Goal: Information Seeking & Learning: Learn about a topic

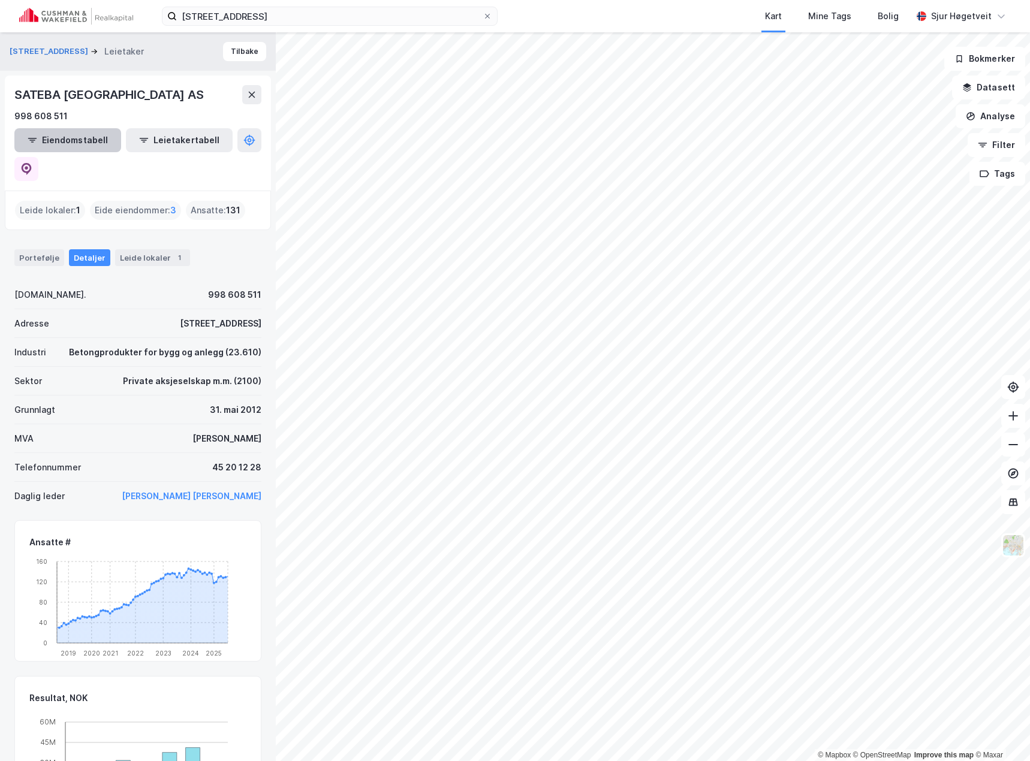
click at [88, 141] on button "Eiendomstabell" at bounding box center [67, 140] width 107 height 24
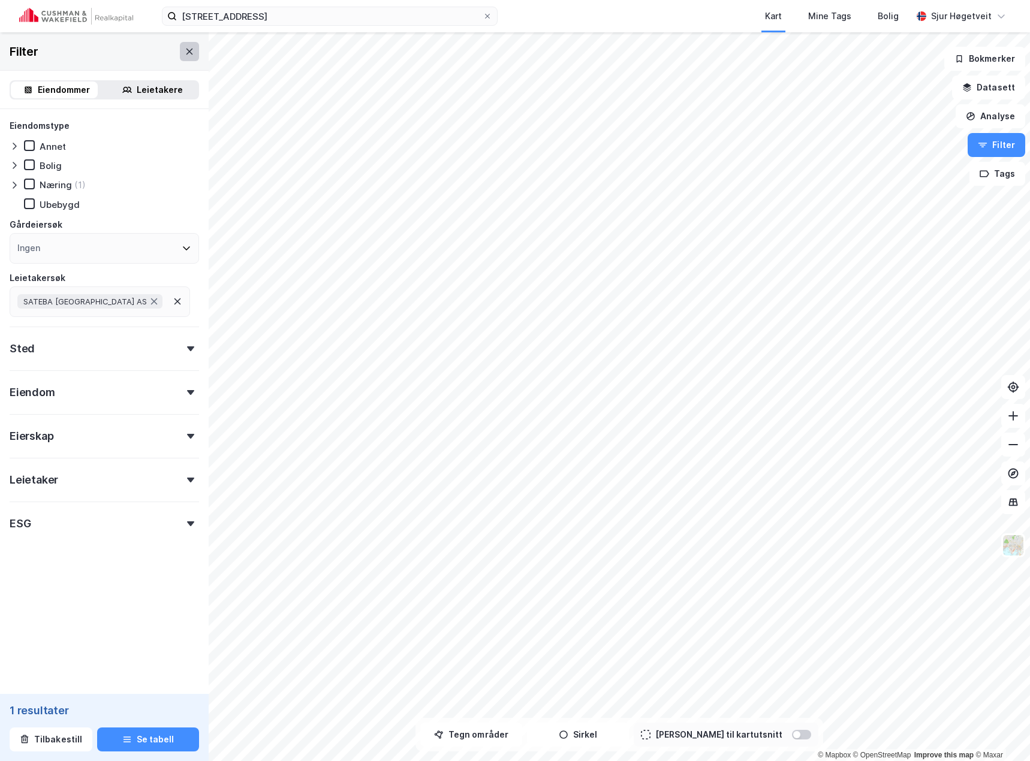
click at [187, 43] on button at bounding box center [189, 51] width 19 height 19
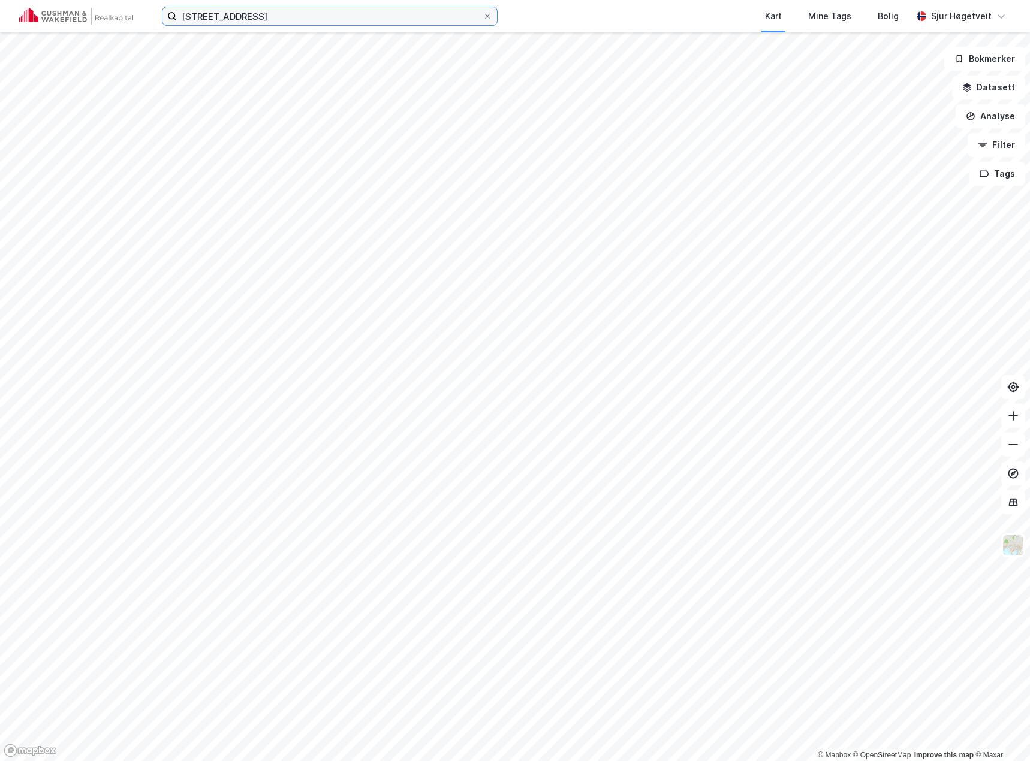
click at [289, 23] on input "[STREET_ADDRESS]" at bounding box center [330, 16] width 306 height 18
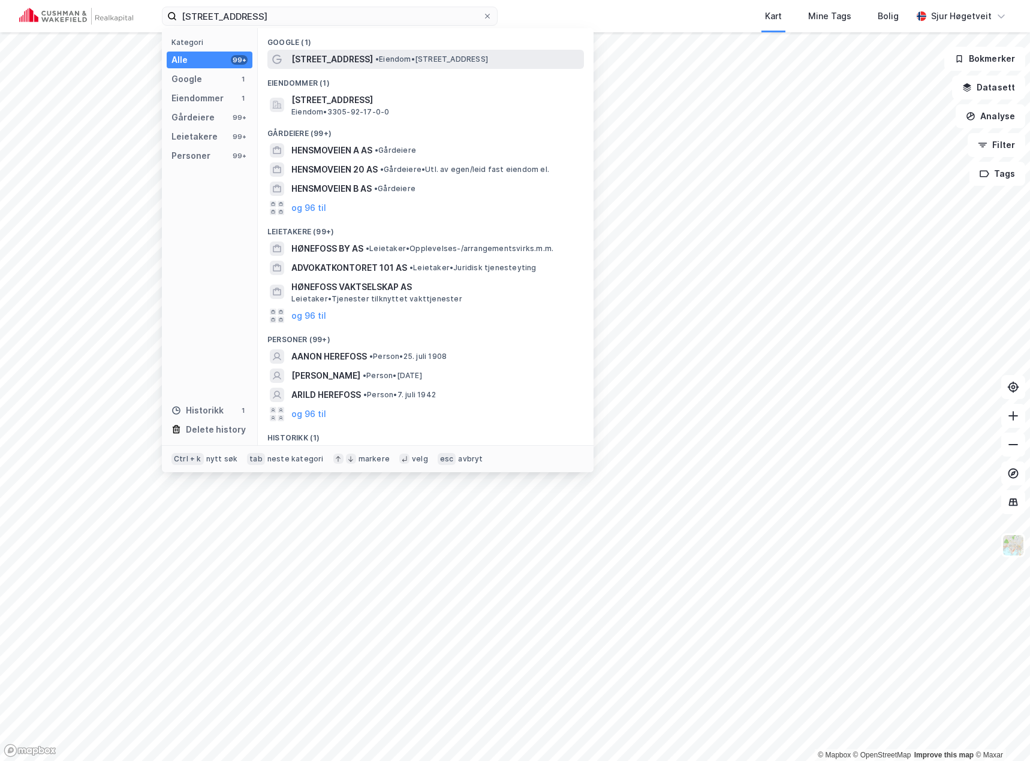
click at [309, 50] on div "[STREET_ADDRESS] • Eiendom • [STREET_ADDRESS]" at bounding box center [425, 59] width 317 height 19
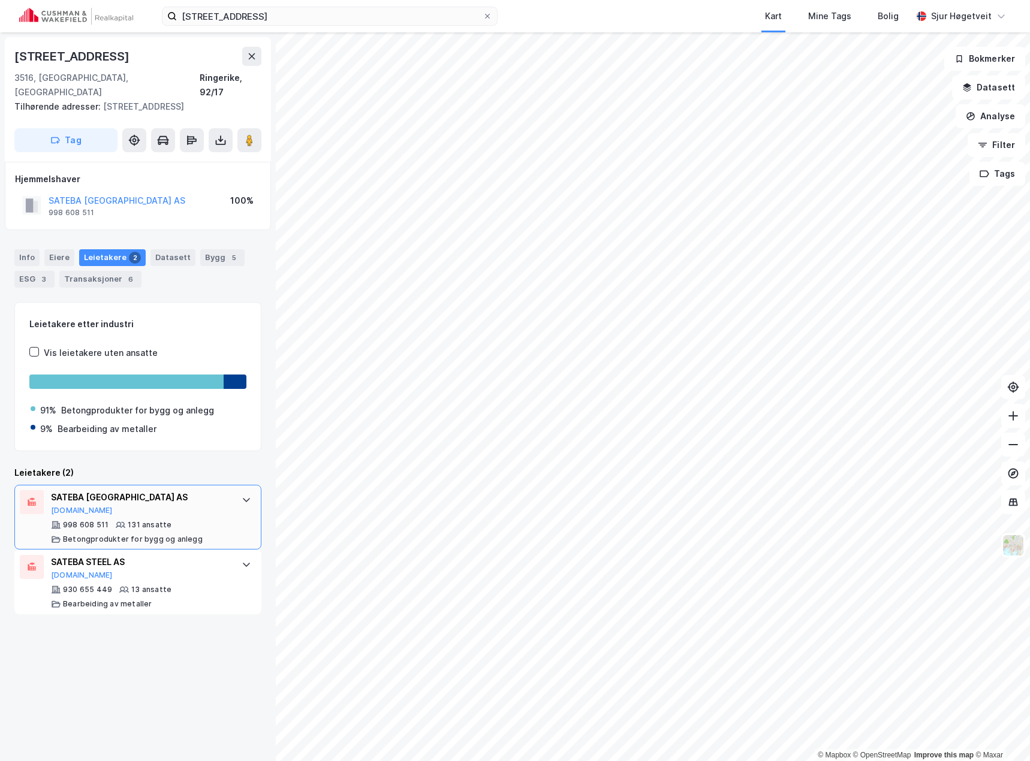
click at [100, 502] on div "SATEBA NORWAY AS [DOMAIN_NAME] 998 608 511 131 ansatte Betongprodukter for bygg…" at bounding box center [140, 517] width 179 height 54
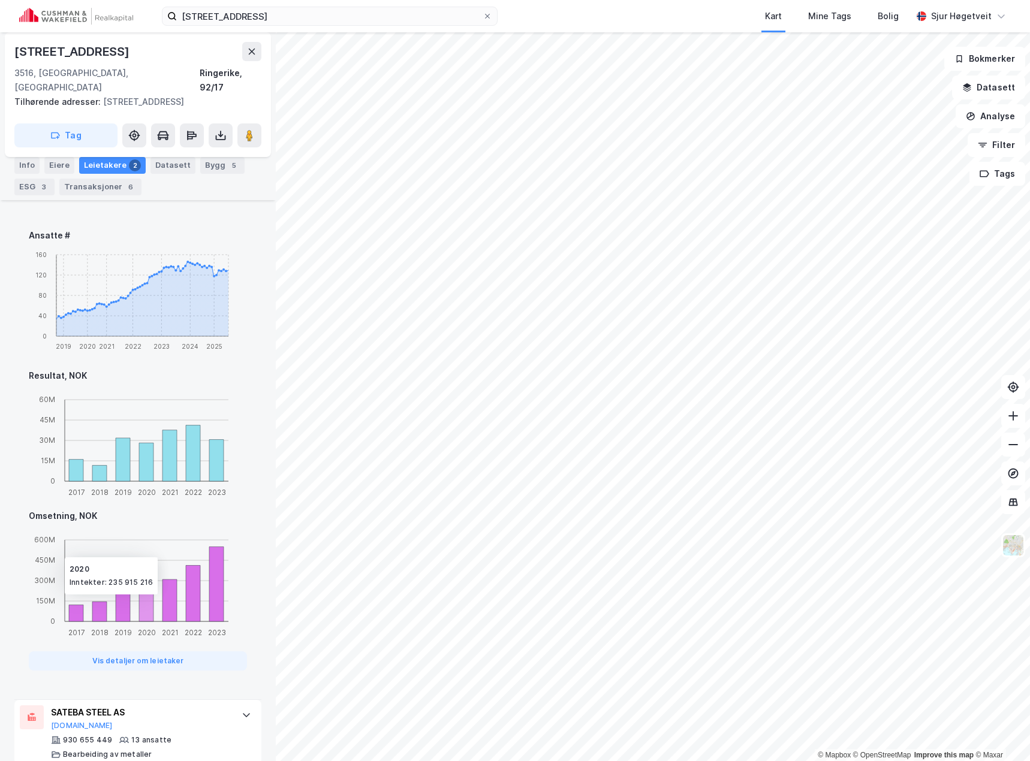
scroll to position [493, 0]
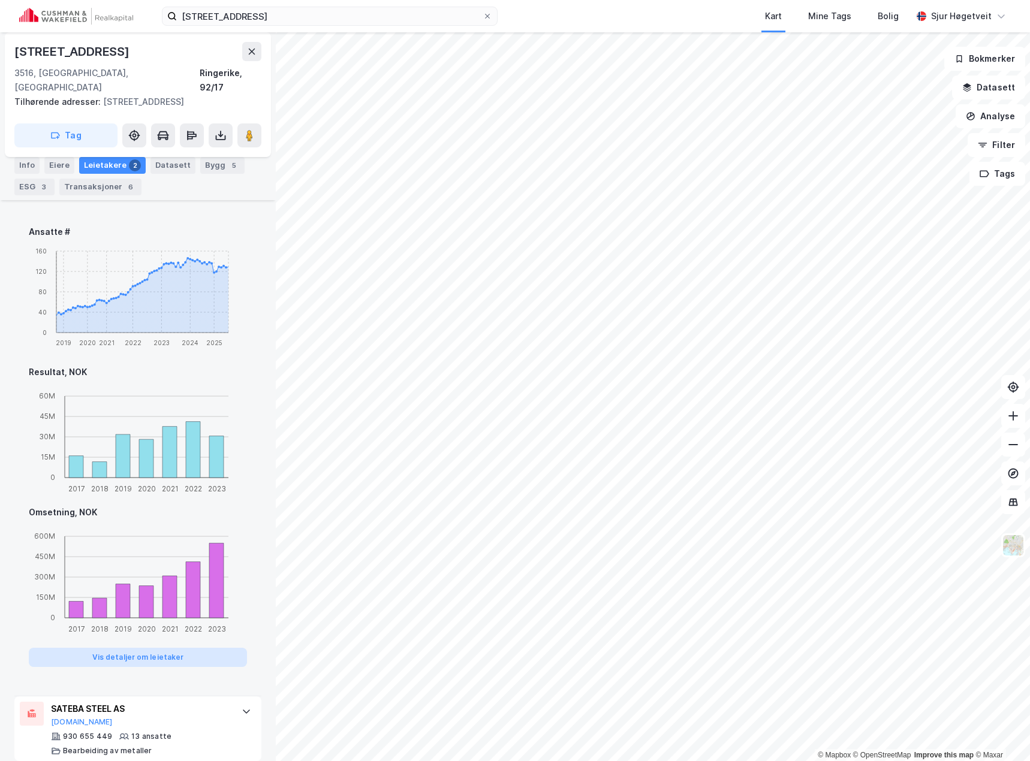
click at [178, 648] on button "Vis detaljer om leietaker" at bounding box center [138, 657] width 218 height 19
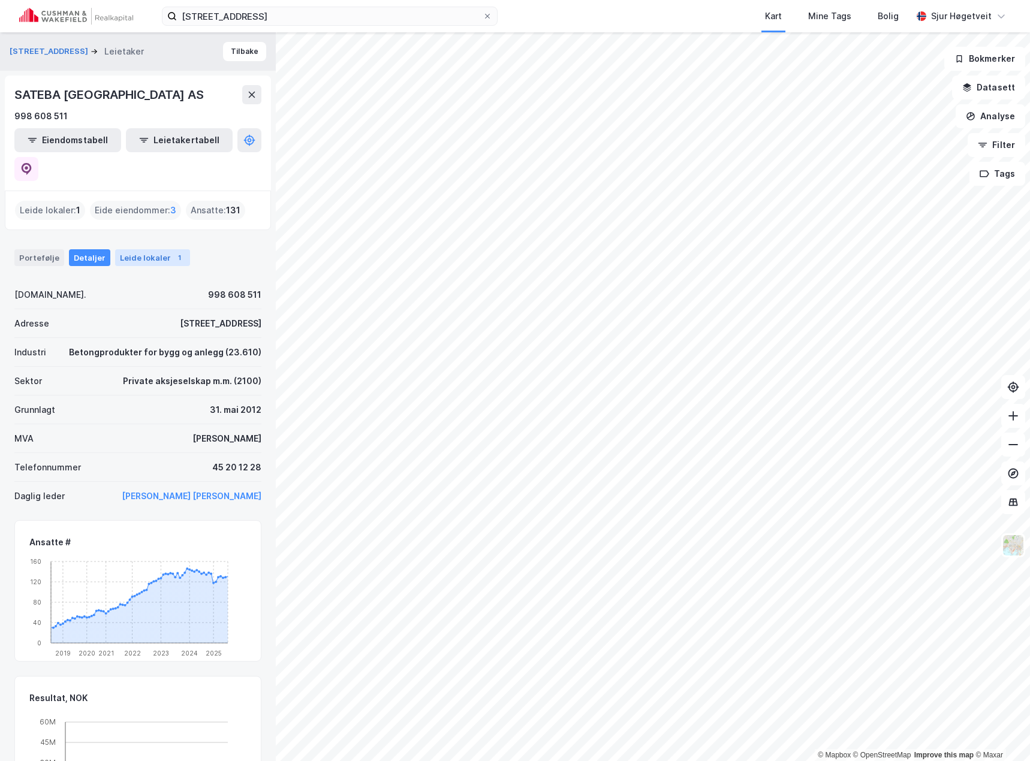
click at [132, 249] on div "Leide lokaler 1" at bounding box center [152, 257] width 75 height 17
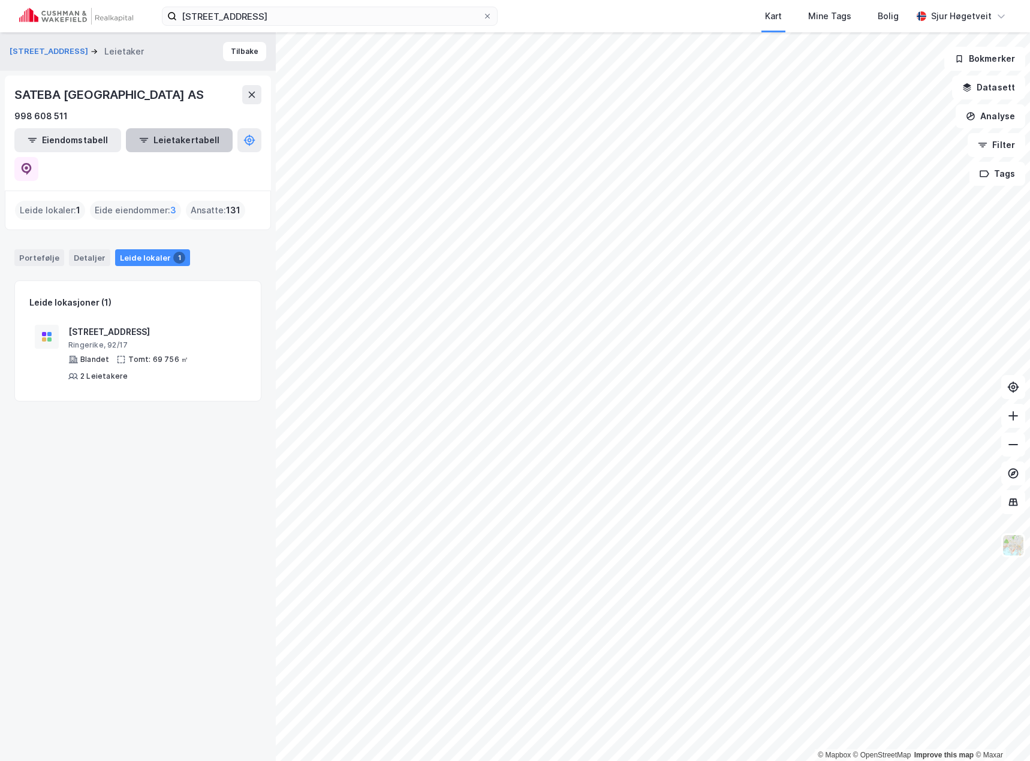
click at [154, 130] on button "Leietakertabell" at bounding box center [179, 140] width 107 height 24
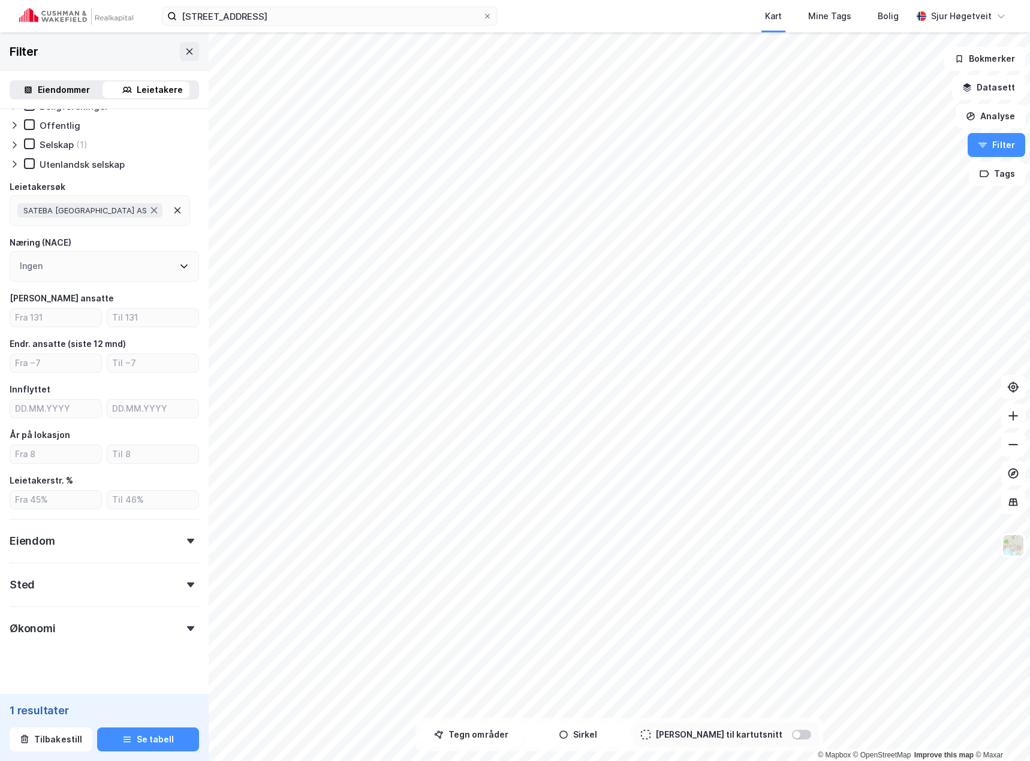
scroll to position [56, 0]
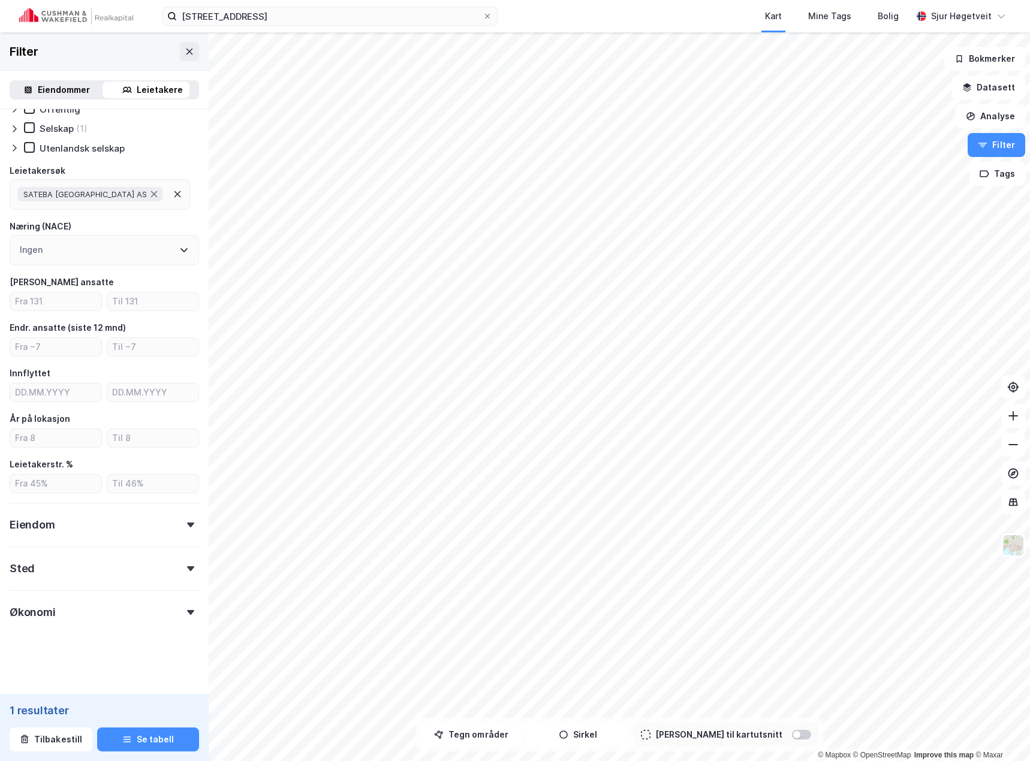
click at [130, 629] on form "Type leietaker Boligforeninger Offentlig Selskap (1) Utenlandsk selskap Leietak…" at bounding box center [104, 373] width 189 height 622
click at [133, 613] on div "Økonomi" at bounding box center [104, 608] width 189 height 34
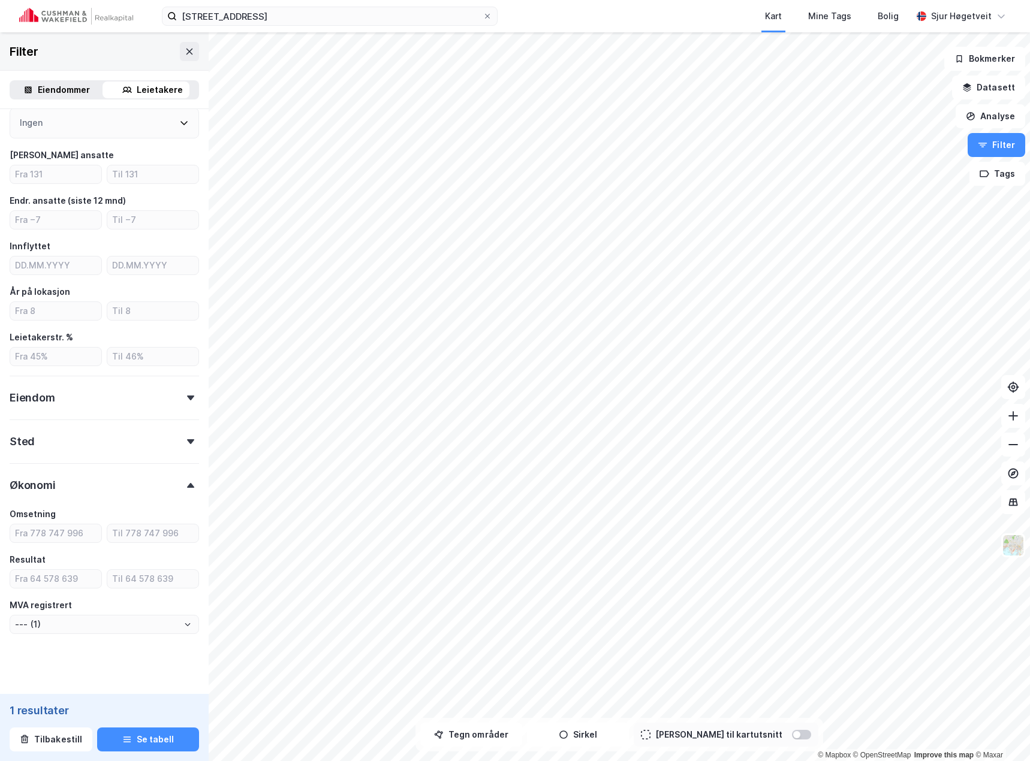
scroll to position [193, 0]
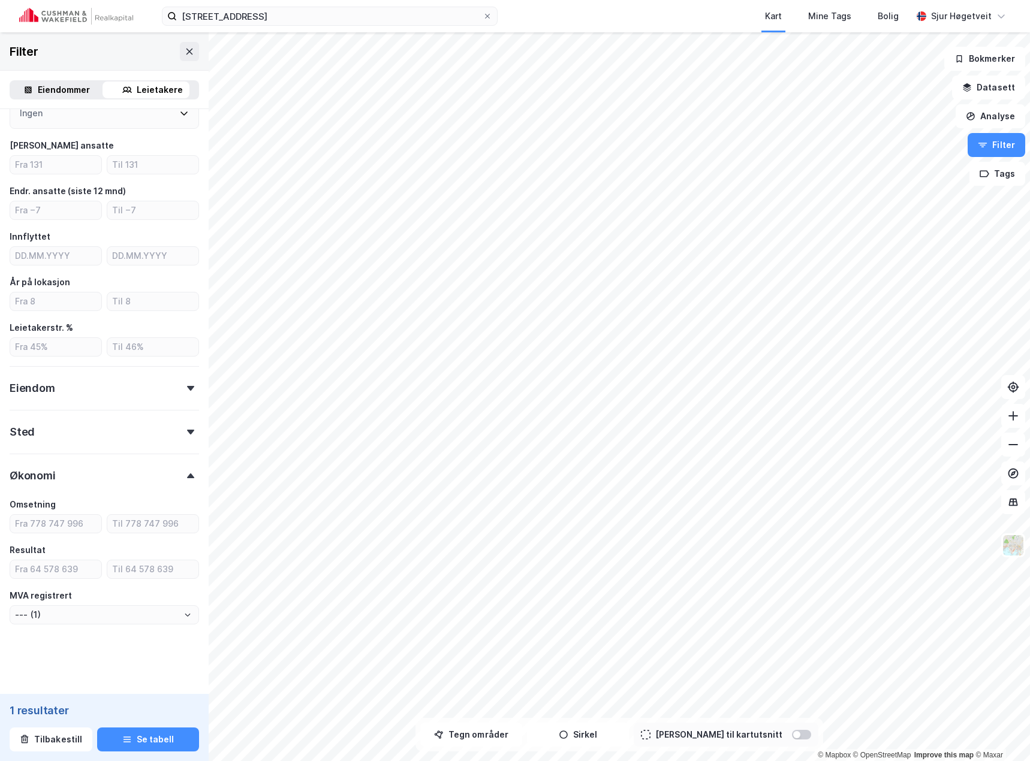
click at [97, 379] on div "Eiendom" at bounding box center [104, 383] width 189 height 34
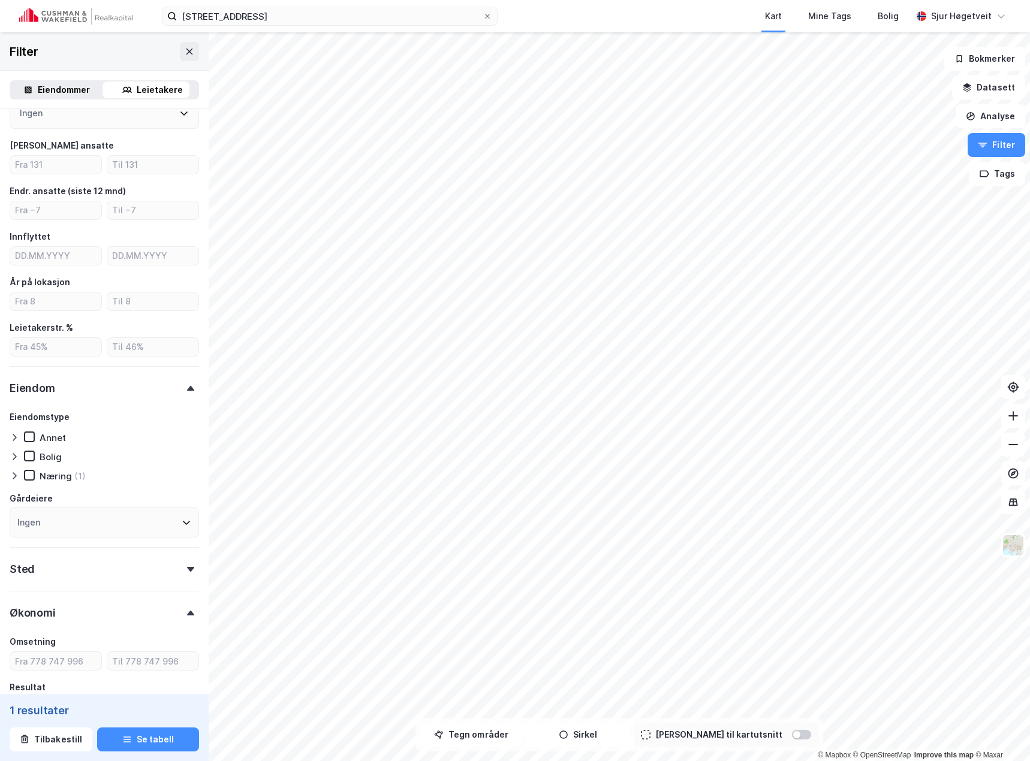
click at [97, 379] on div "Eiendom" at bounding box center [104, 383] width 189 height 34
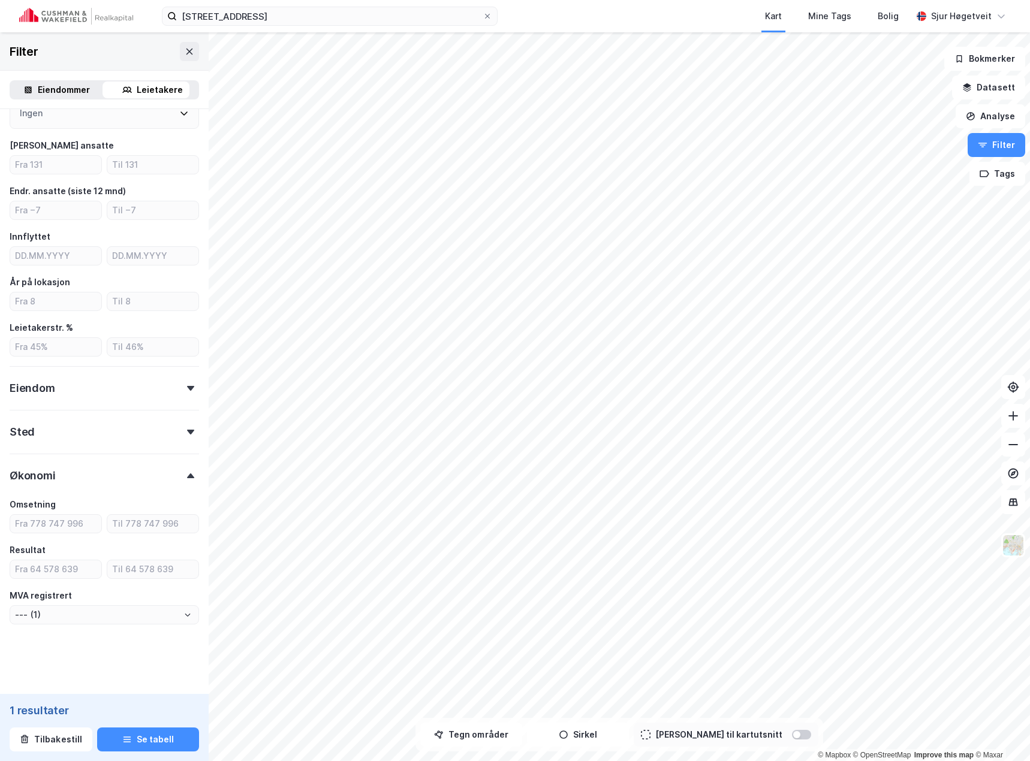
click at [91, 435] on div "Sted" at bounding box center [104, 427] width 189 height 34
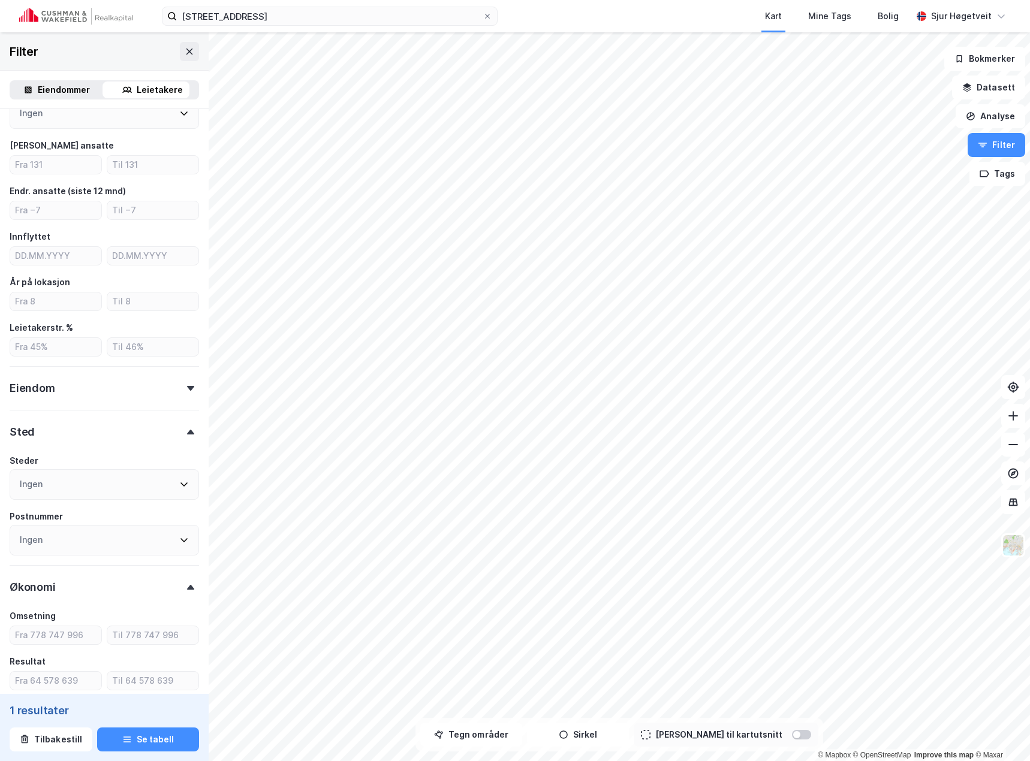
click at [90, 437] on div "Sted" at bounding box center [104, 427] width 189 height 34
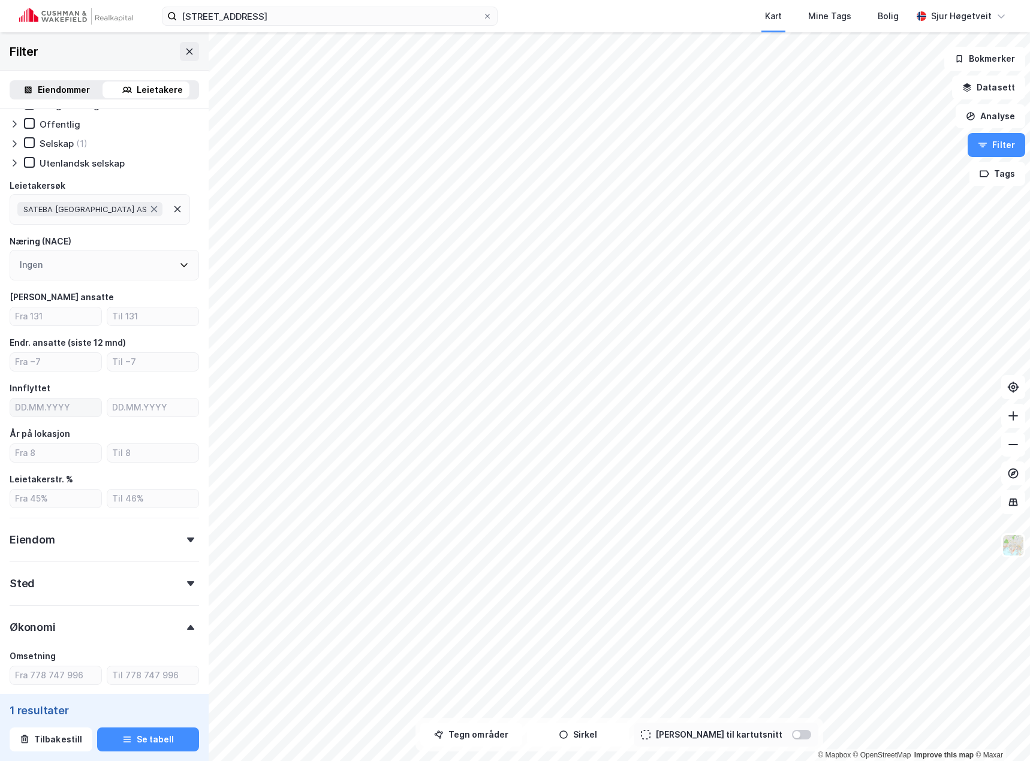
scroll to position [0, 0]
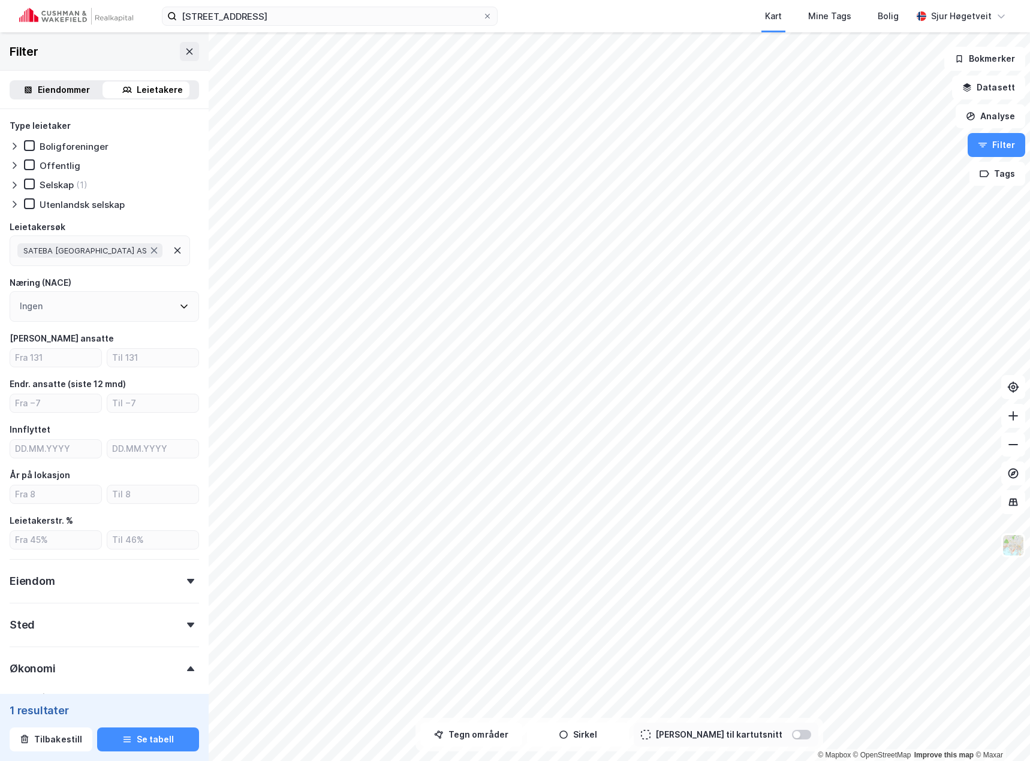
click at [54, 91] on div "Eiendommer" at bounding box center [64, 90] width 52 height 14
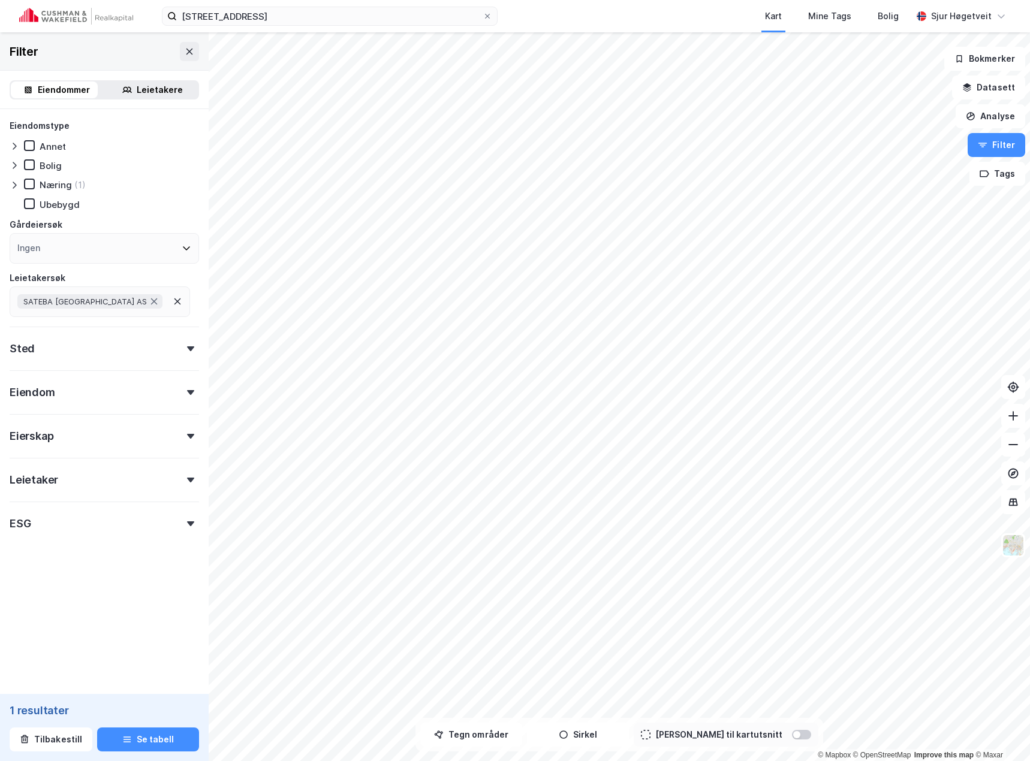
click at [103, 335] on div "Sted" at bounding box center [104, 344] width 189 height 34
click at [103, 346] on div "Sted" at bounding box center [104, 344] width 189 height 34
click at [31, 475] on div "Leietaker" at bounding box center [34, 480] width 49 height 14
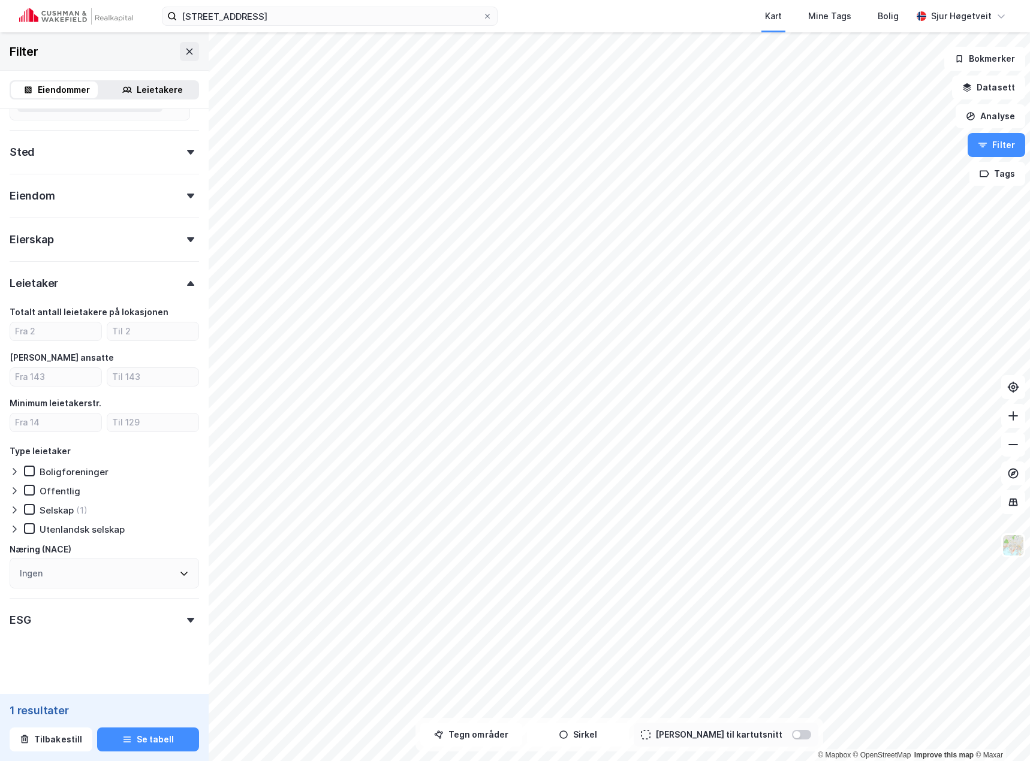
scroll to position [204, 0]
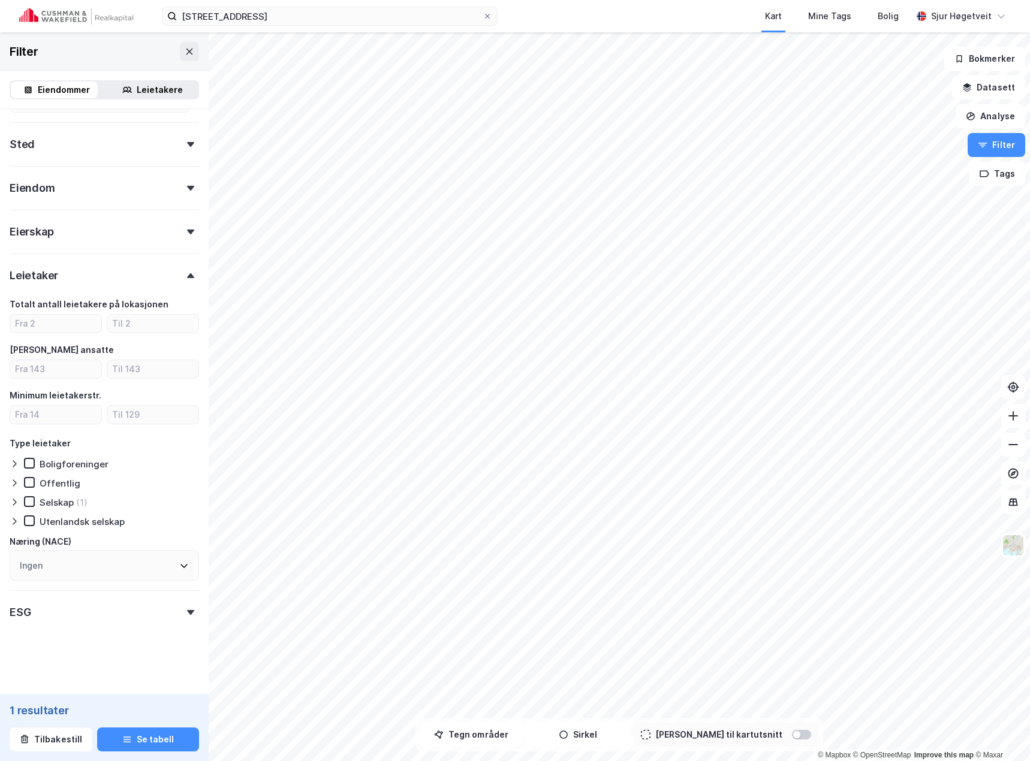
click at [67, 285] on div "Leietaker" at bounding box center [104, 271] width 189 height 34
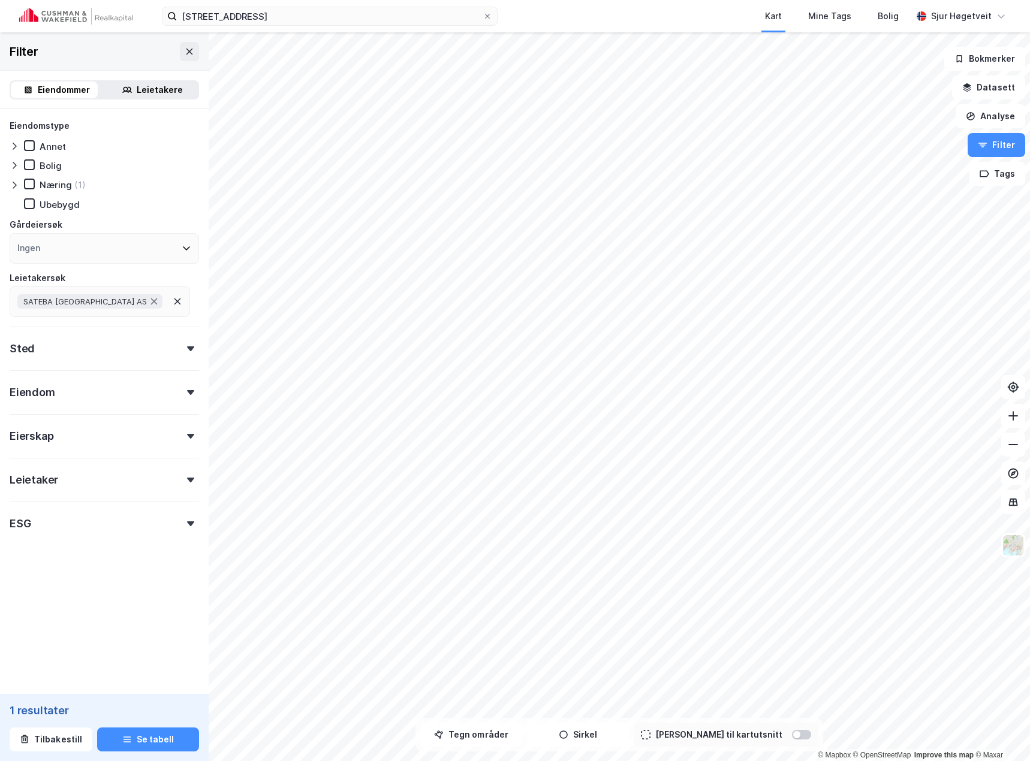
scroll to position [0, 0]
click at [61, 439] on div "Eierskap" at bounding box center [104, 431] width 189 height 34
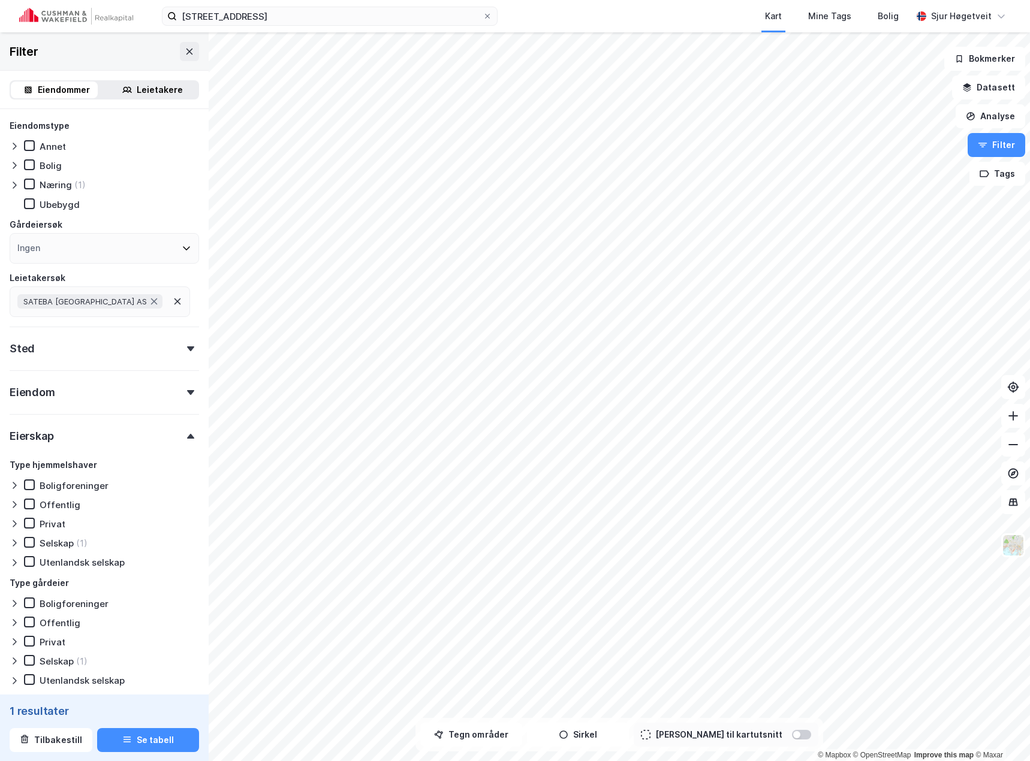
click at [61, 439] on div "Eierskap" at bounding box center [104, 431] width 189 height 34
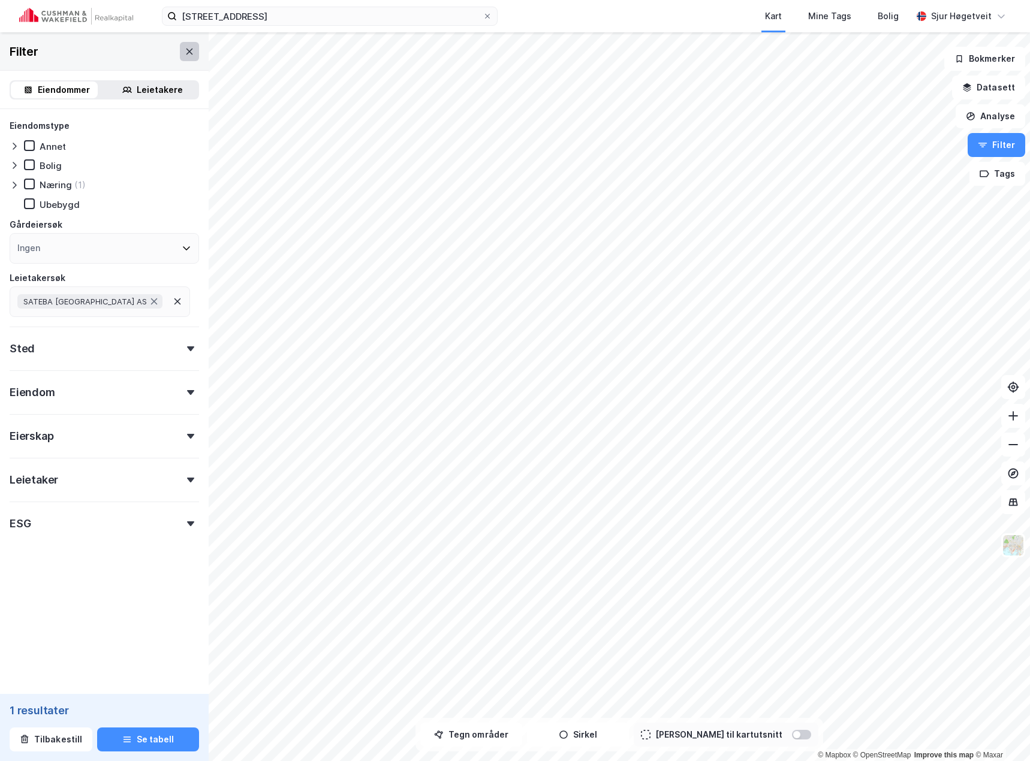
click at [180, 47] on button at bounding box center [189, 51] width 19 height 19
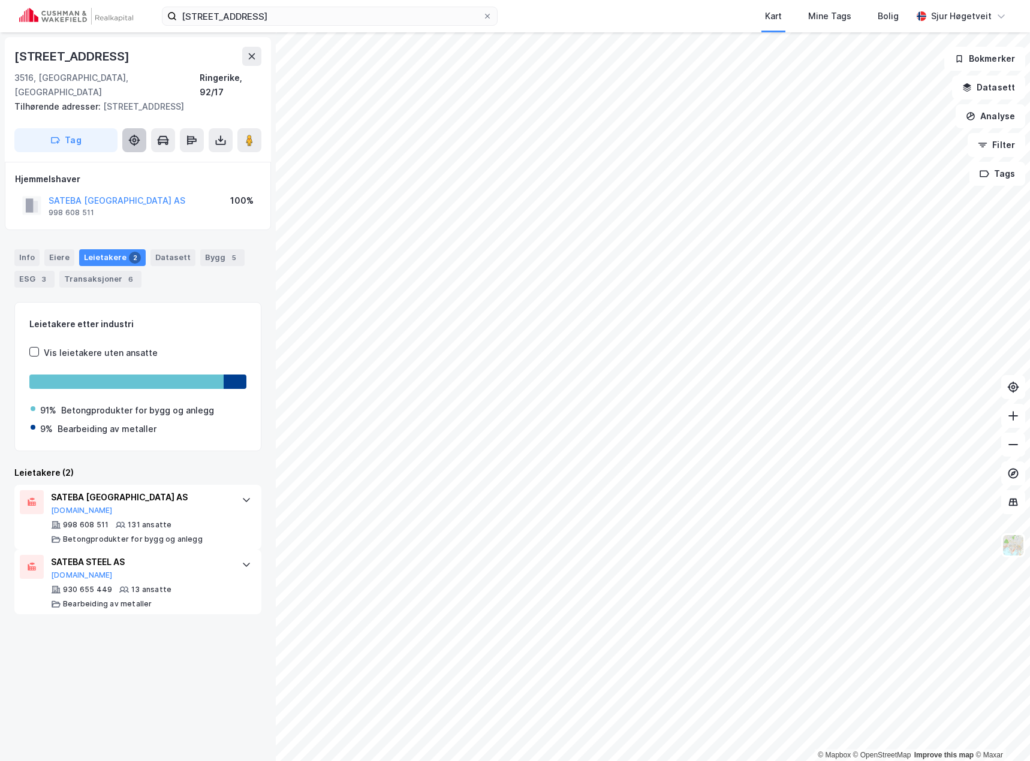
click at [131, 133] on button at bounding box center [134, 140] width 24 height 24
click at [155, 249] on div "Datasett" at bounding box center [172, 257] width 45 height 17
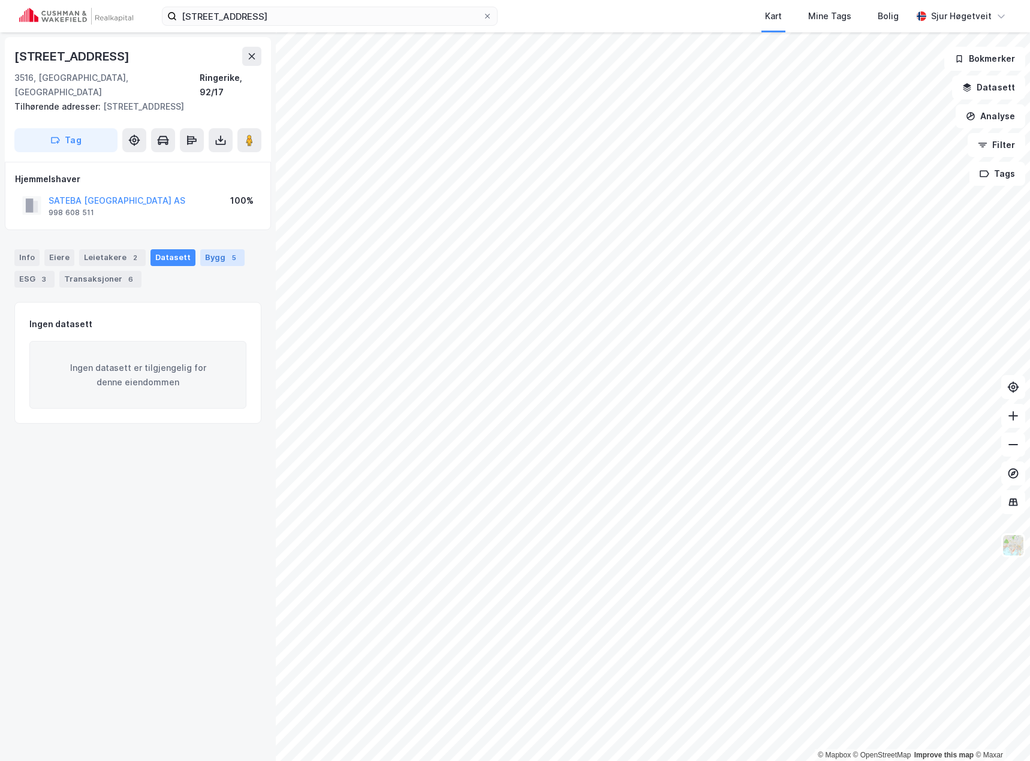
click at [228, 252] on div "5" at bounding box center [234, 258] width 12 height 12
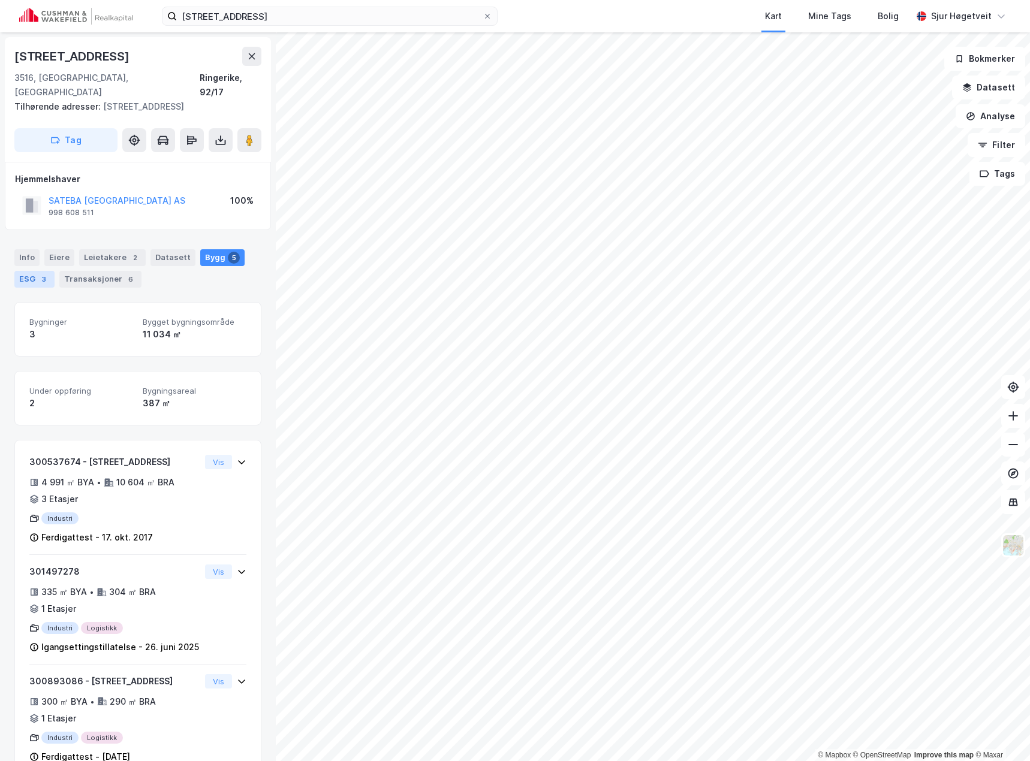
click at [36, 271] on div "ESG 3" at bounding box center [34, 279] width 40 height 17
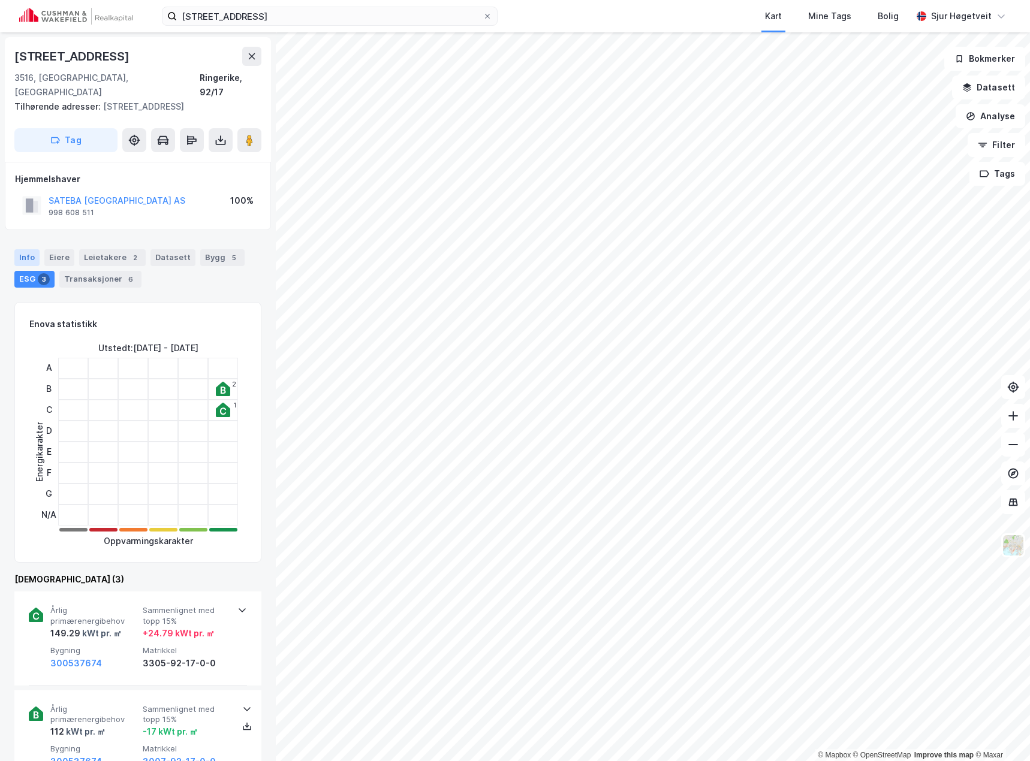
click at [30, 249] on div "Info" at bounding box center [26, 257] width 25 height 17
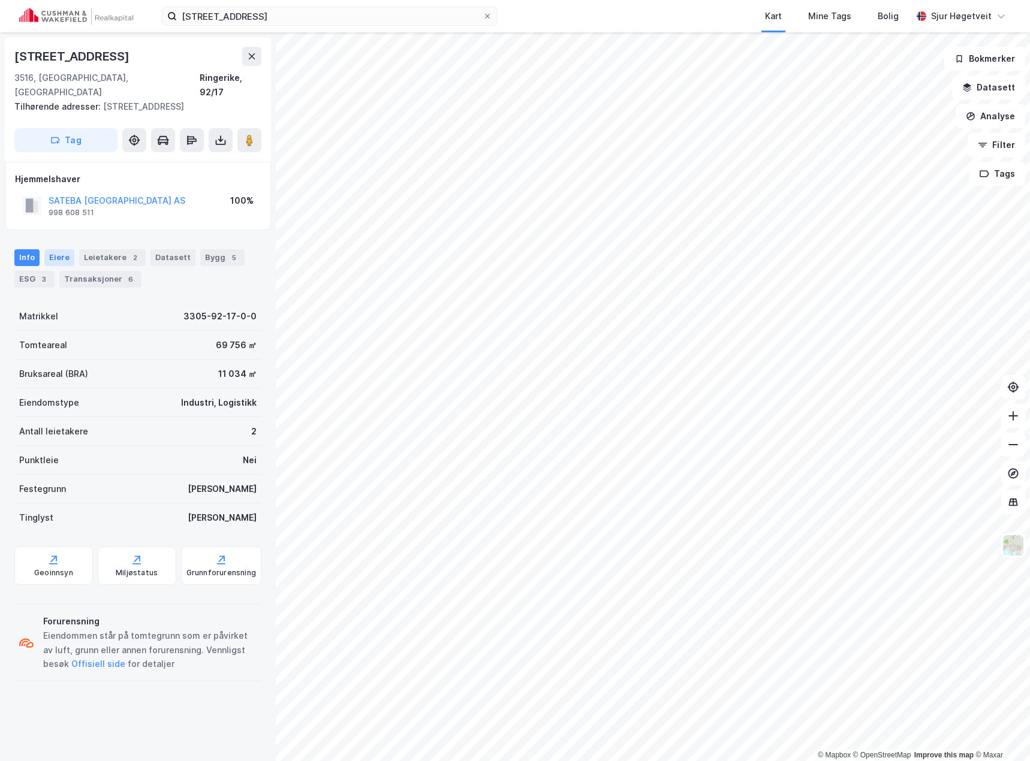
click at [64, 249] on div "Eiere" at bounding box center [59, 257] width 30 height 17
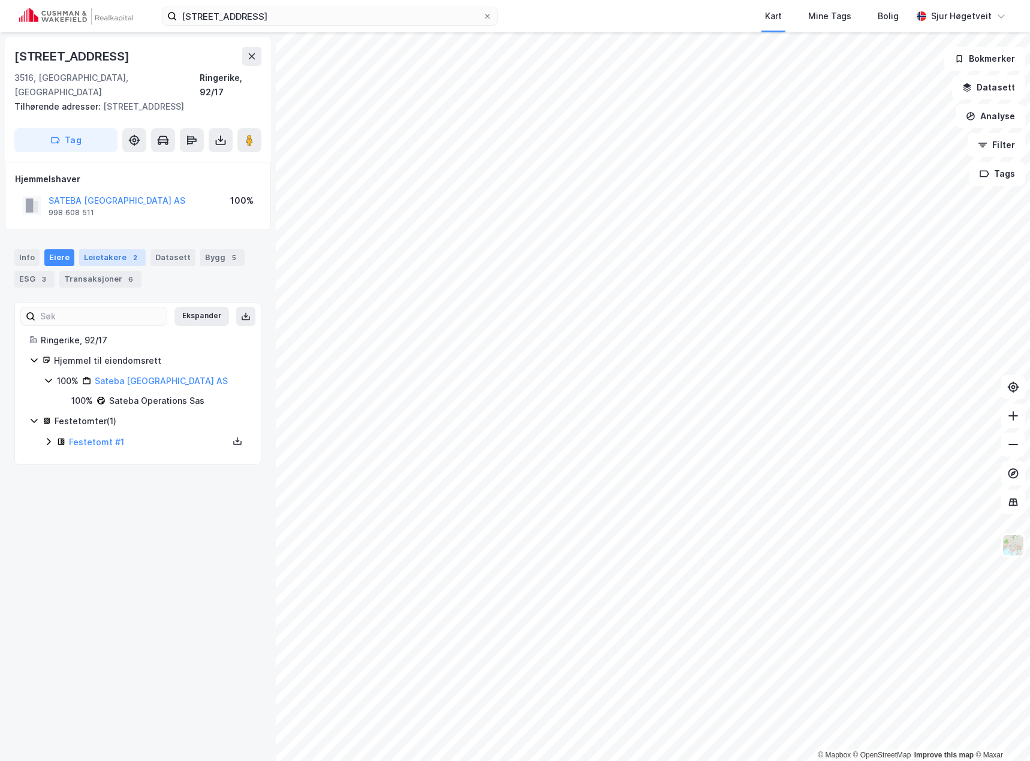
click at [101, 249] on div "Leietakere 2" at bounding box center [112, 257] width 67 height 17
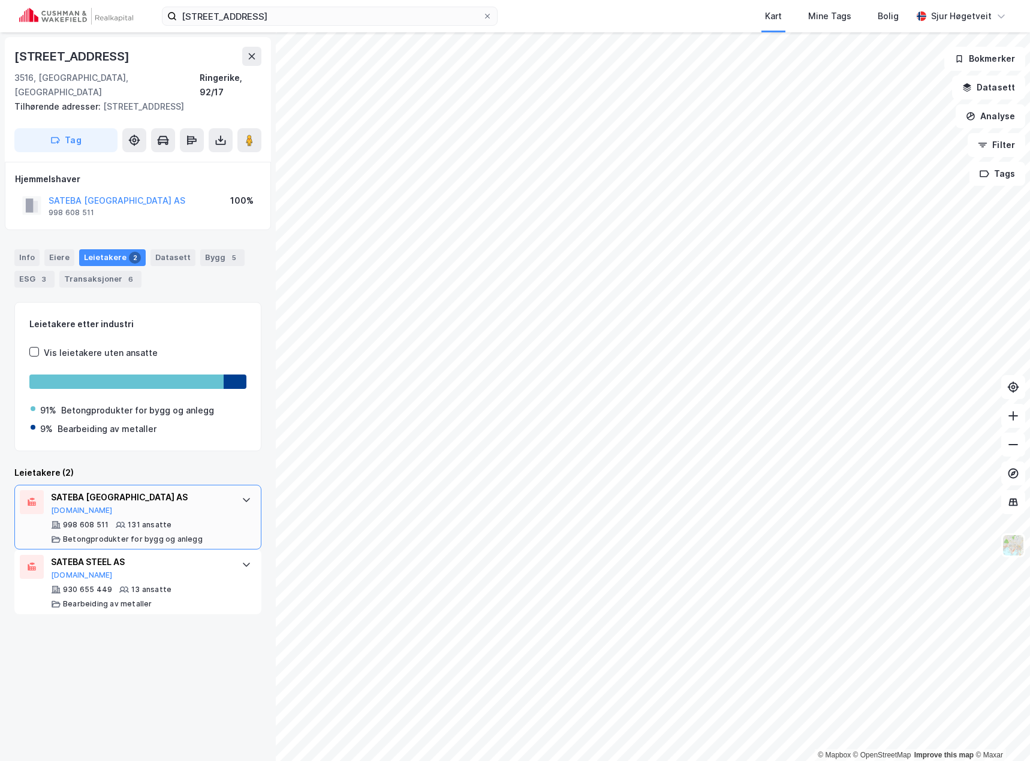
click at [225, 486] on div "SATEBA NORWAY AS [DOMAIN_NAME] 998 608 511 131 ansatte Betongprodukter for bygg…" at bounding box center [137, 517] width 247 height 65
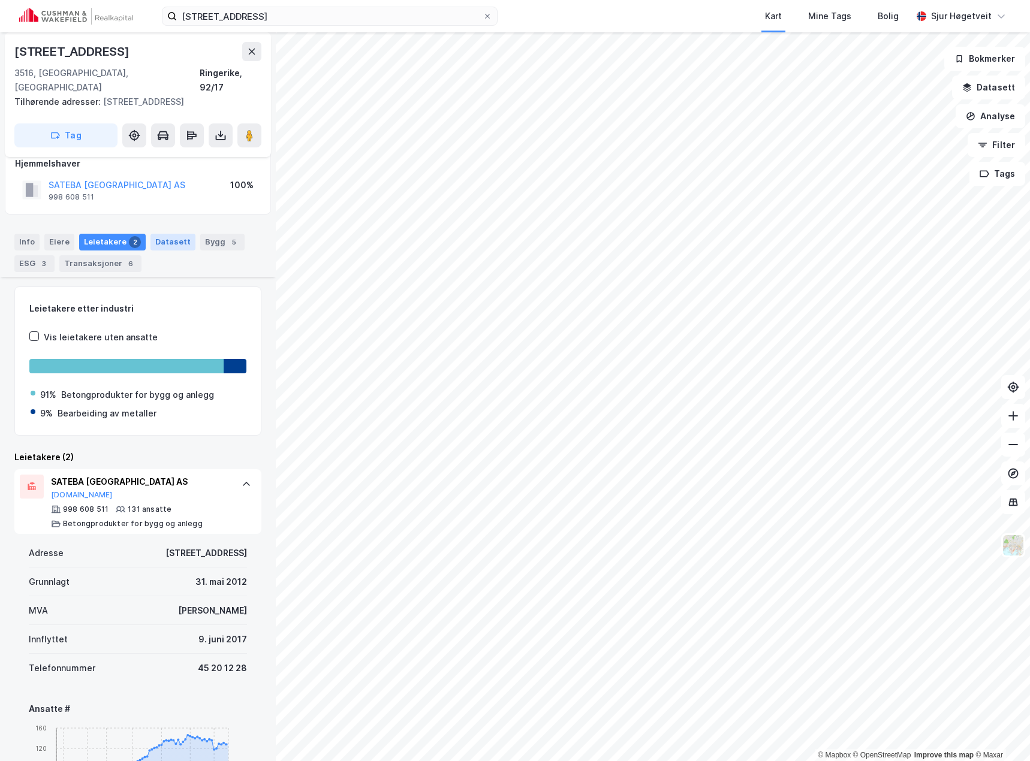
scroll to position [13, 0]
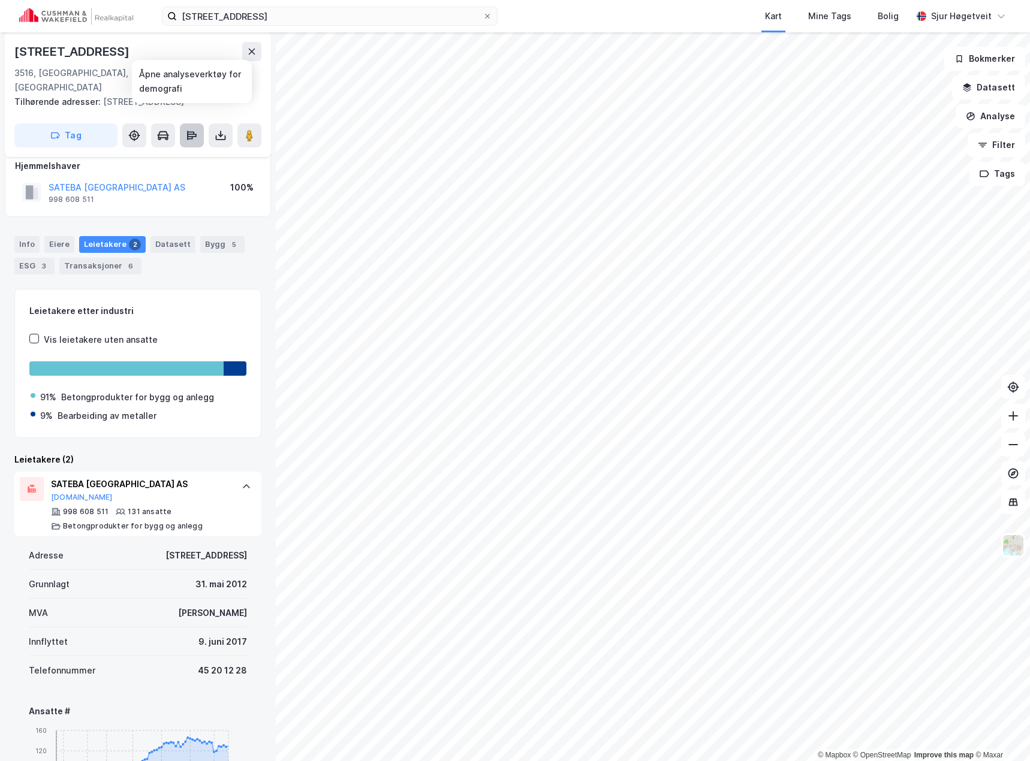
click at [192, 136] on icon at bounding box center [189, 138] width 5 height 4
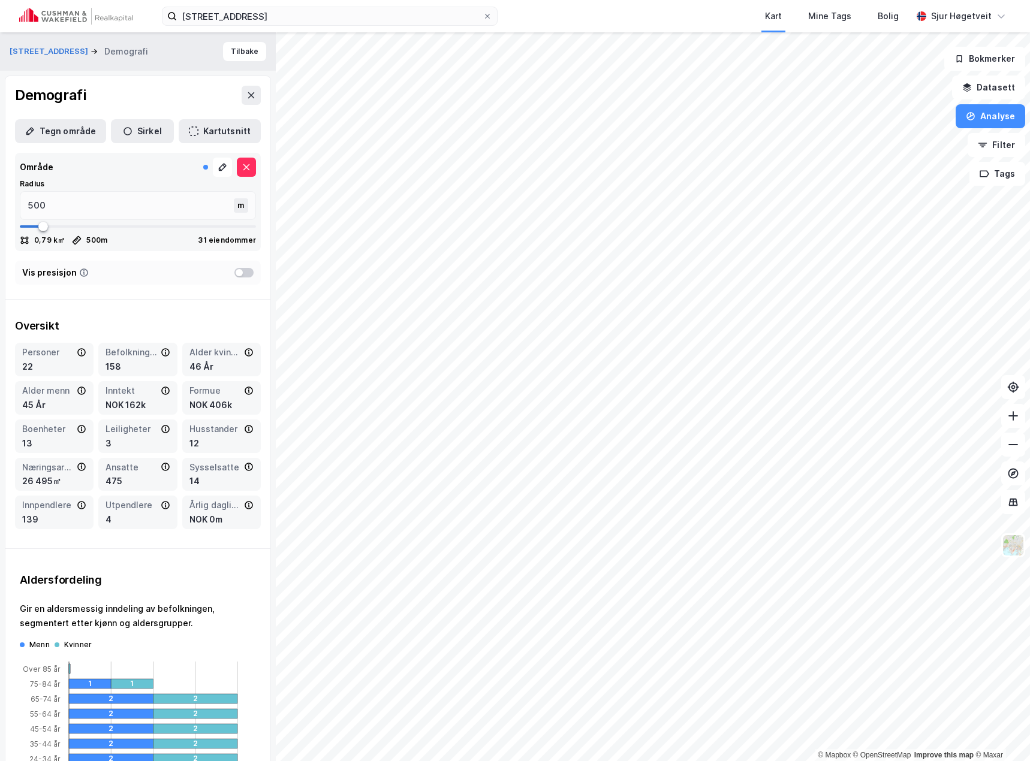
type input "515"
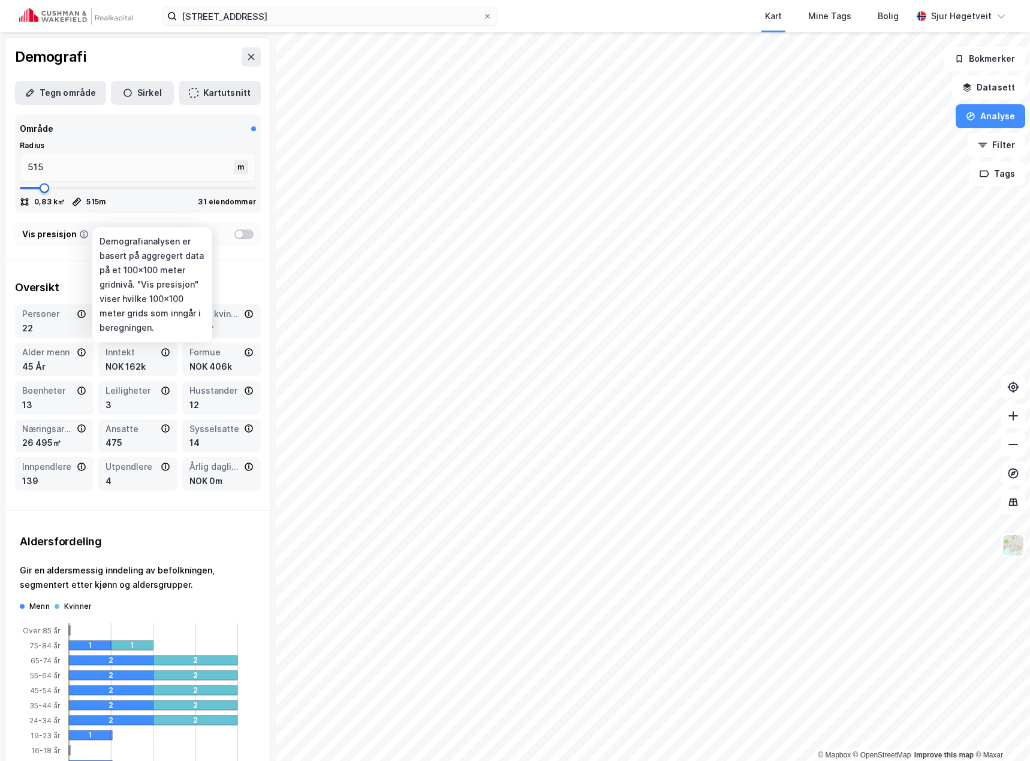
type input "502"
type input "489"
type input "476"
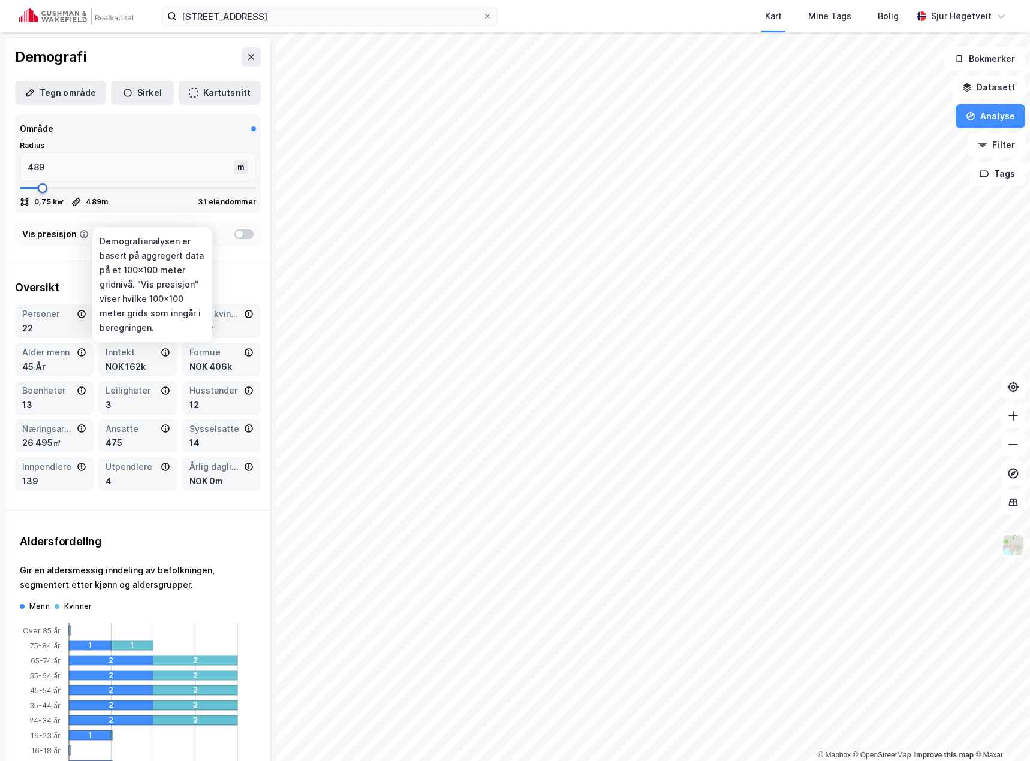
type input "476"
type input "463"
type input "449"
type input "436"
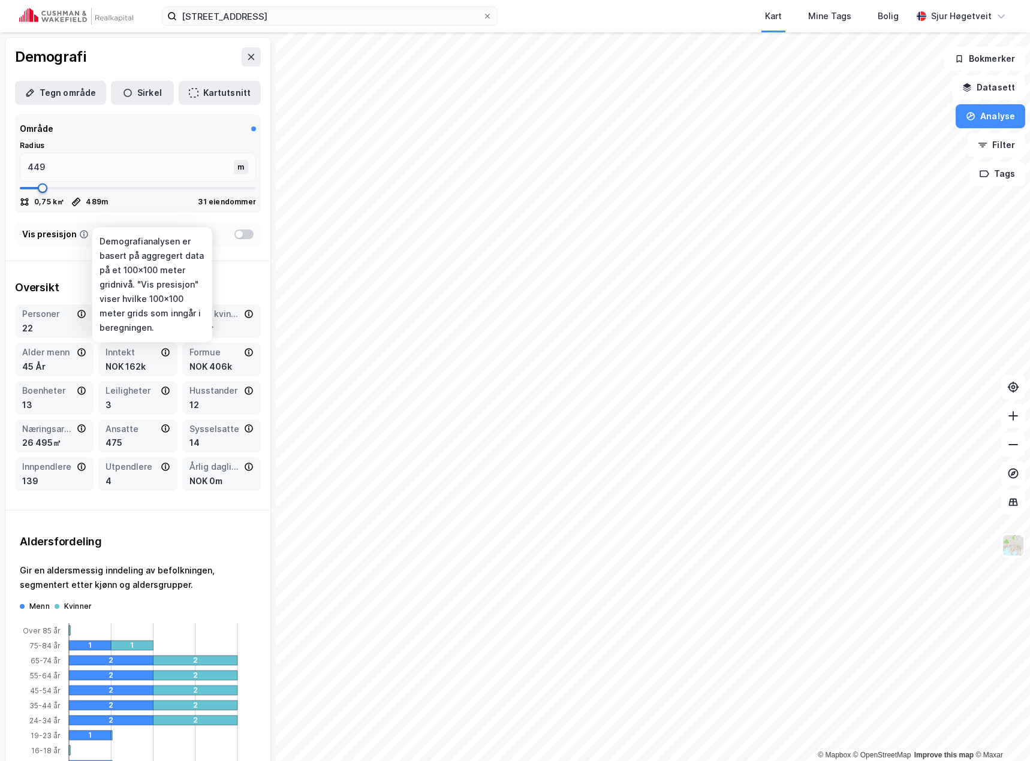
type input "436"
type input "423"
type input "410"
type input "397"
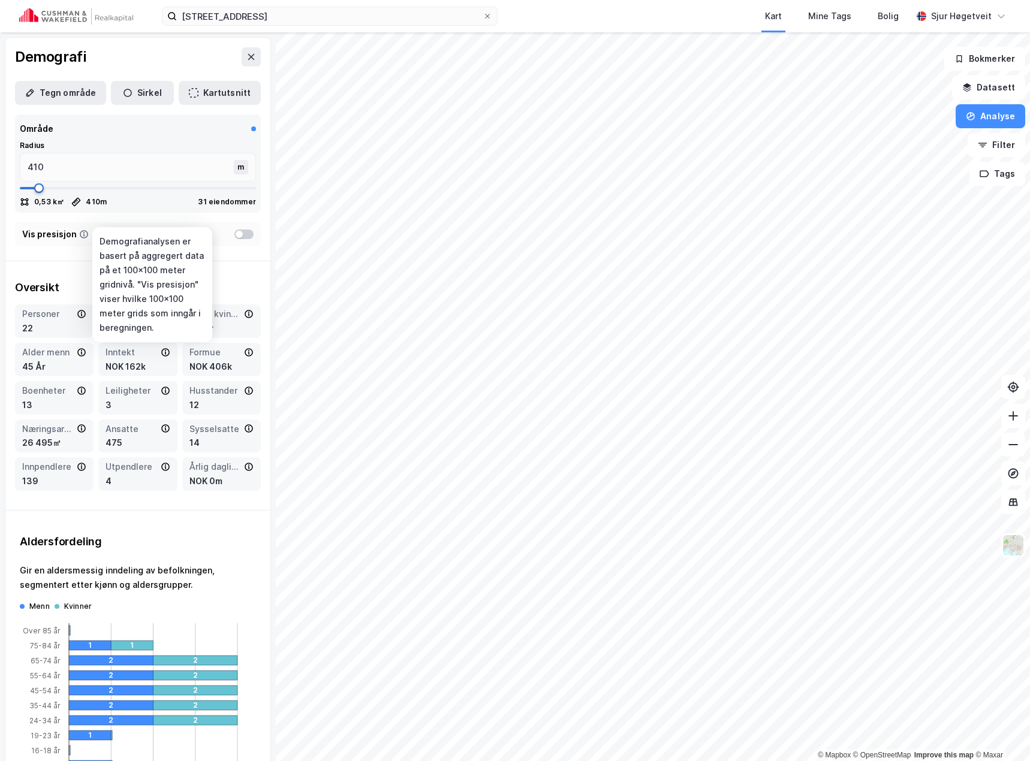
type input "397"
type input "384"
type input "370"
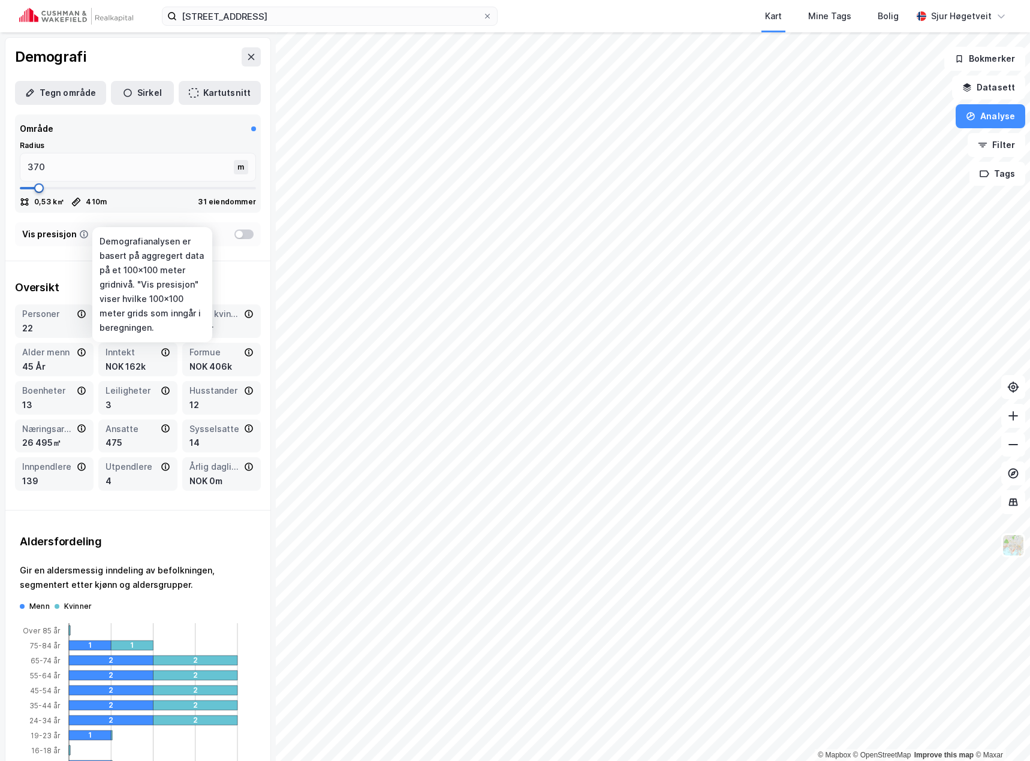
type input "357"
type input "318"
type input "304"
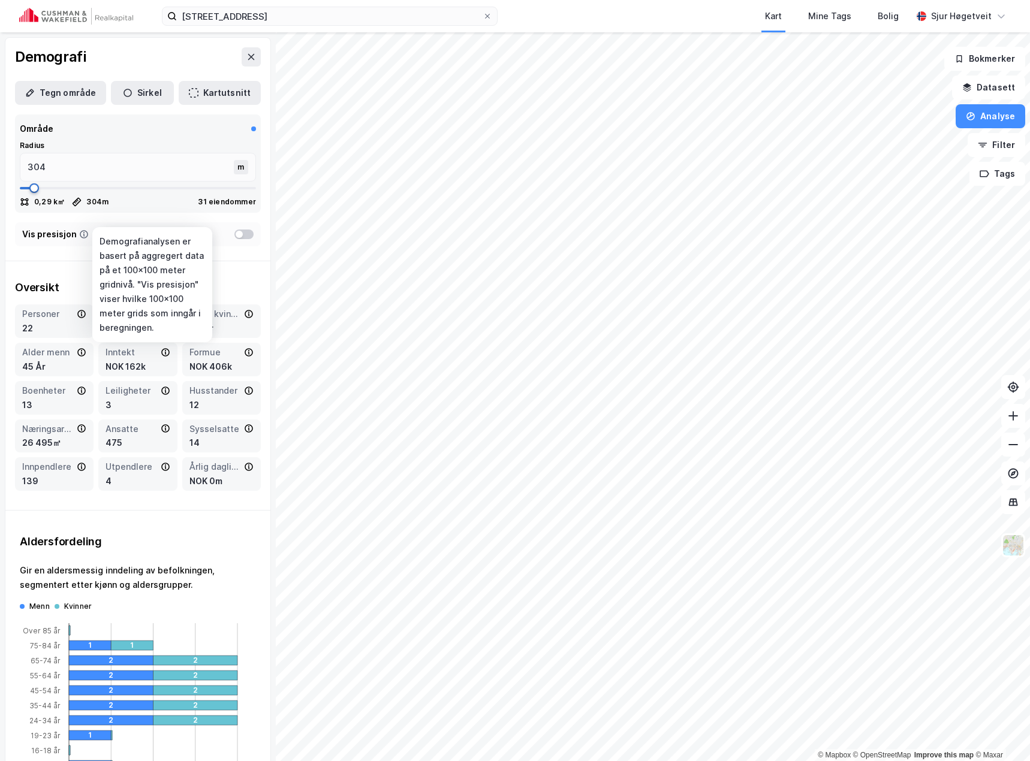
type input "278"
type input "265"
type input "225"
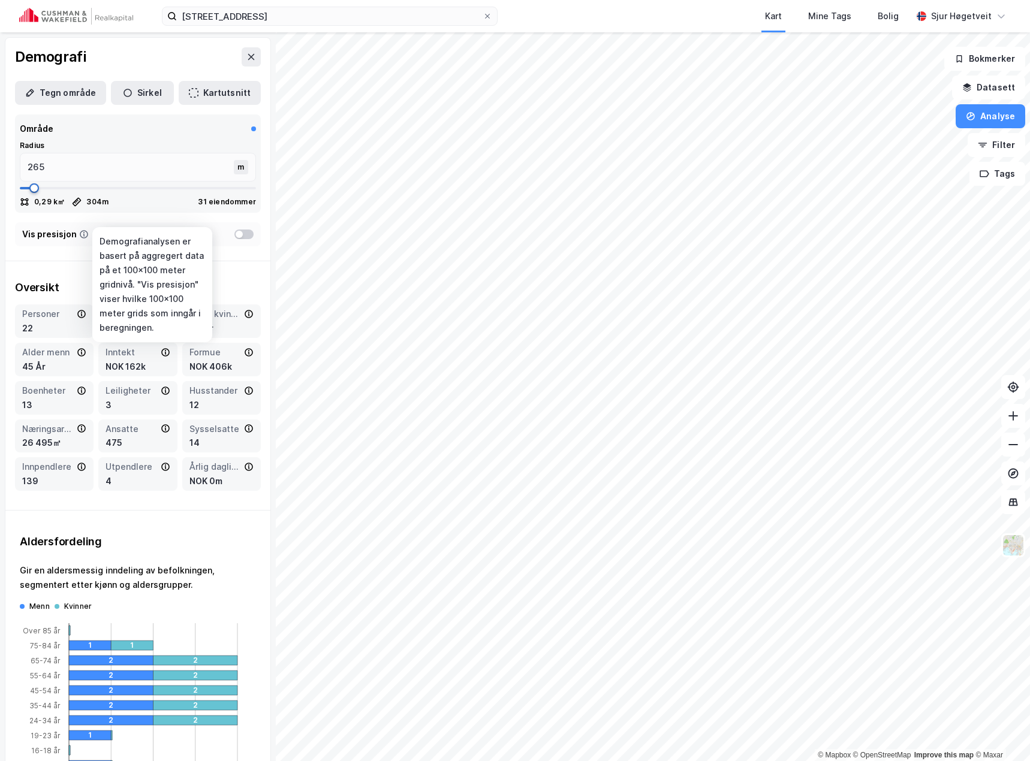
type input "225"
type input "199"
type input "172"
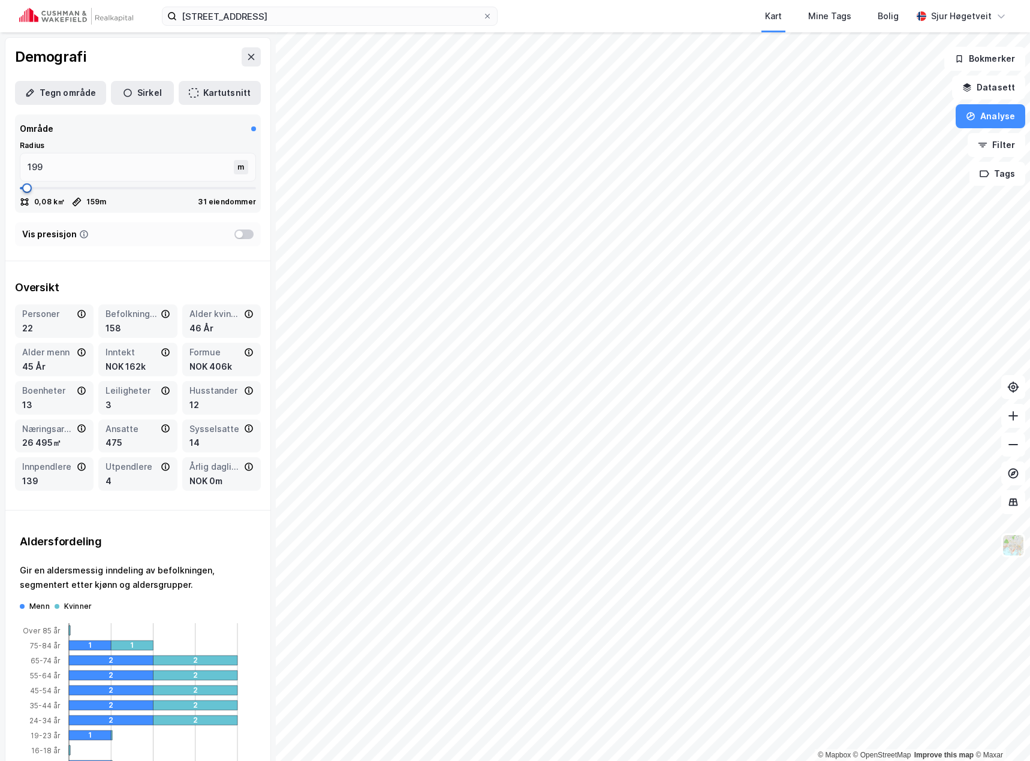
type input "159"
type input "146"
type input "120"
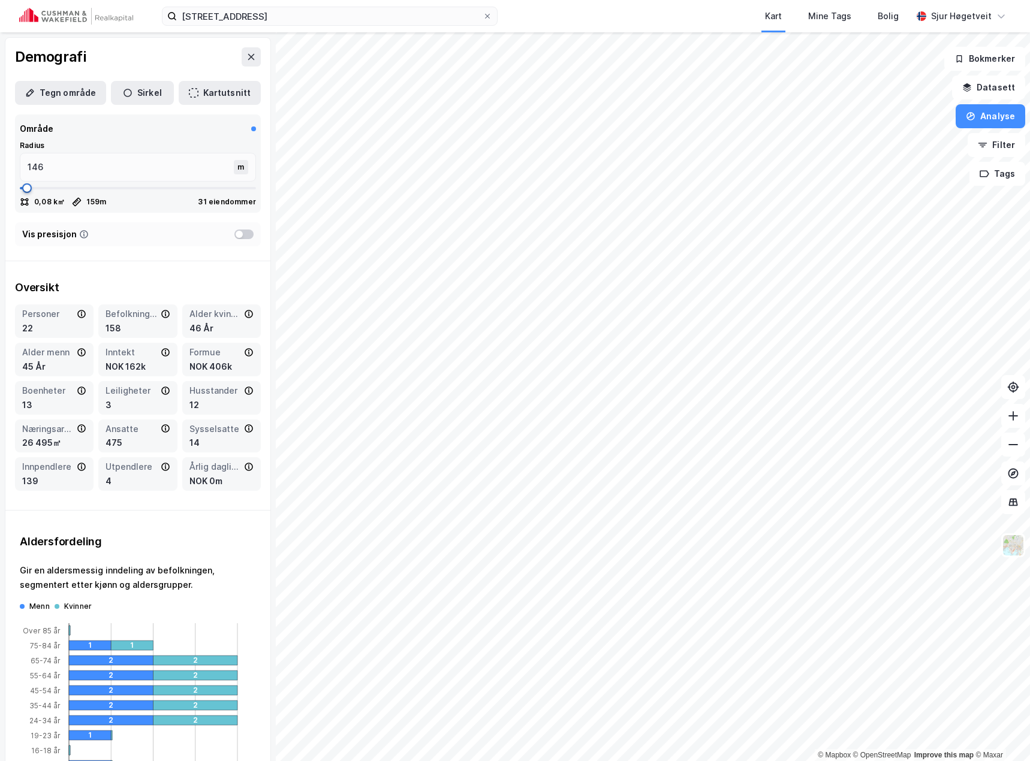
type input "120"
type input "107"
type input "93"
type input "80"
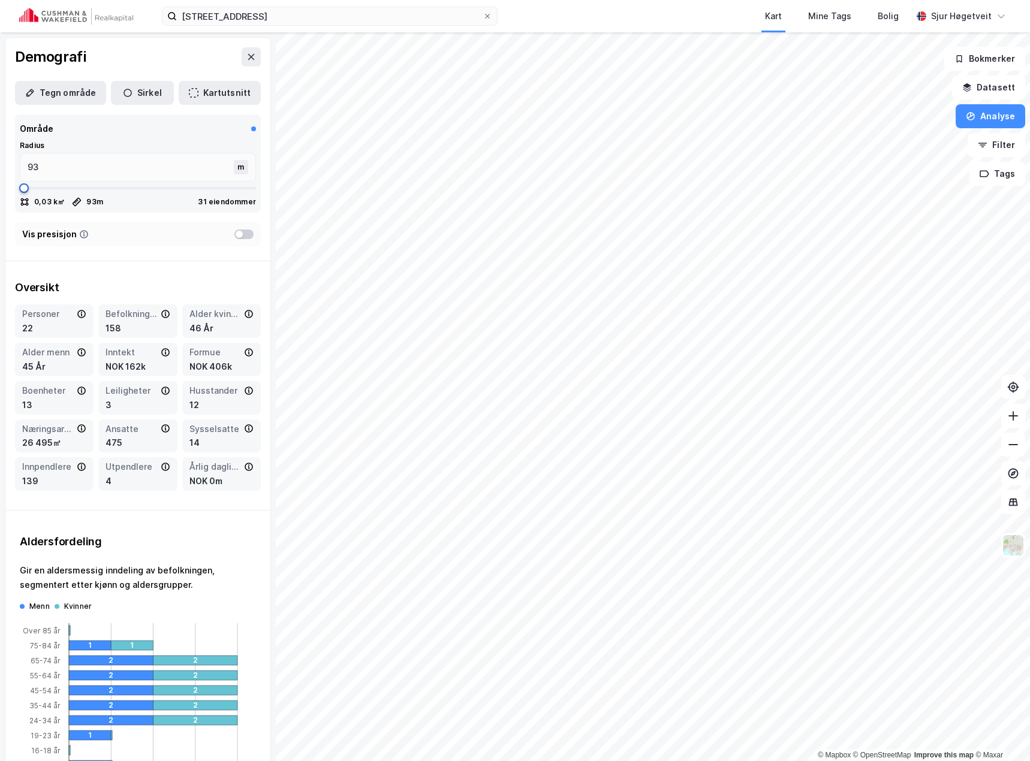
type input "80"
type input "67"
type input "54"
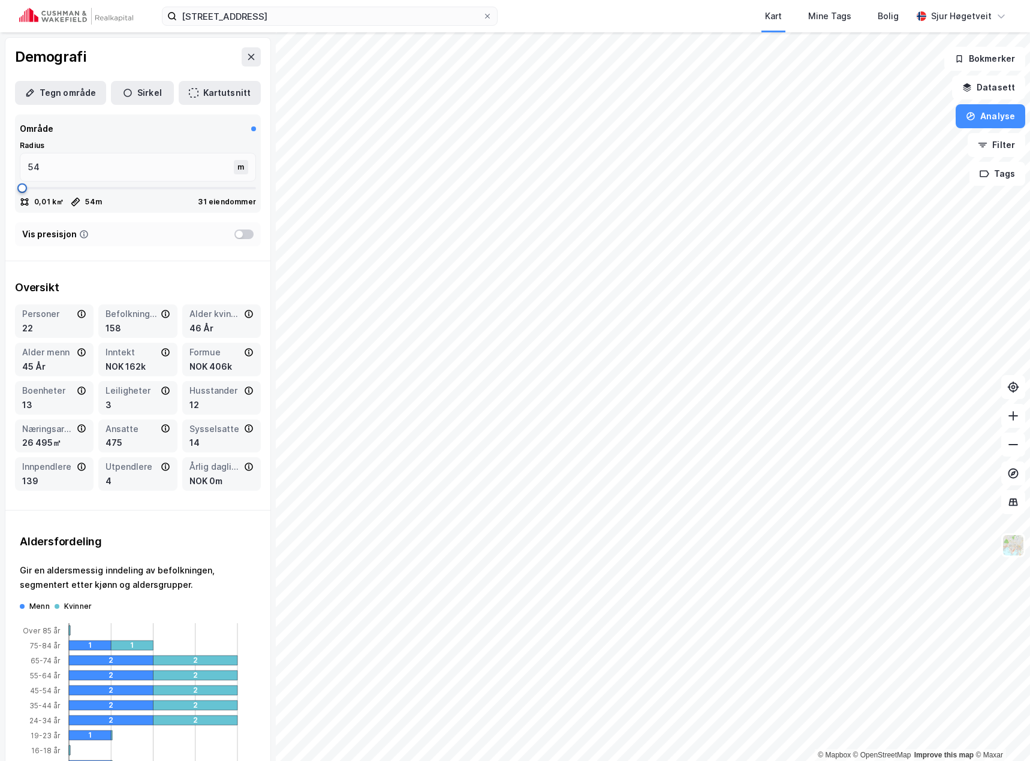
type input "67"
type input "80"
drag, startPoint x: 43, startPoint y: 228, endPoint x: 23, endPoint y: 224, distance: 20.4
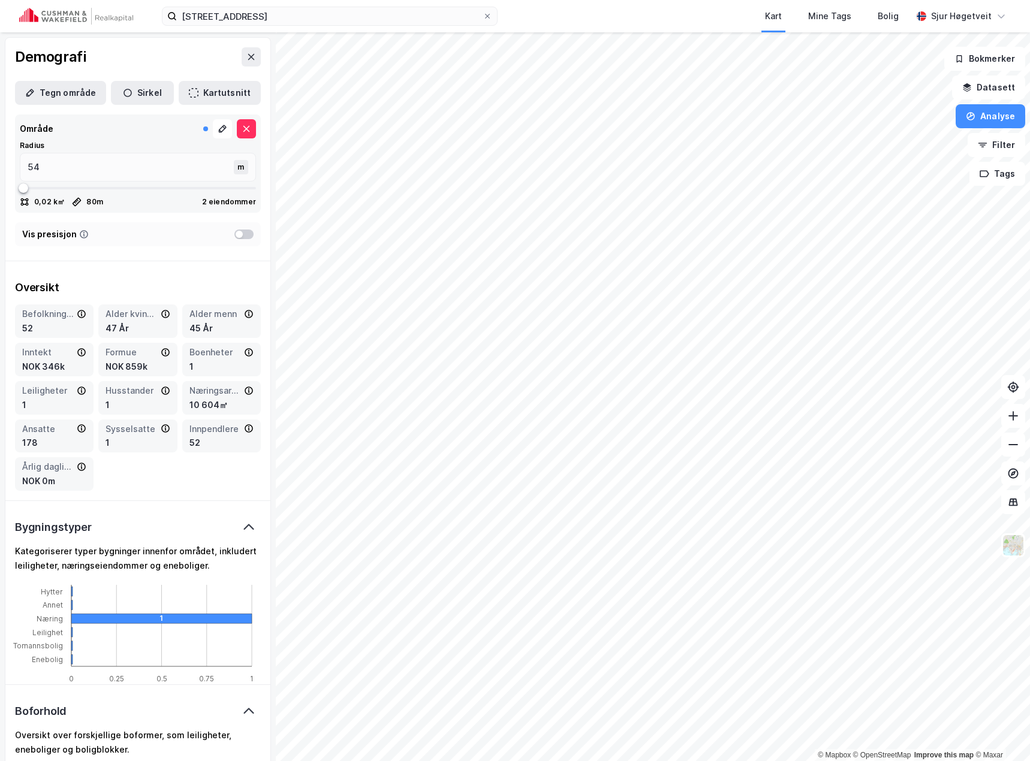
type input "67"
type input "80"
type input "93"
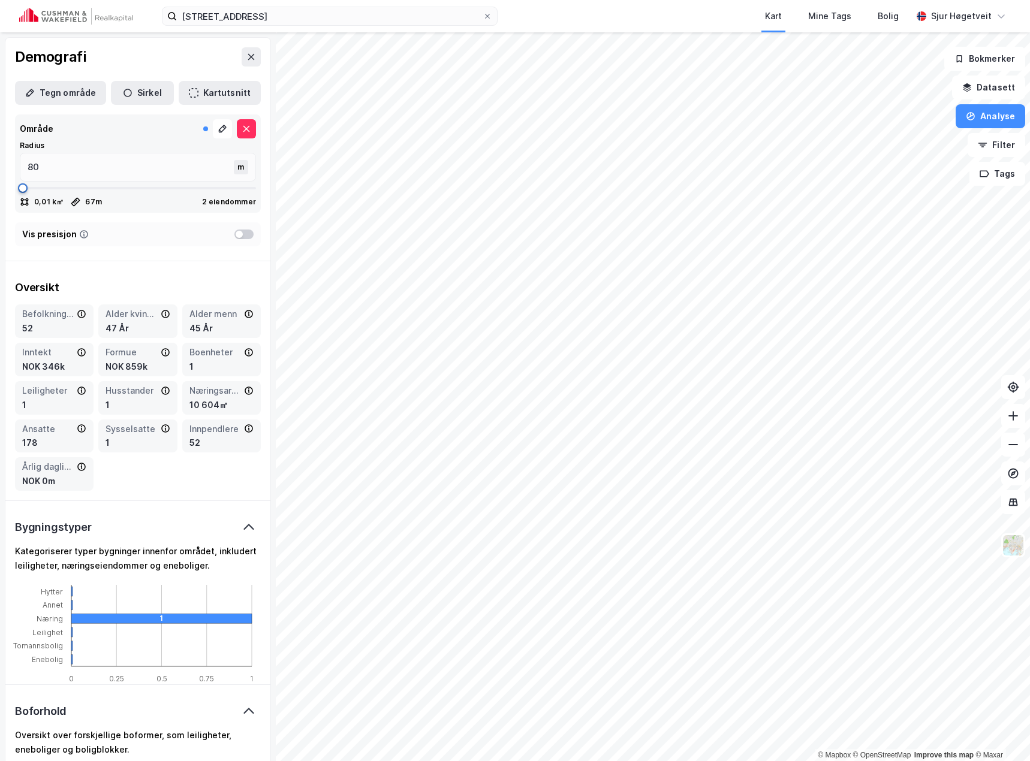
type input "93"
type input "107"
type input "120"
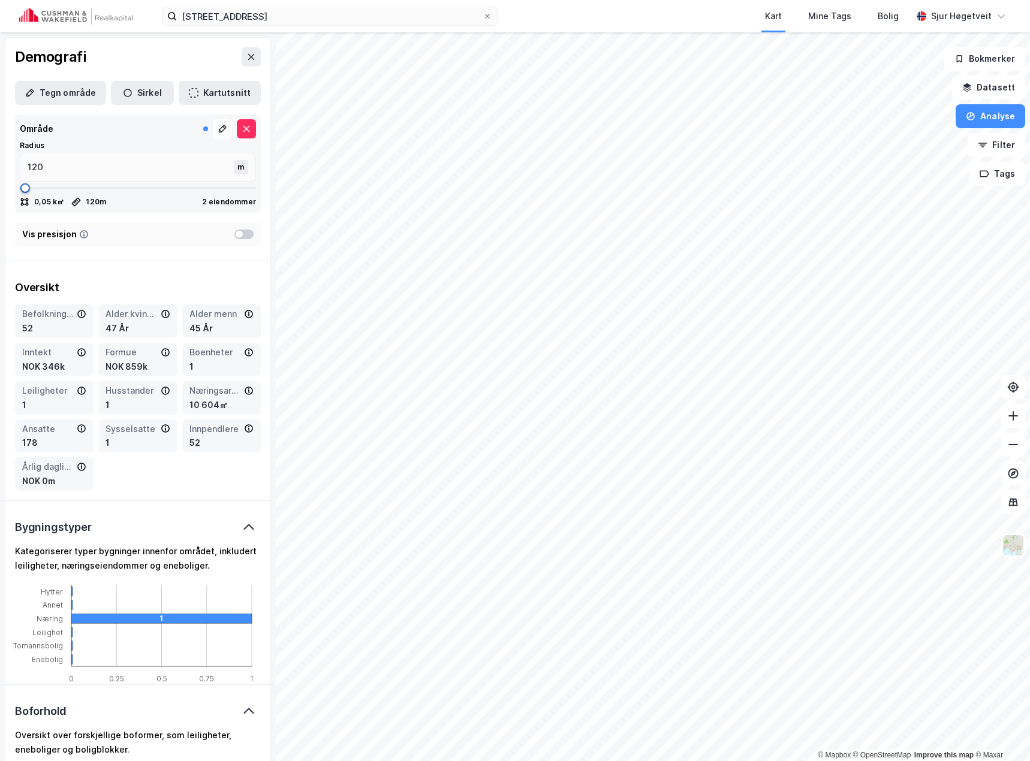
type input "133"
click at [26, 188] on span at bounding box center [26, 188] width 10 height 10
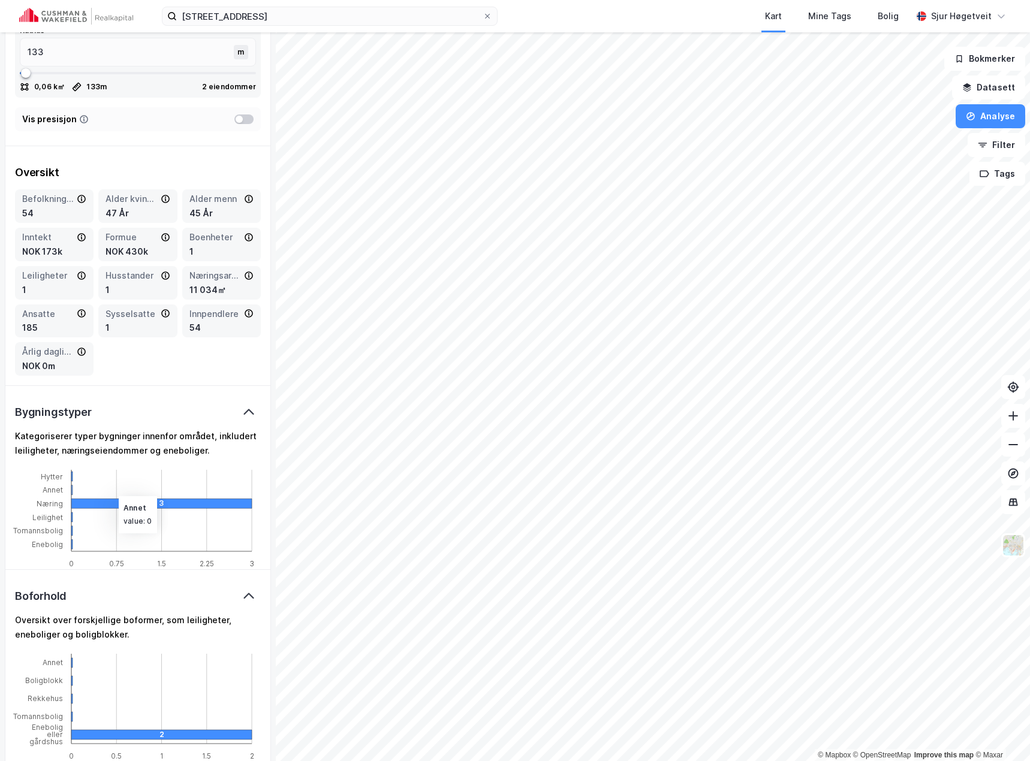
scroll to position [120, 0]
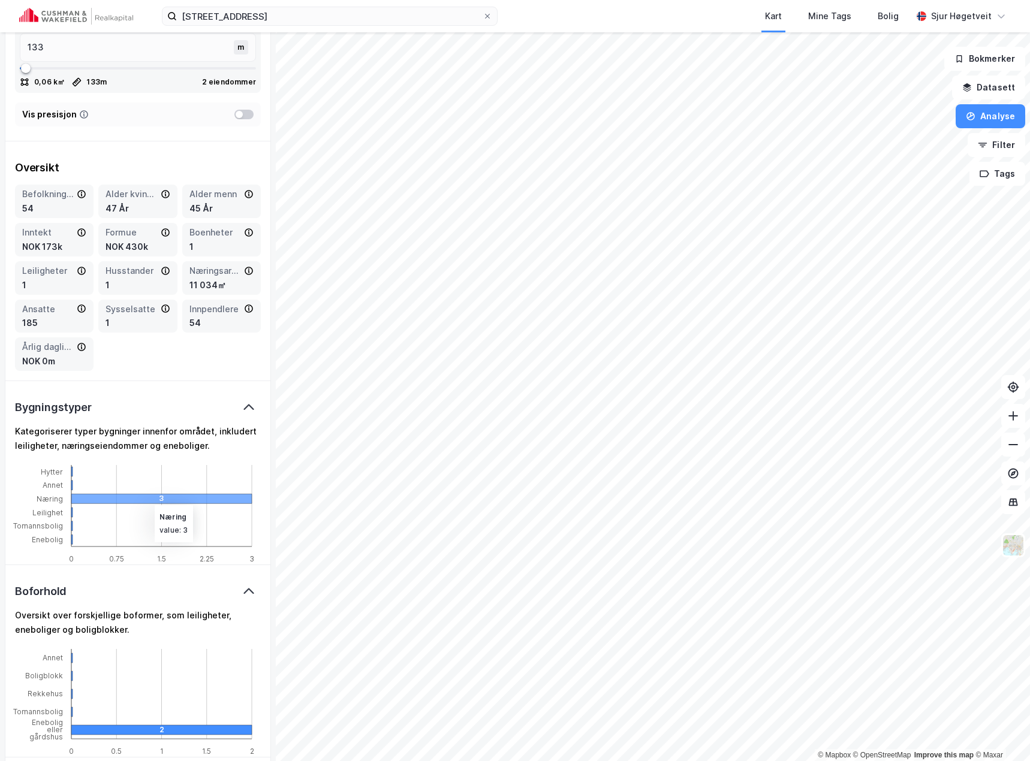
click at [149, 498] on icon at bounding box center [161, 499] width 180 height 10
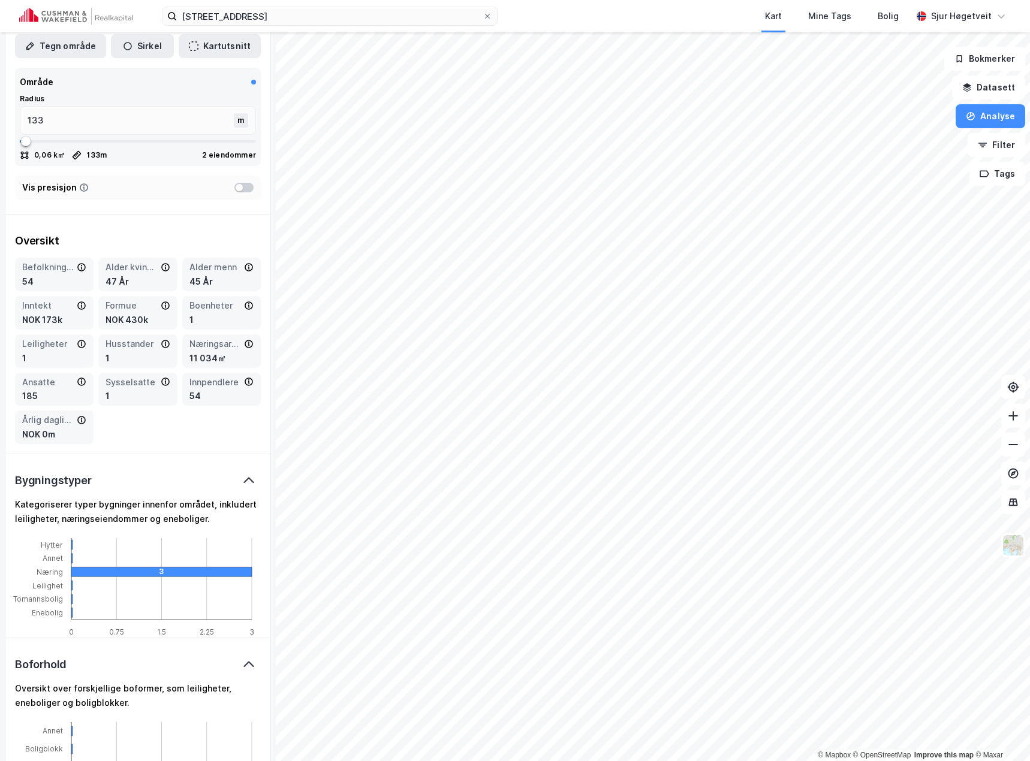
scroll to position [0, 0]
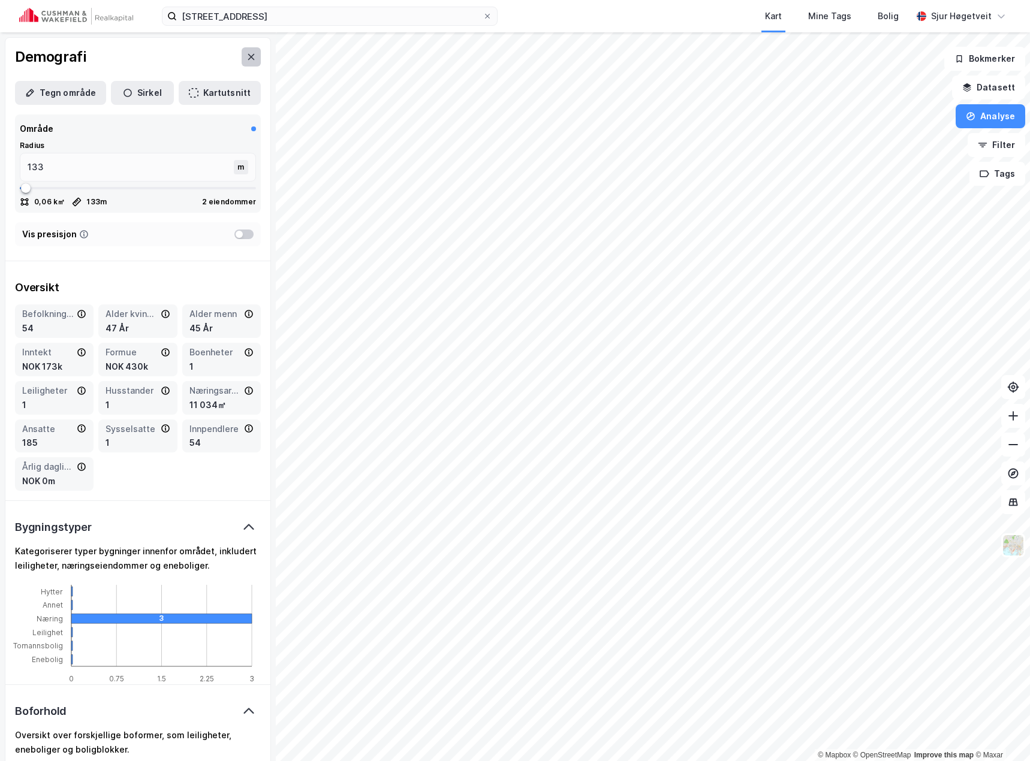
click at [242, 54] on button at bounding box center [251, 56] width 19 height 19
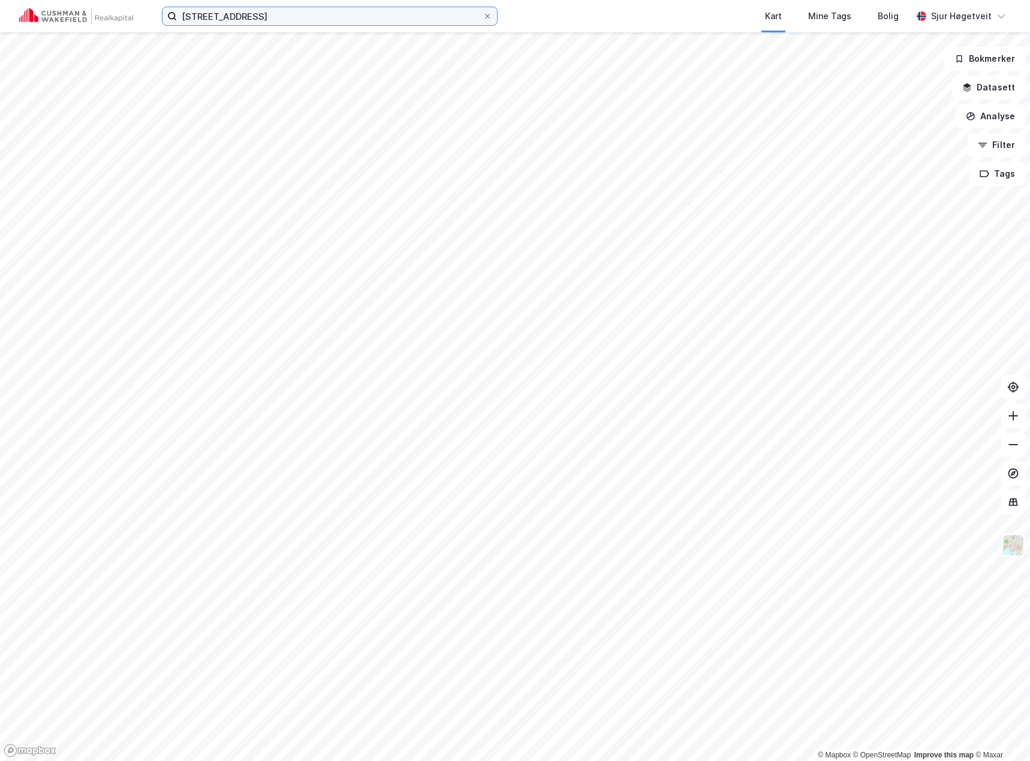
click at [199, 21] on input "[STREET_ADDRESS]" at bounding box center [330, 16] width 306 height 18
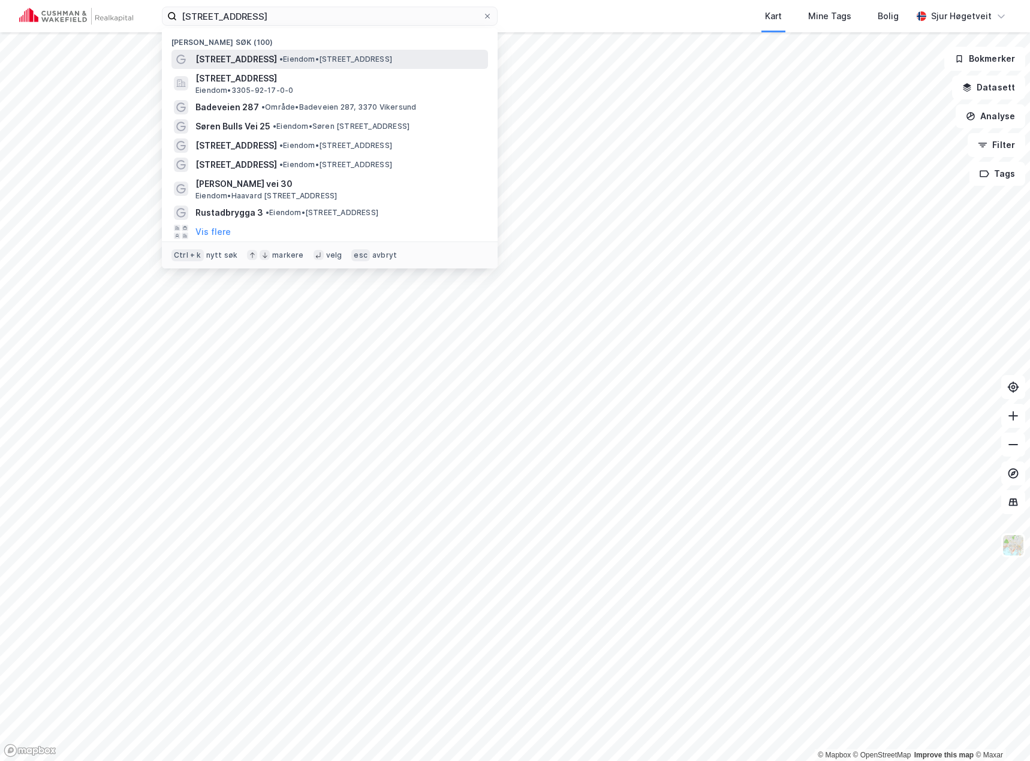
click at [227, 59] on span "[STREET_ADDRESS]" at bounding box center [236, 59] width 82 height 14
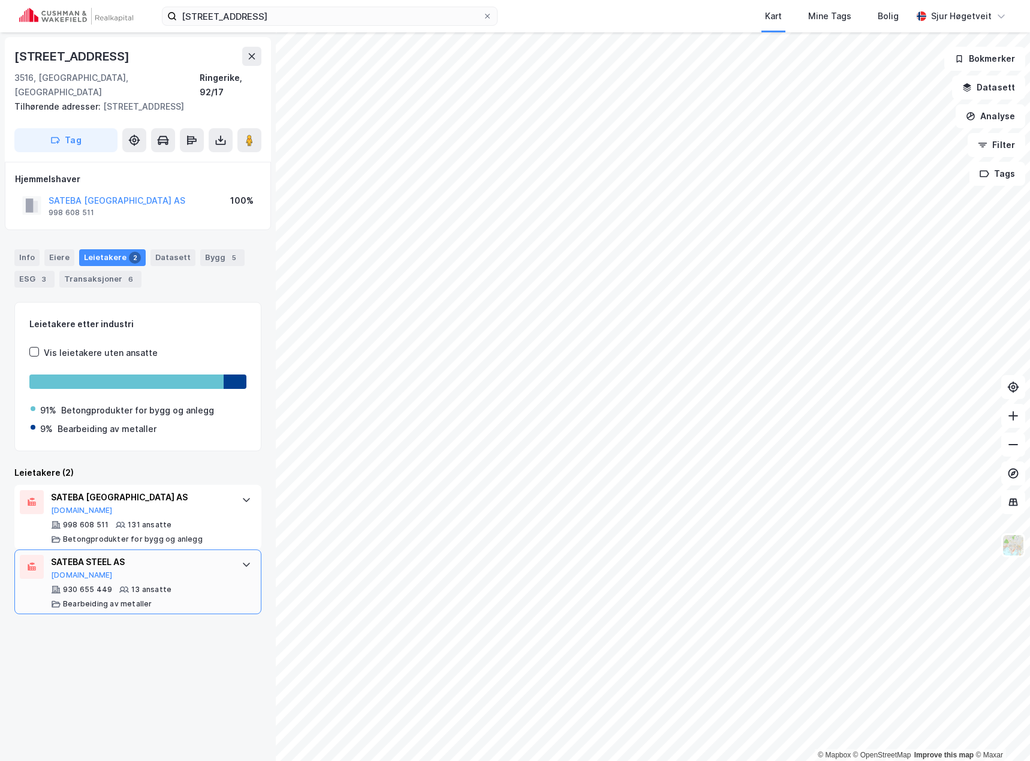
click at [220, 561] on div "SATEBA STEEL AS [DOMAIN_NAME]" at bounding box center [140, 567] width 179 height 25
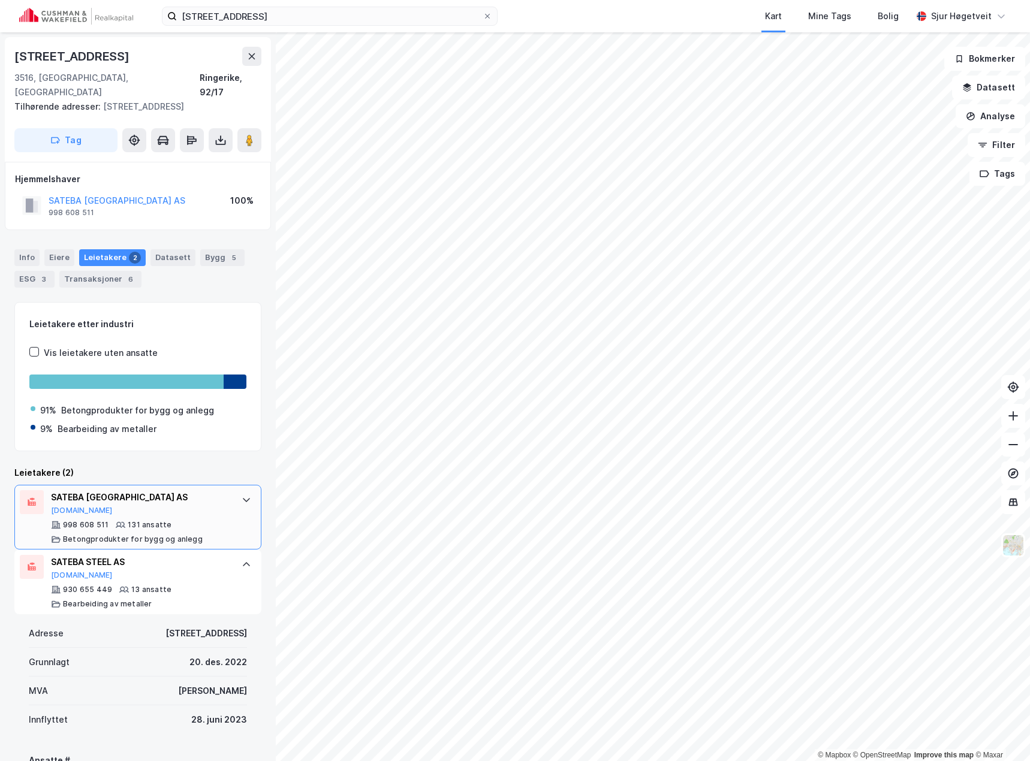
click at [117, 493] on div "SATEBA NORWAY AS [DOMAIN_NAME]" at bounding box center [140, 502] width 179 height 25
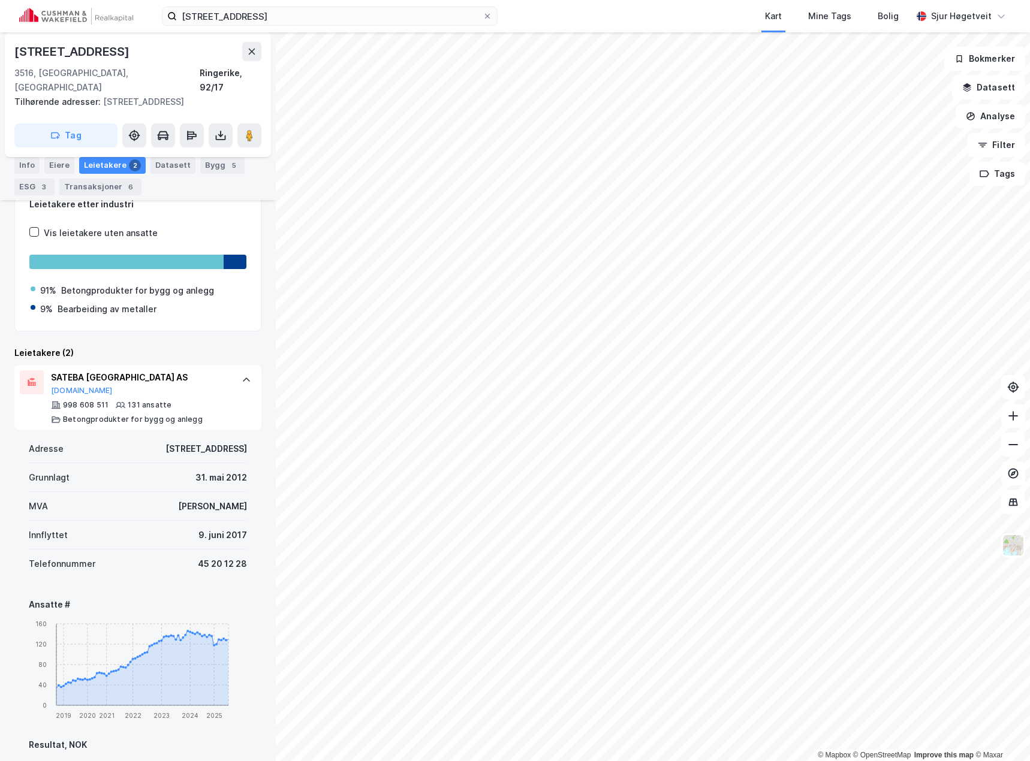
scroll to position [180, 0]
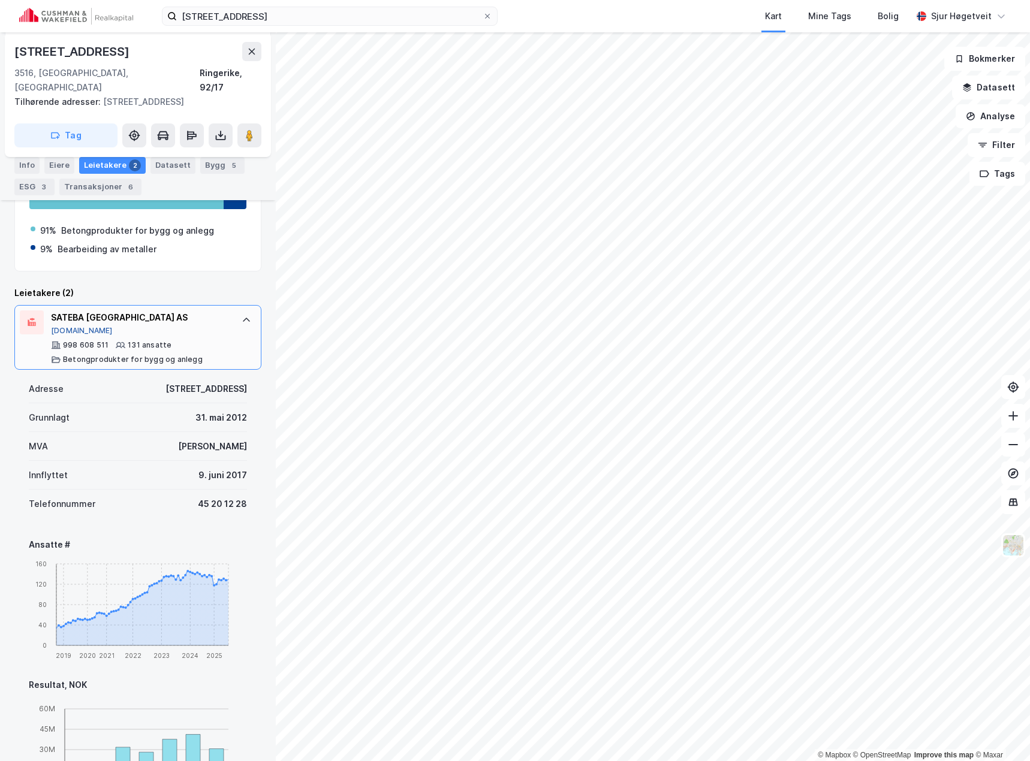
click at [76, 326] on button "[DOMAIN_NAME]" at bounding box center [82, 331] width 62 height 10
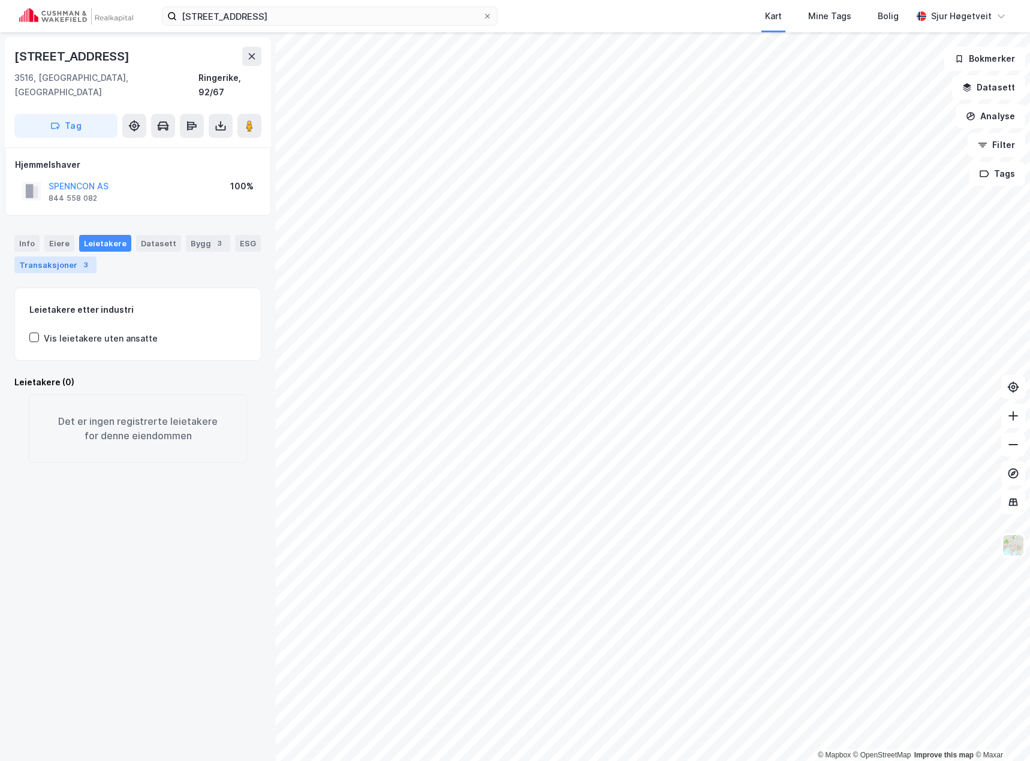
click at [73, 257] on div "Transaksjoner 3" at bounding box center [55, 265] width 82 height 17
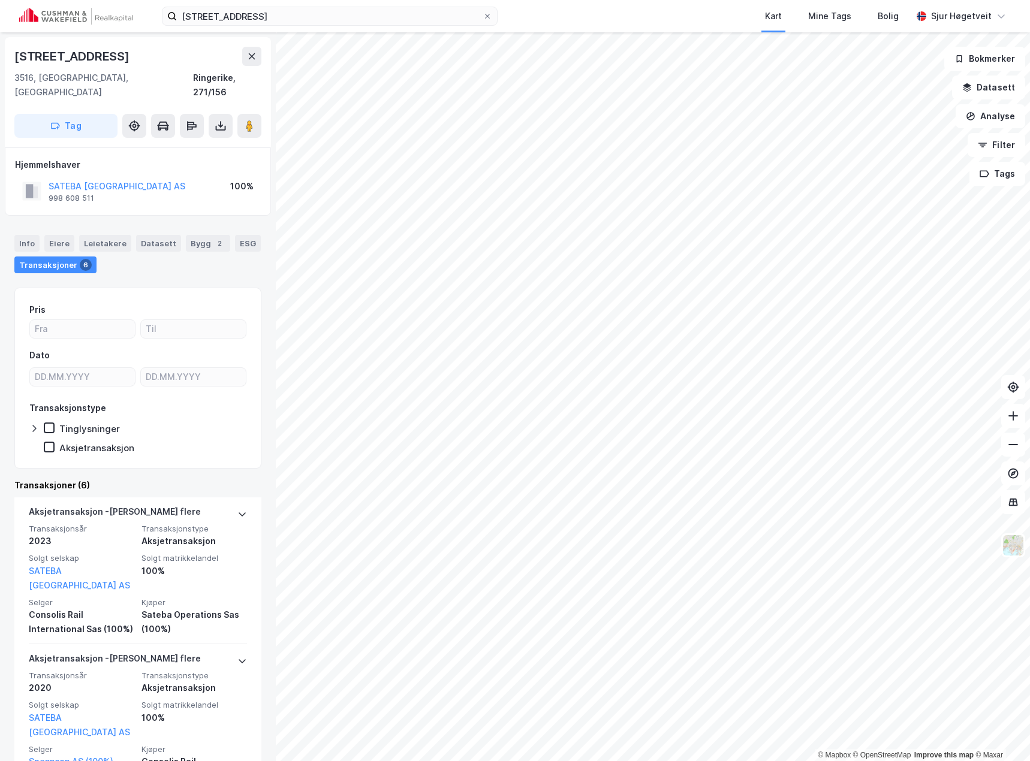
click at [1029, 146] on html "[STREET_ADDRESS] Kart Mine Tags [PERSON_NAME] Høgetveit © Mapbox © OpenStreetMa…" at bounding box center [515, 380] width 1030 height 761
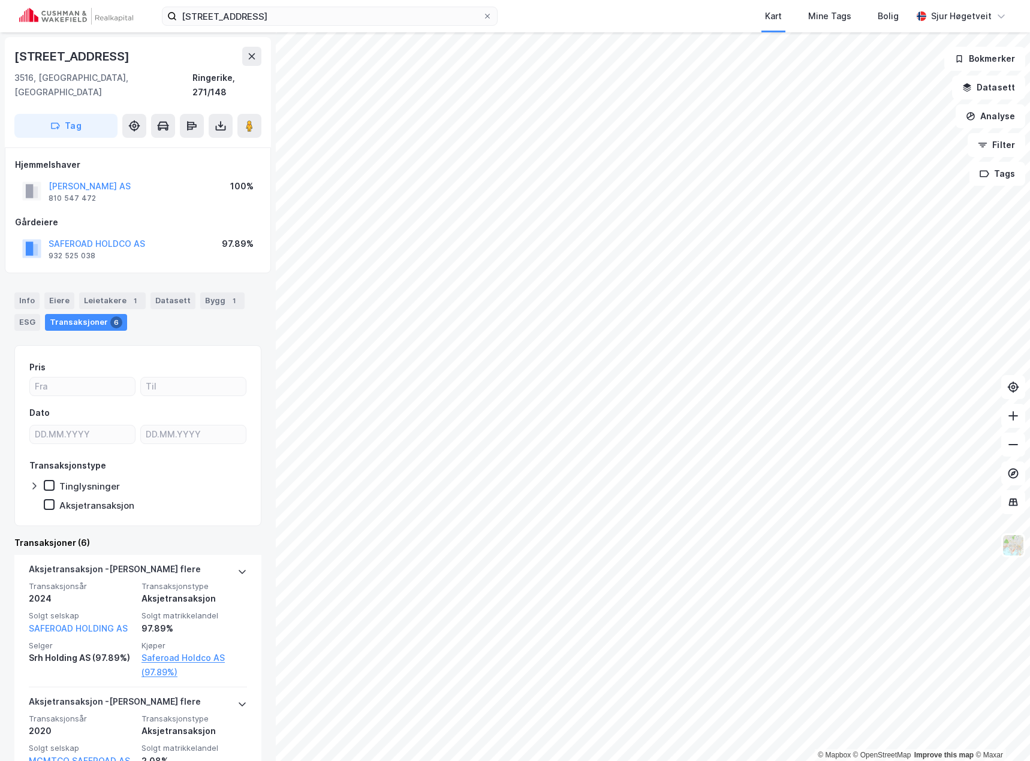
click at [118, 314] on div "Transaksjoner 6" at bounding box center [86, 322] width 82 height 17
click at [113, 294] on div "Leietakere 1" at bounding box center [112, 301] width 67 height 17
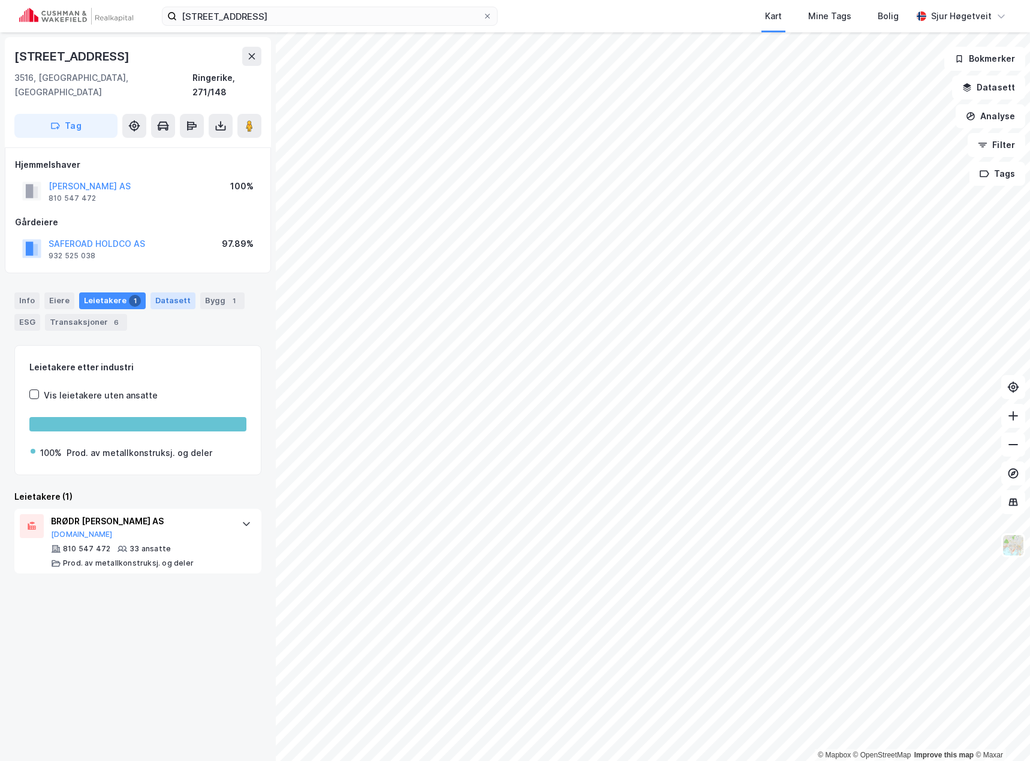
click at [176, 294] on div "Datasett" at bounding box center [172, 301] width 45 height 17
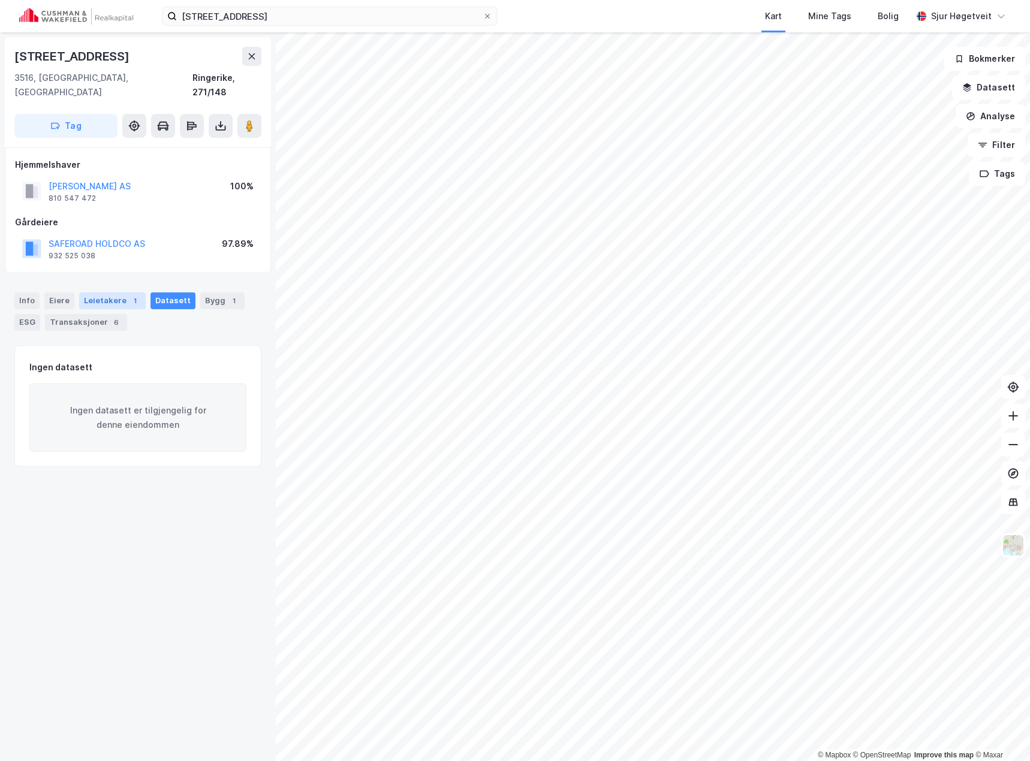
click at [106, 293] on div "Leietakere 1" at bounding box center [112, 301] width 67 height 17
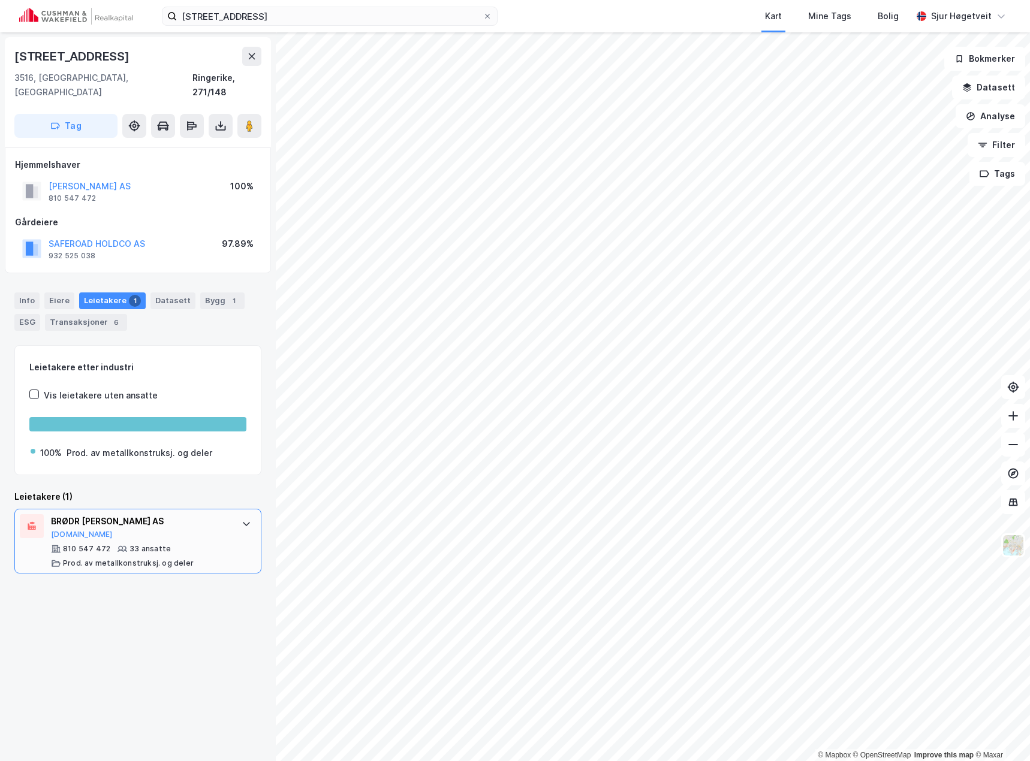
click at [242, 519] on icon at bounding box center [247, 524] width 10 height 10
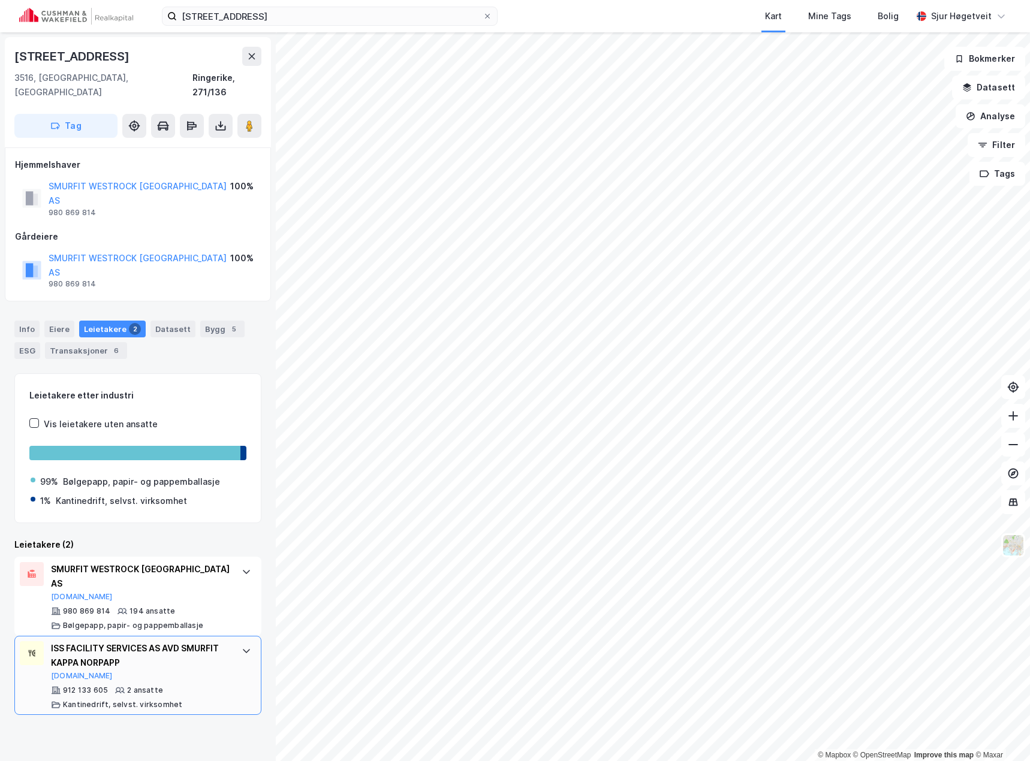
click at [237, 641] on div at bounding box center [246, 650] width 19 height 19
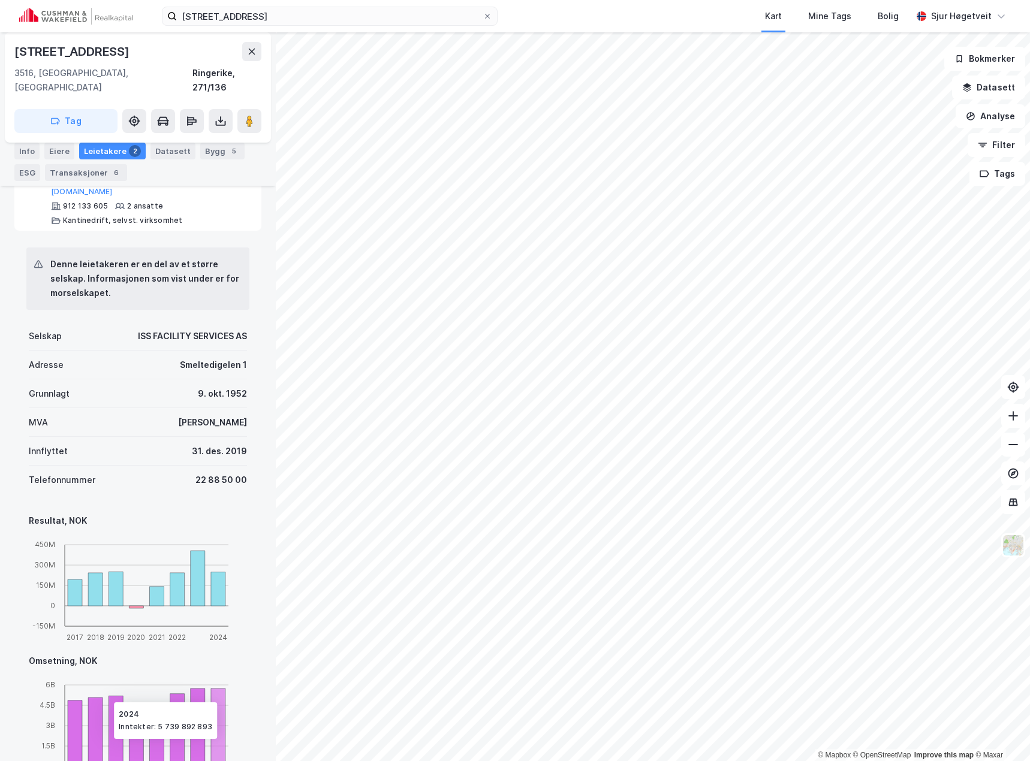
scroll to position [525, 0]
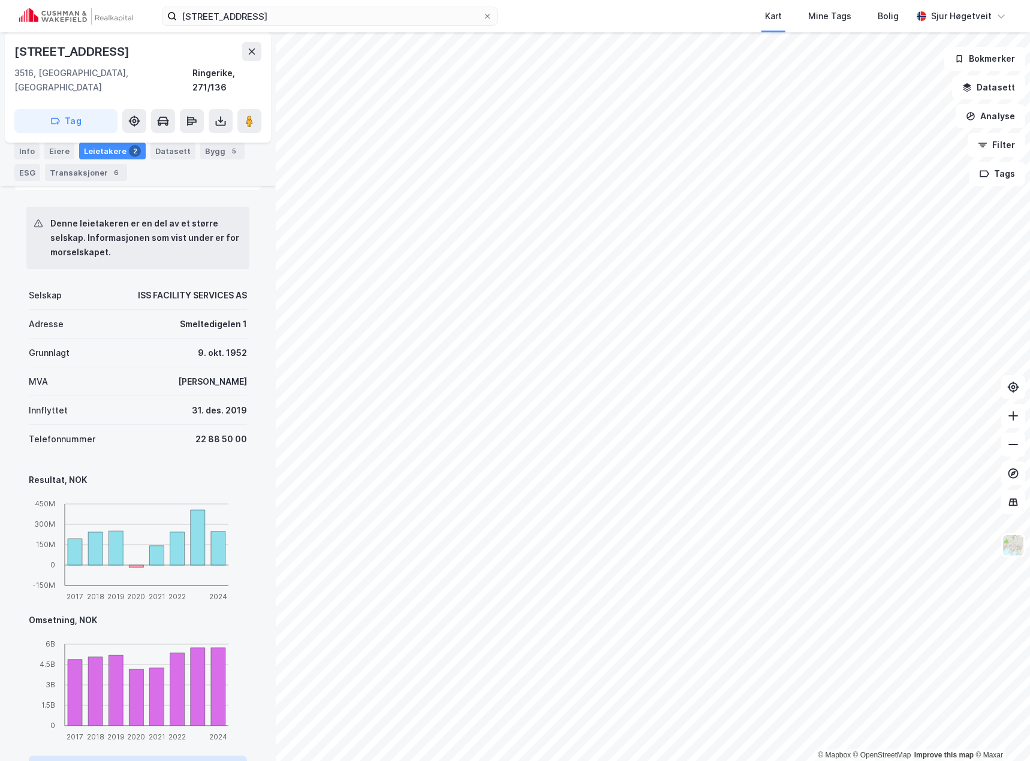
click at [152, 756] on button "Vis detaljer om leietaker" at bounding box center [138, 765] width 218 height 19
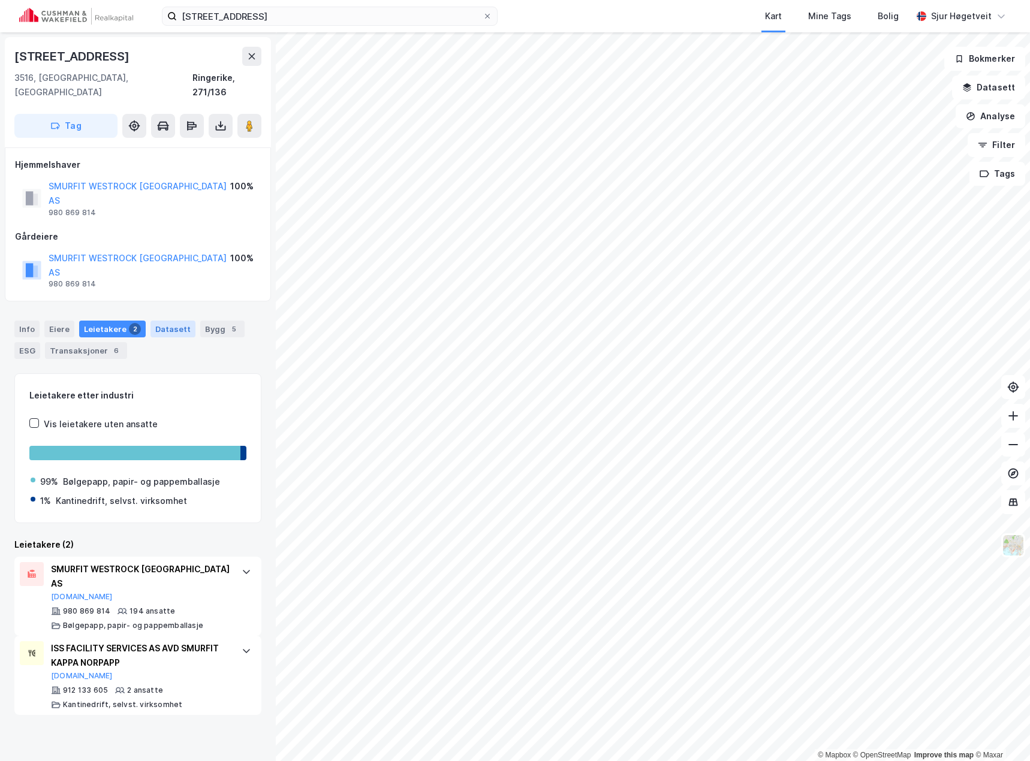
click at [178, 321] on div "Datasett" at bounding box center [172, 329] width 45 height 17
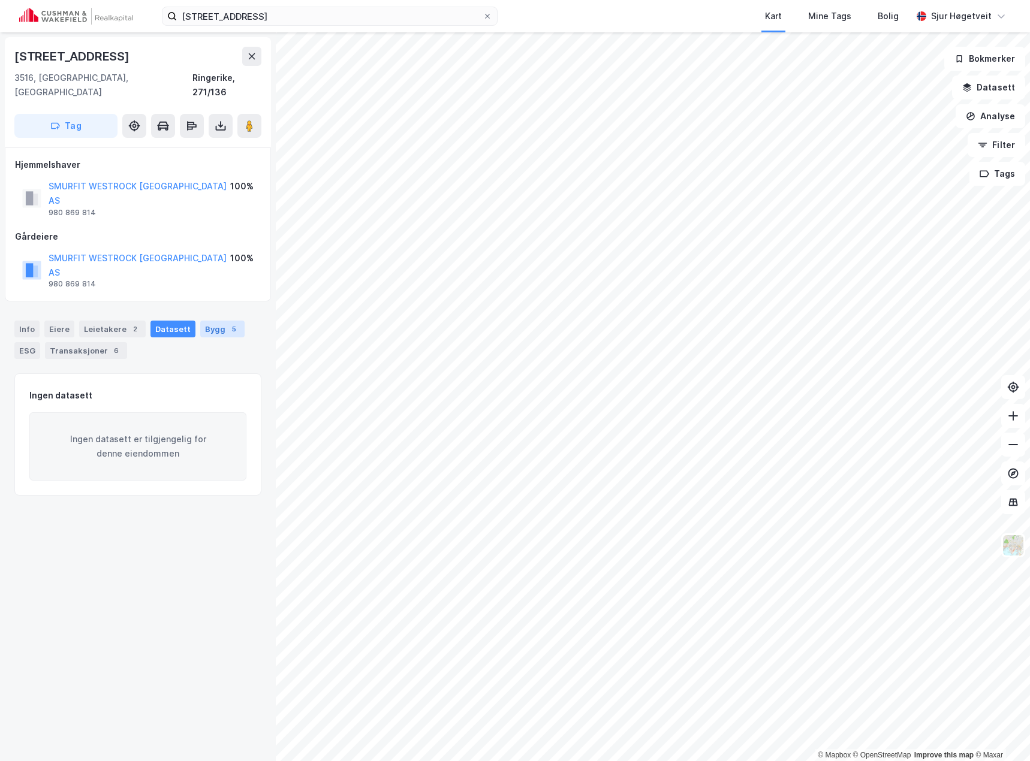
click at [213, 321] on div "Bygg 5" at bounding box center [222, 329] width 44 height 17
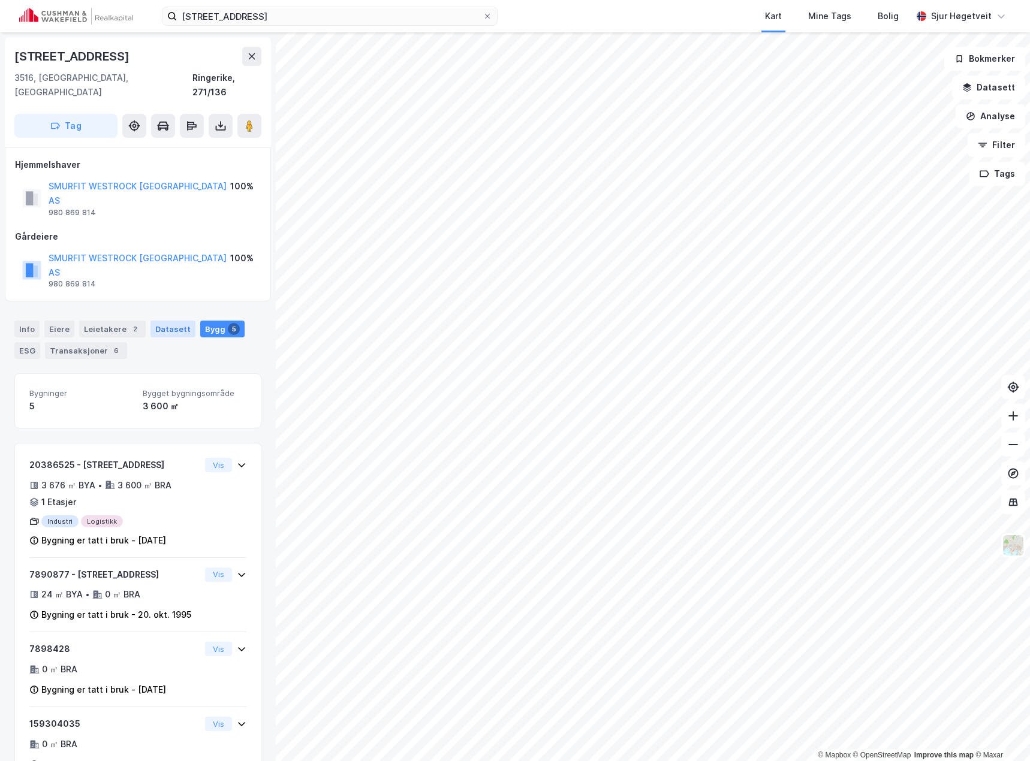
click at [167, 321] on div "Datasett" at bounding box center [172, 329] width 45 height 17
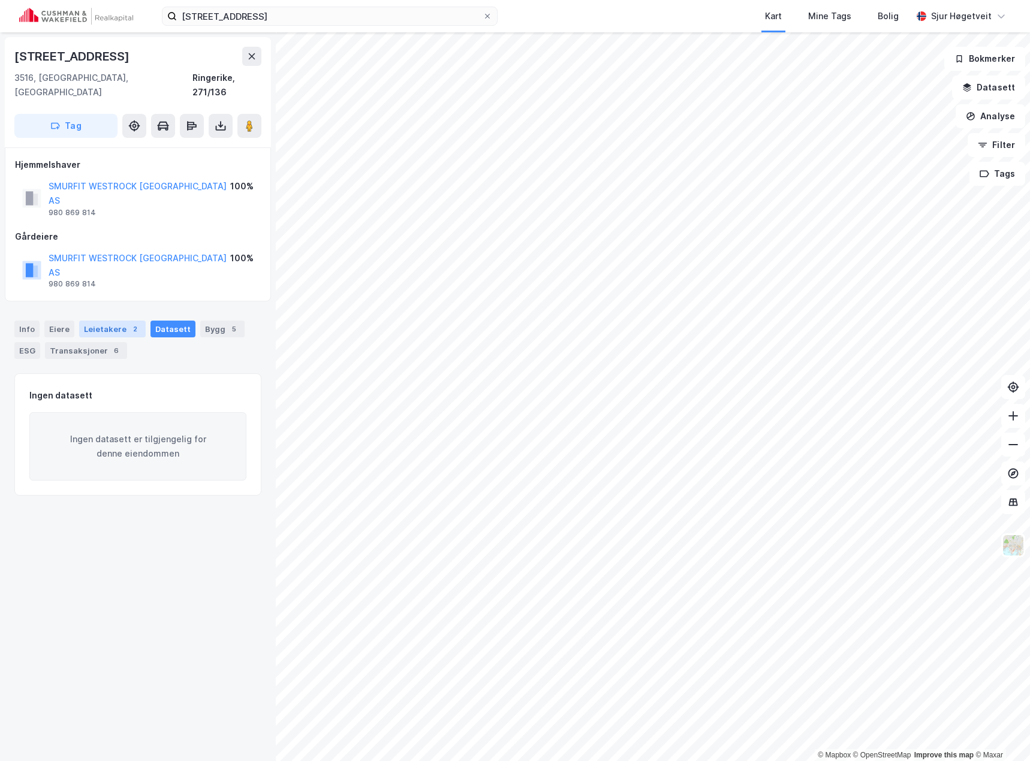
click at [100, 321] on div "Leietakere 2" at bounding box center [112, 329] width 67 height 17
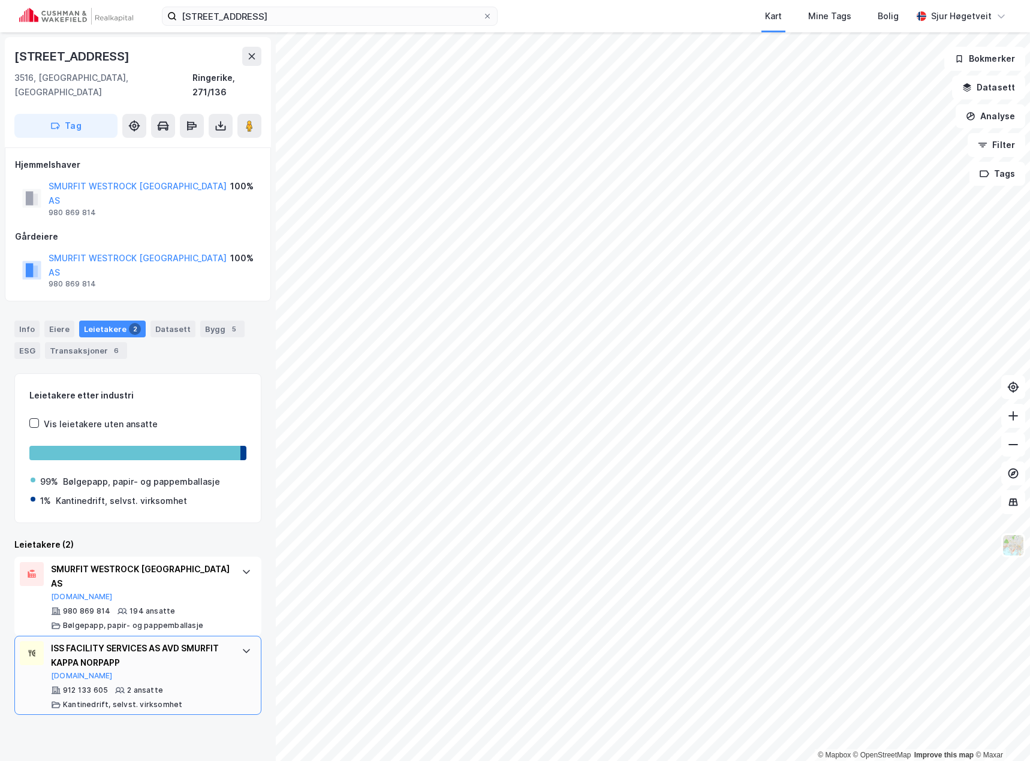
click at [221, 636] on div "ISS FACILITY SERVICES AS AVD SMURFIT KAPPA NORPAPP [DOMAIN_NAME] 912 133 605 2 …" at bounding box center [137, 675] width 247 height 79
click at [104, 342] on div "Transaksjoner 6" at bounding box center [86, 350] width 82 height 17
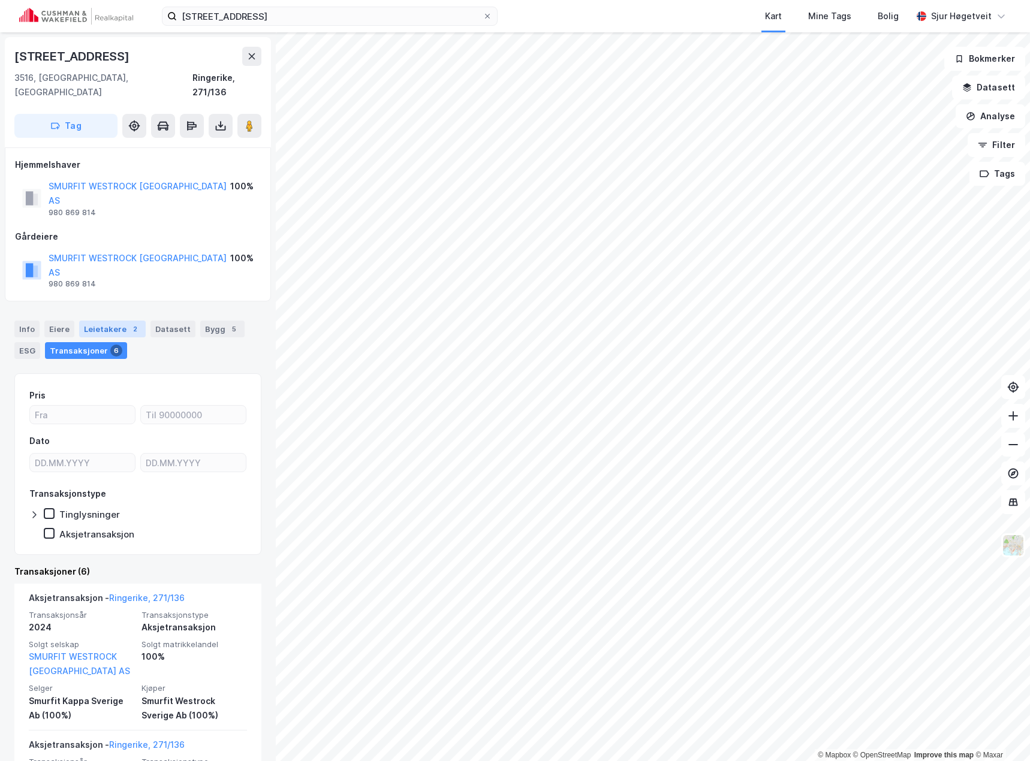
click at [80, 321] on div "Leietakere 2" at bounding box center [112, 329] width 67 height 17
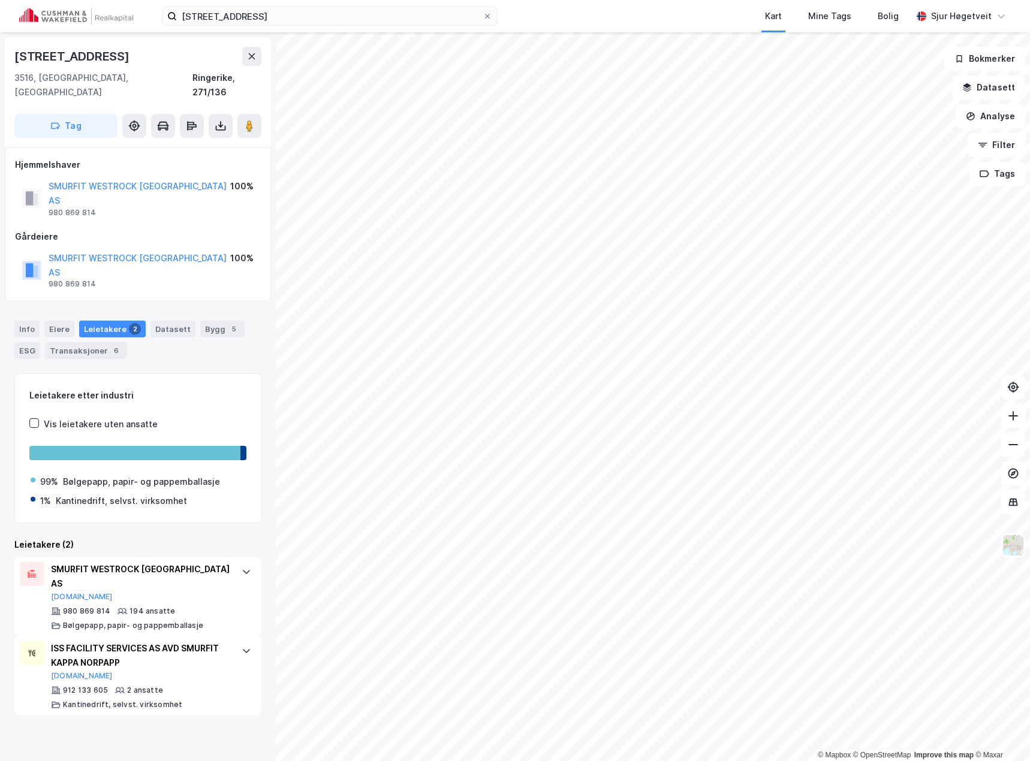
drag, startPoint x: 110, startPoint y: 601, endPoint x: 227, endPoint y: 686, distance: 144.1
click at [228, 686] on div "[STREET_ADDRESS], [GEOGRAPHIC_DATA] Ringerike, 271/136 Tag Hjemmelshaver SMURFI…" at bounding box center [138, 396] width 276 height 729
click at [150, 641] on div "ISS FACILITY SERVICES AS AVD SMURFIT KAPPA NORPAPP" at bounding box center [140, 655] width 179 height 29
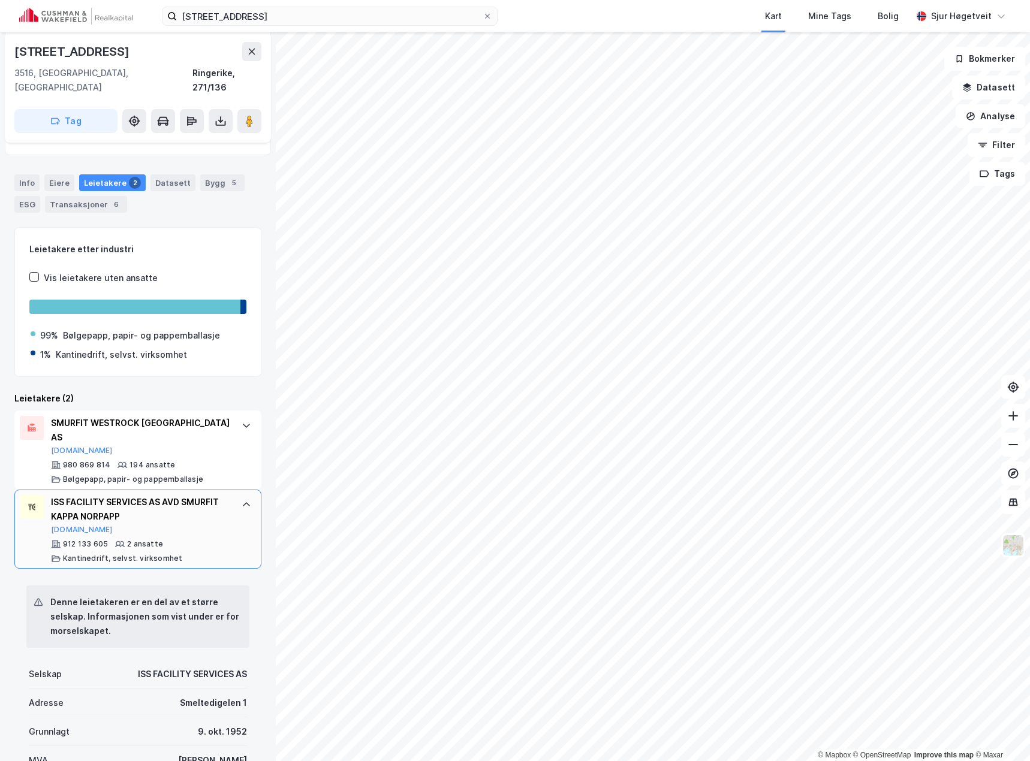
scroll to position [180, 0]
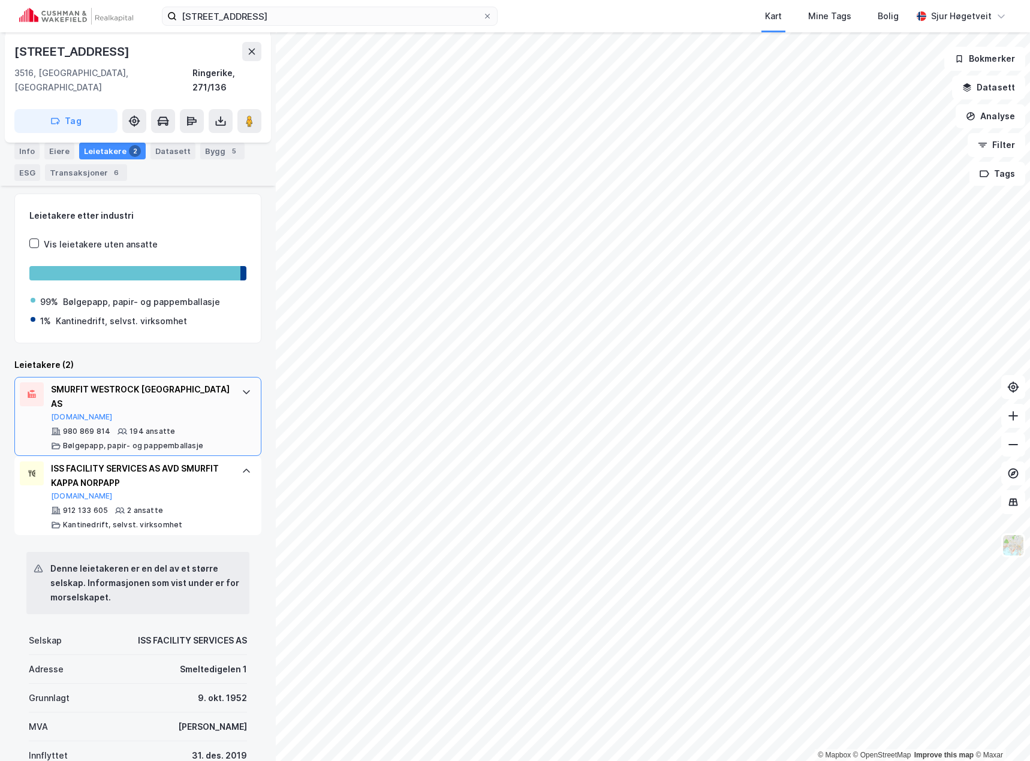
click at [142, 382] on div "SMURFIT WESTROCK NORGE AS [DOMAIN_NAME]" at bounding box center [140, 402] width 179 height 40
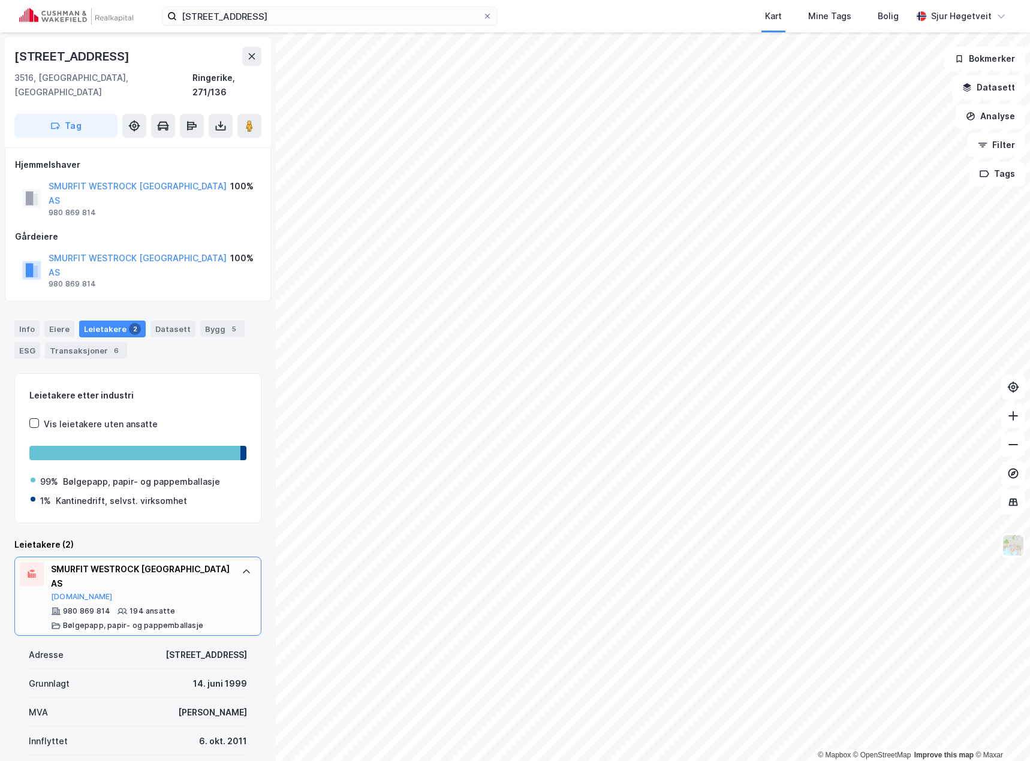
click at [198, 562] on div "SMURFIT WESTROCK [GEOGRAPHIC_DATA] AS" at bounding box center [140, 576] width 179 height 29
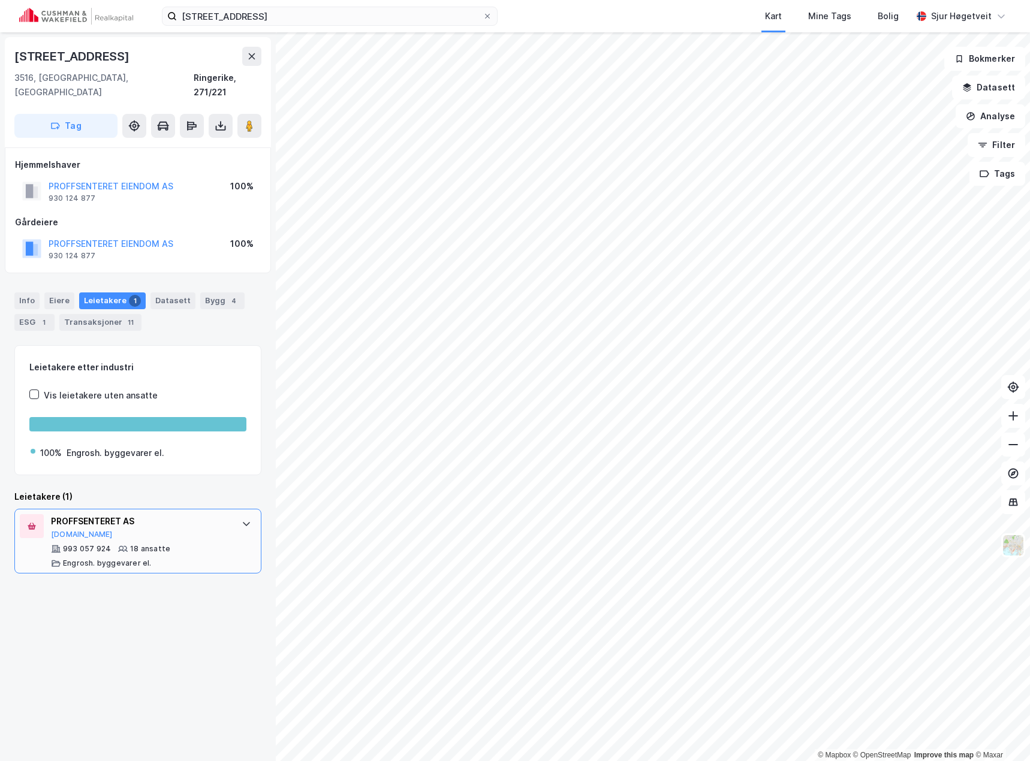
click at [237, 514] on div at bounding box center [246, 523] width 19 height 19
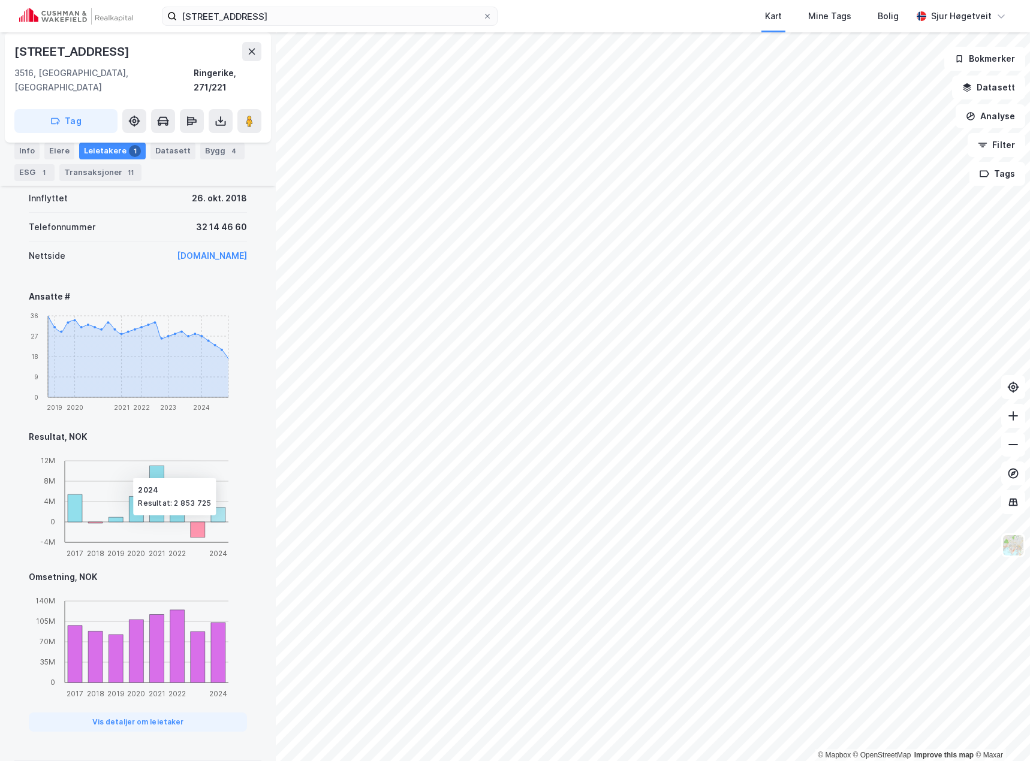
scroll to position [61, 0]
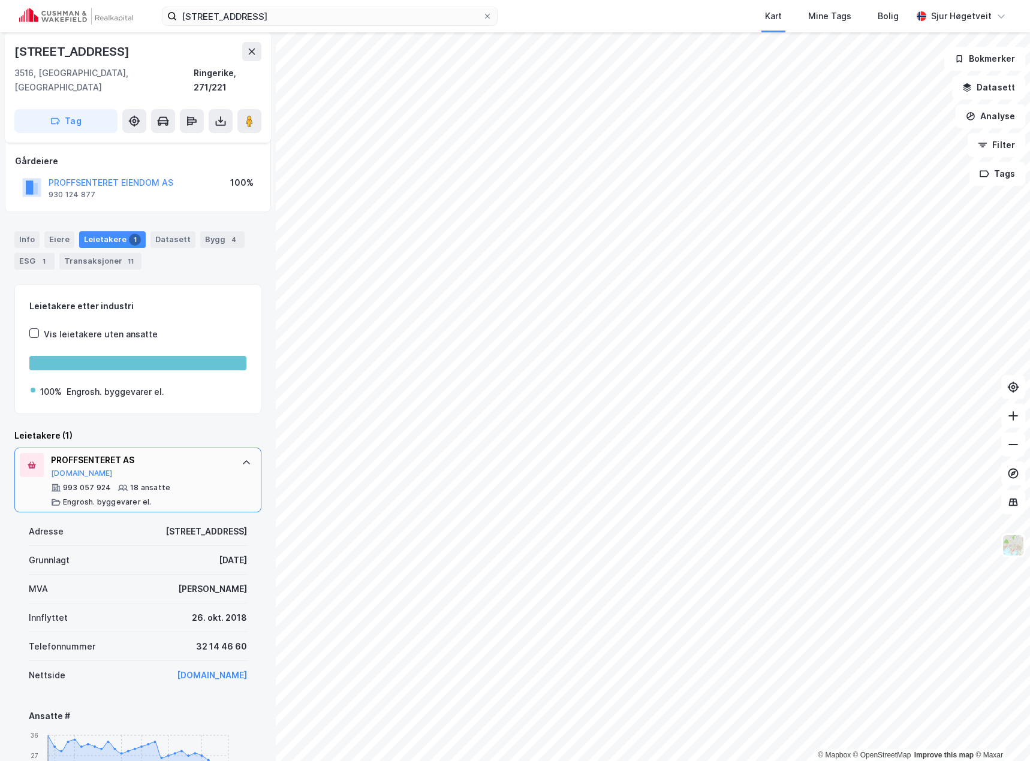
click at [203, 453] on div "PROFFSENTERET AS" at bounding box center [140, 460] width 179 height 14
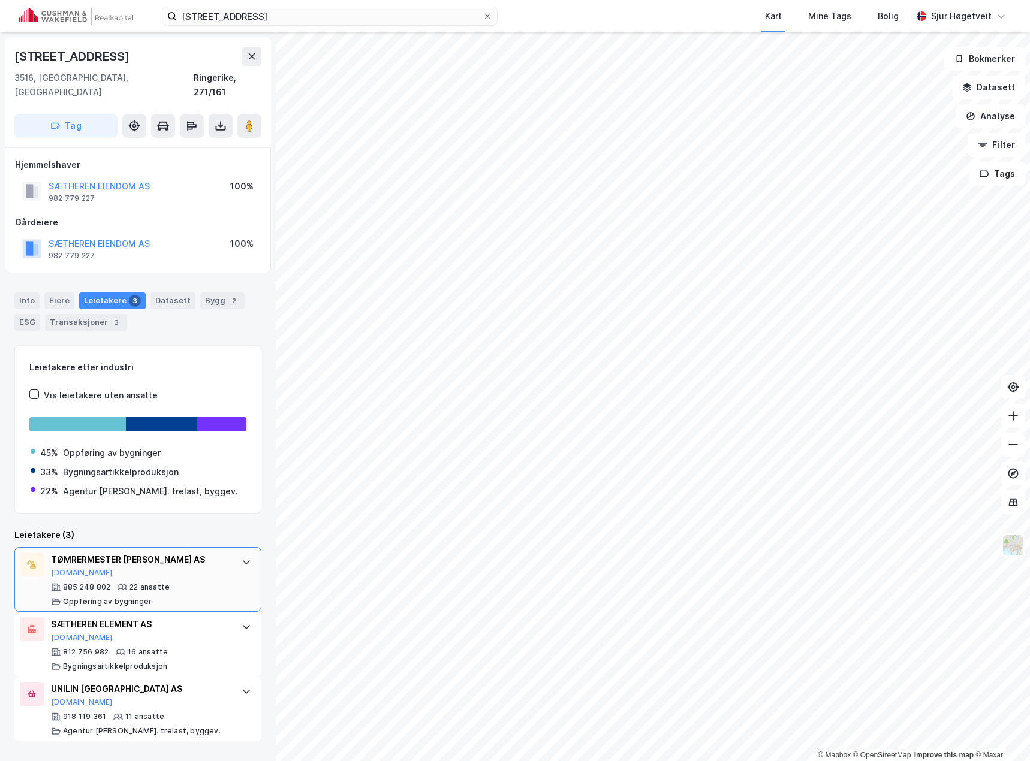
click at [230, 561] on div "TØMRERMESTER [PERSON_NAME] AS [DOMAIN_NAME] 885 248 802 22 ansatte Oppføring av…" at bounding box center [137, 579] width 247 height 65
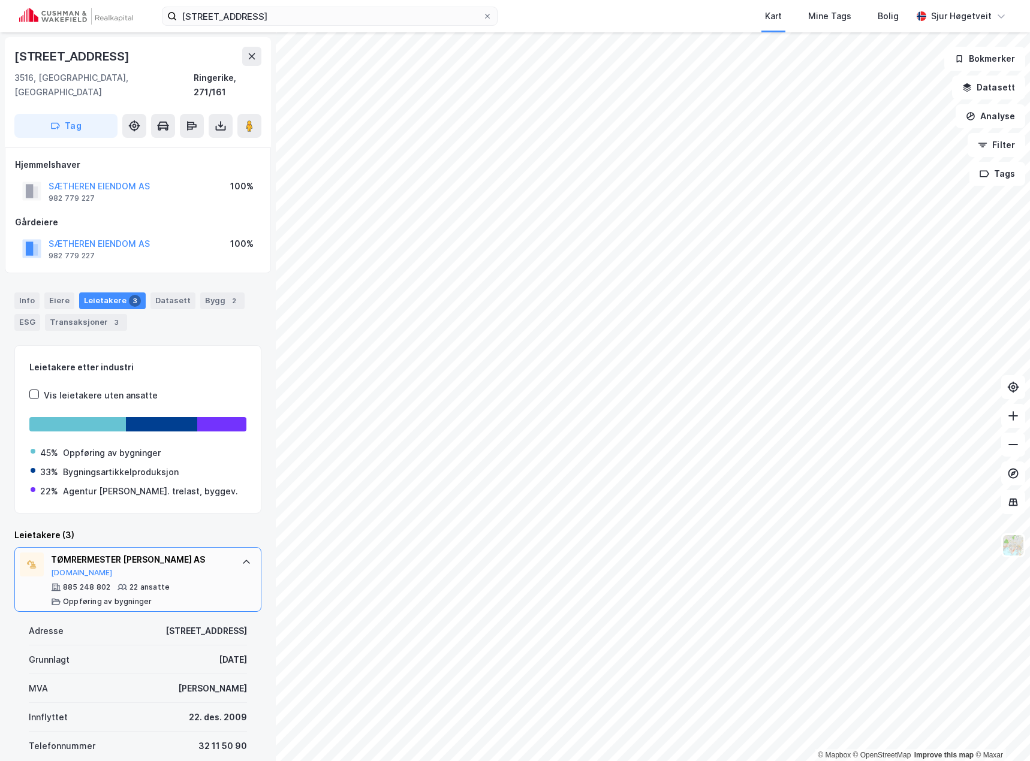
click at [212, 554] on div "TØMRERMESTER [PERSON_NAME] AS [DOMAIN_NAME]" at bounding box center [140, 565] width 179 height 25
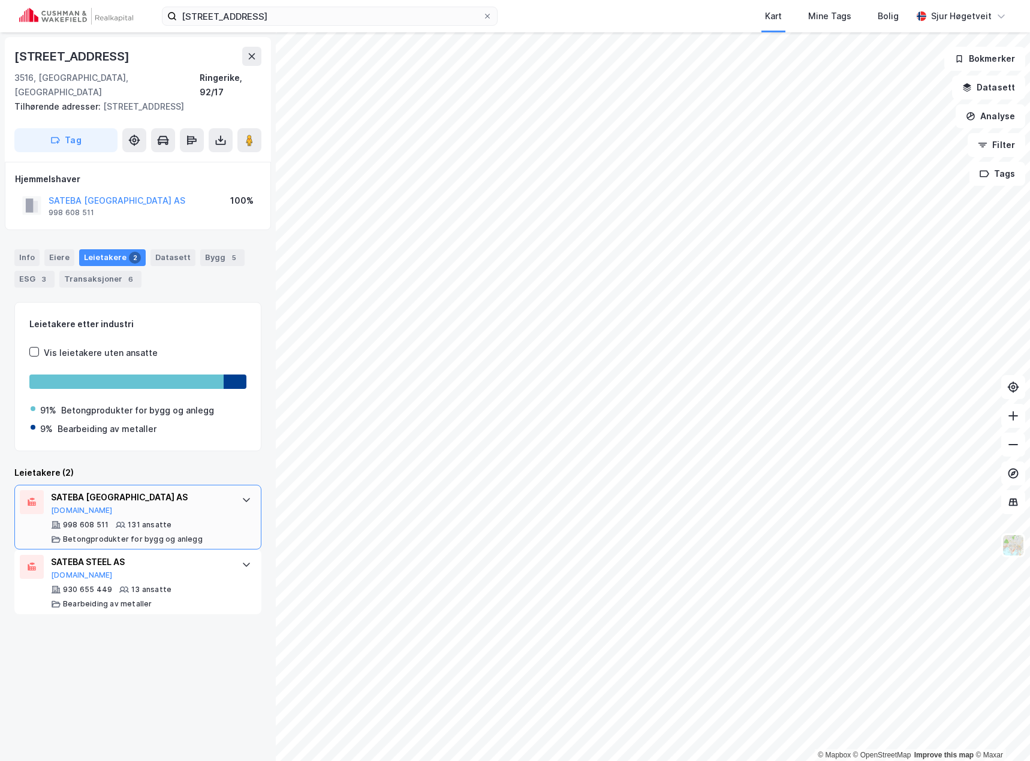
click at [237, 490] on div at bounding box center [246, 499] width 19 height 19
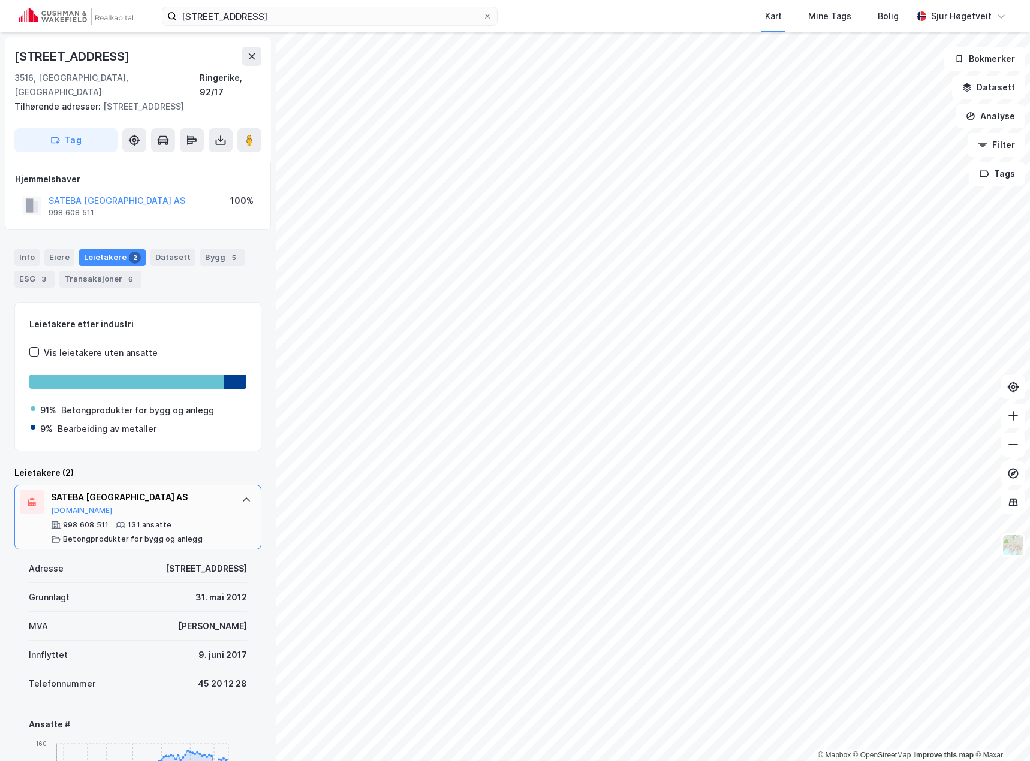
click at [237, 490] on div at bounding box center [246, 499] width 19 height 19
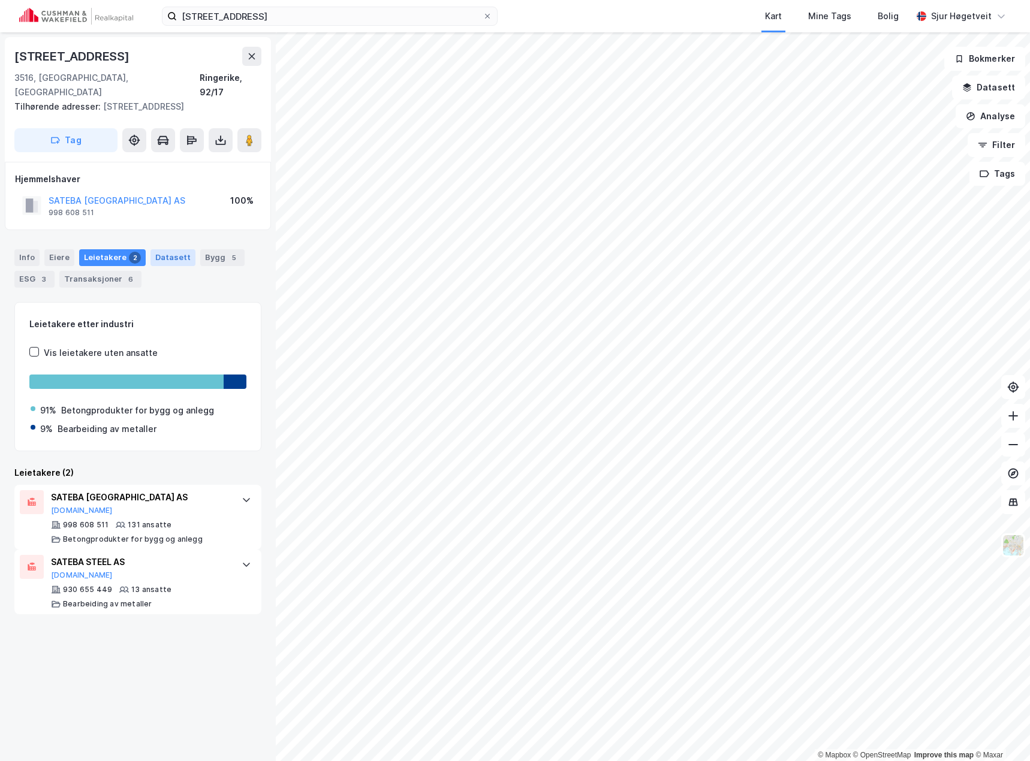
click at [161, 249] on div "Datasett" at bounding box center [172, 257] width 45 height 17
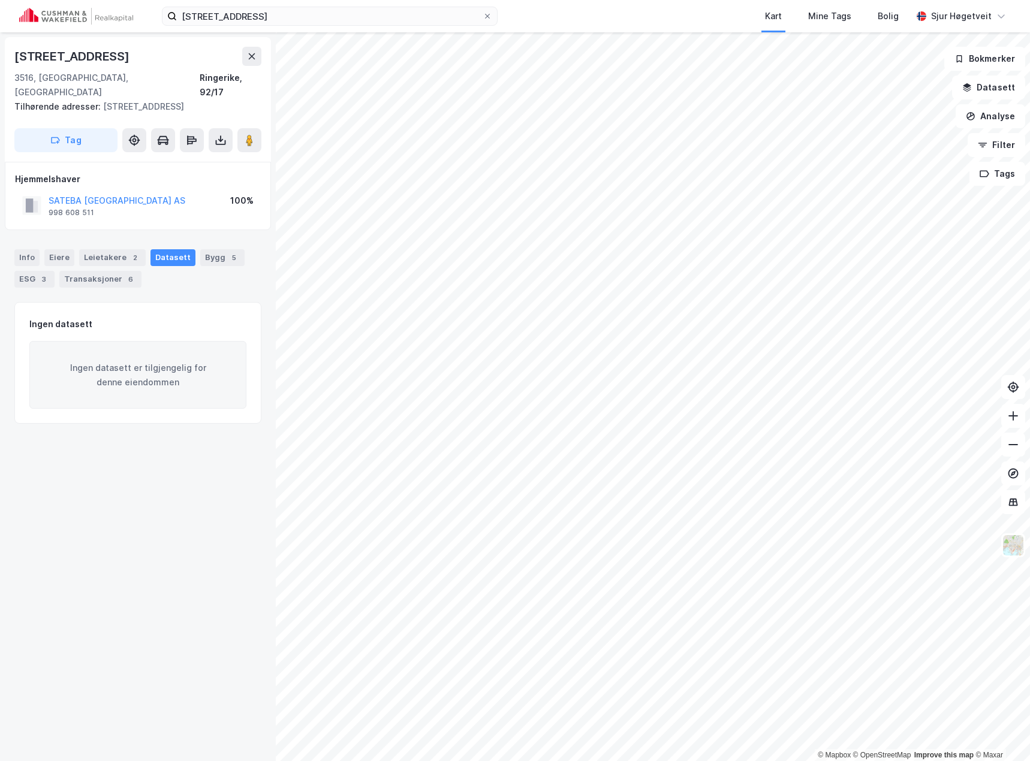
click at [190, 249] on div "Info [PERSON_NAME] 2 Datasett Bygg 5 ESG 3 Transaksjoner 6" at bounding box center [137, 268] width 247 height 38
click at [200, 249] on div "Bygg 5" at bounding box center [222, 257] width 44 height 17
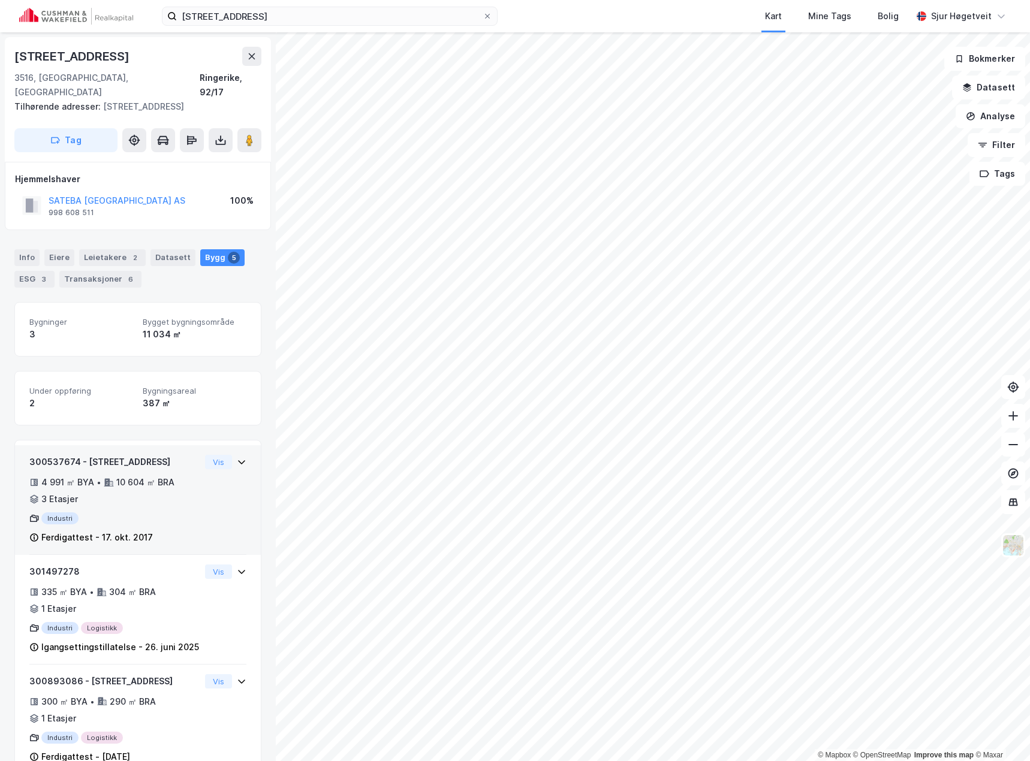
click at [237, 457] on icon at bounding box center [242, 462] width 10 height 10
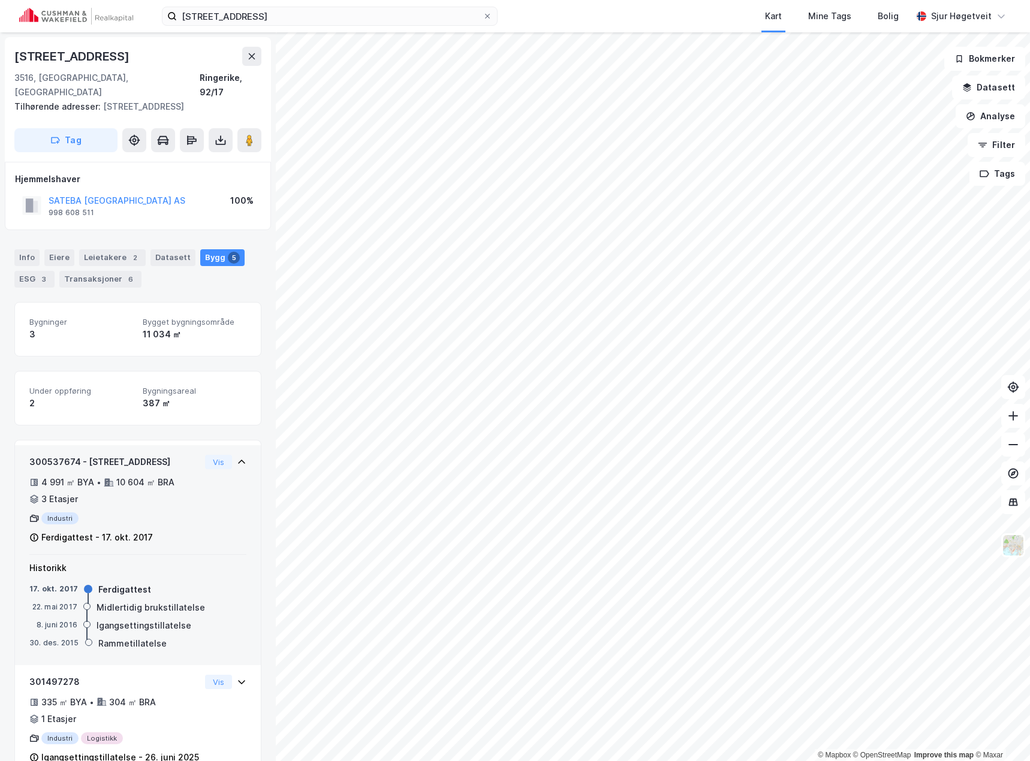
click at [226, 455] on div "Vis" at bounding box center [225, 462] width 41 height 14
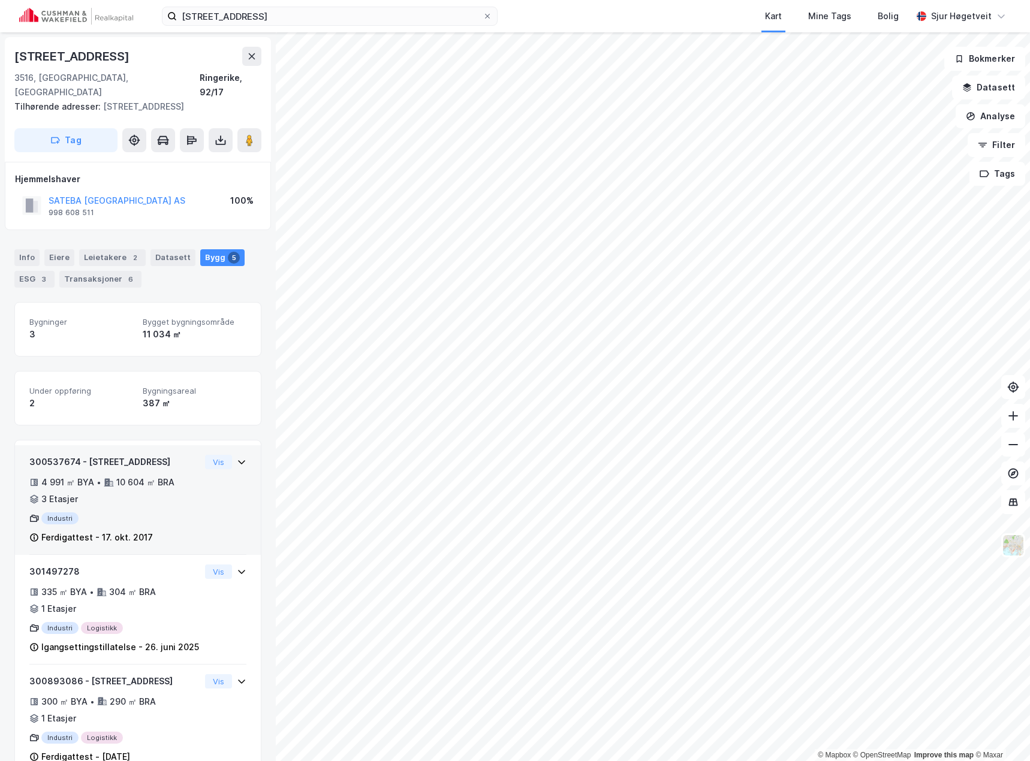
click at [56, 513] on div "Industri" at bounding box center [114, 519] width 171 height 12
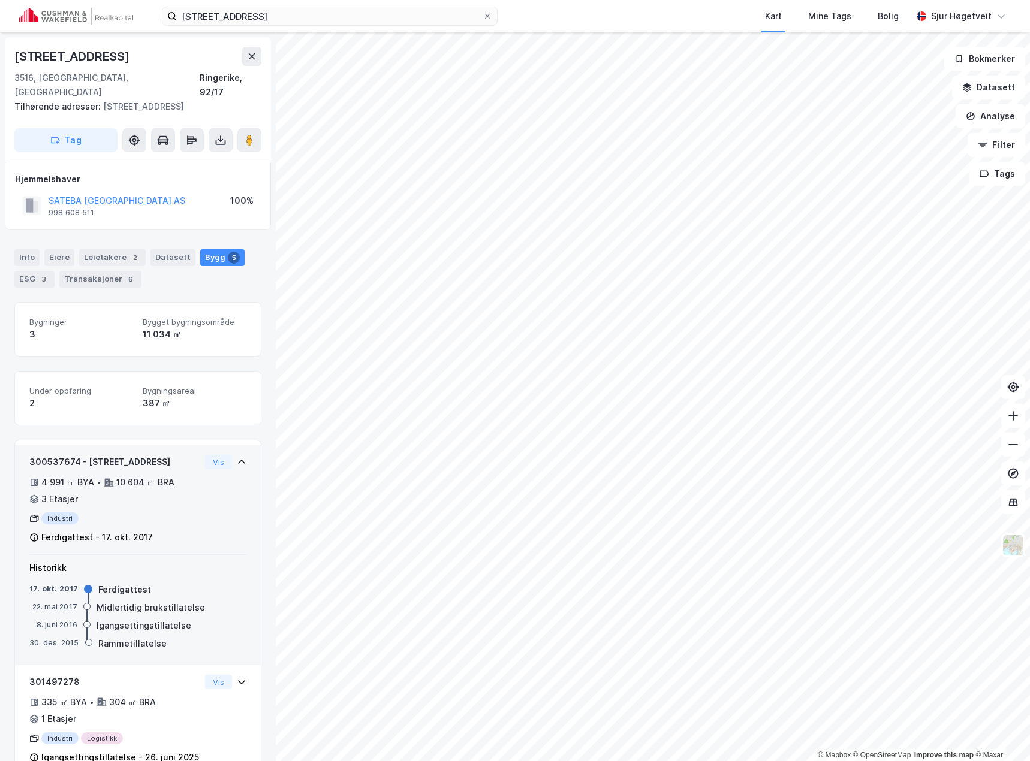
drag, startPoint x: 68, startPoint y: 478, endPoint x: 50, endPoint y: 455, distance: 29.0
click at [50, 455] on div "300537674 - [STREET_ADDRESS]" at bounding box center [114, 462] width 171 height 14
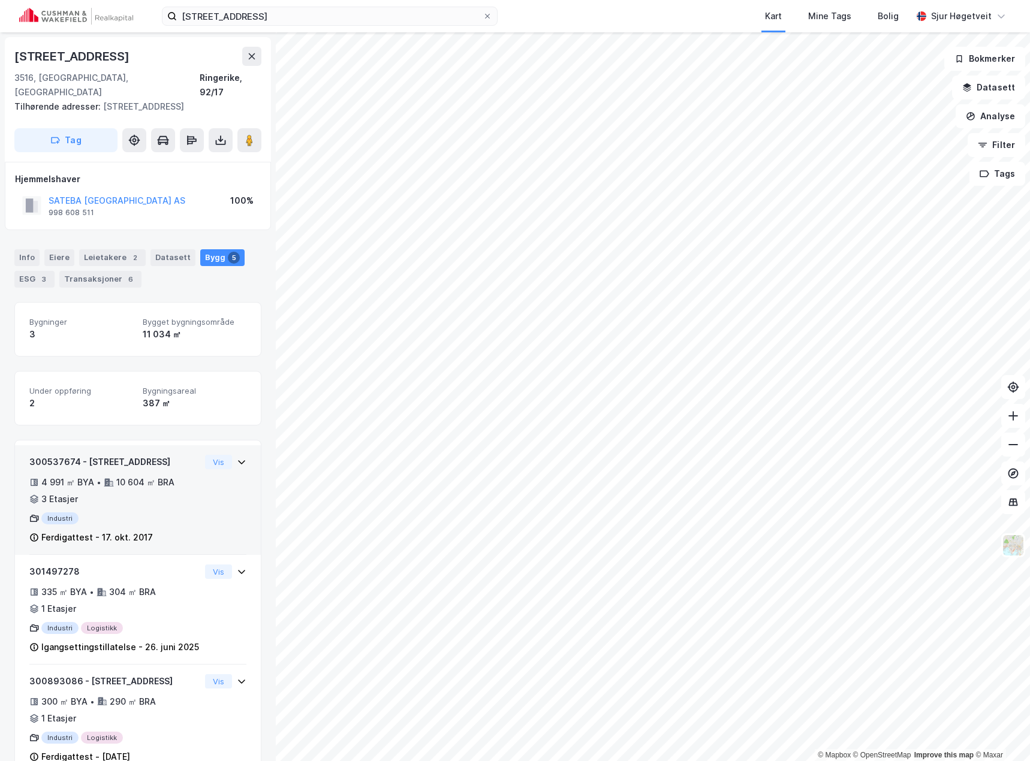
click at [220, 445] on div "300537674 - Hensmoveien 101 4 991 ㎡ BYA • 10 604 ㎡ BRA • 3 Etasjer Industri Fer…" at bounding box center [138, 500] width 246 height 110
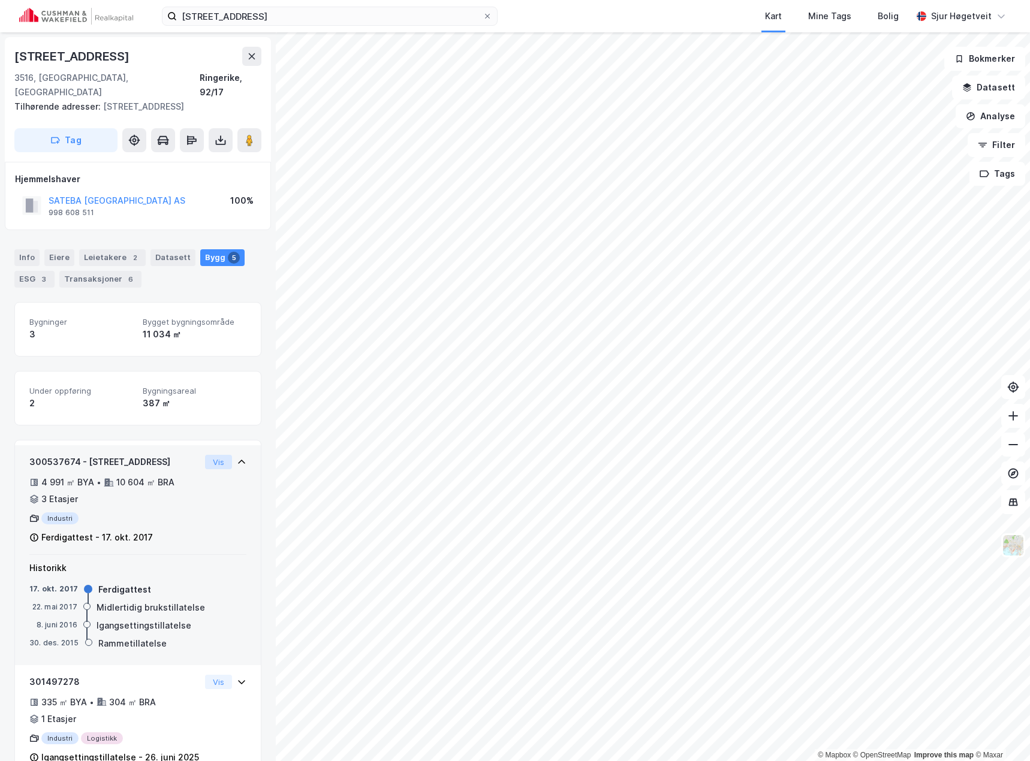
click at [220, 455] on button "Vis" at bounding box center [218, 462] width 27 height 14
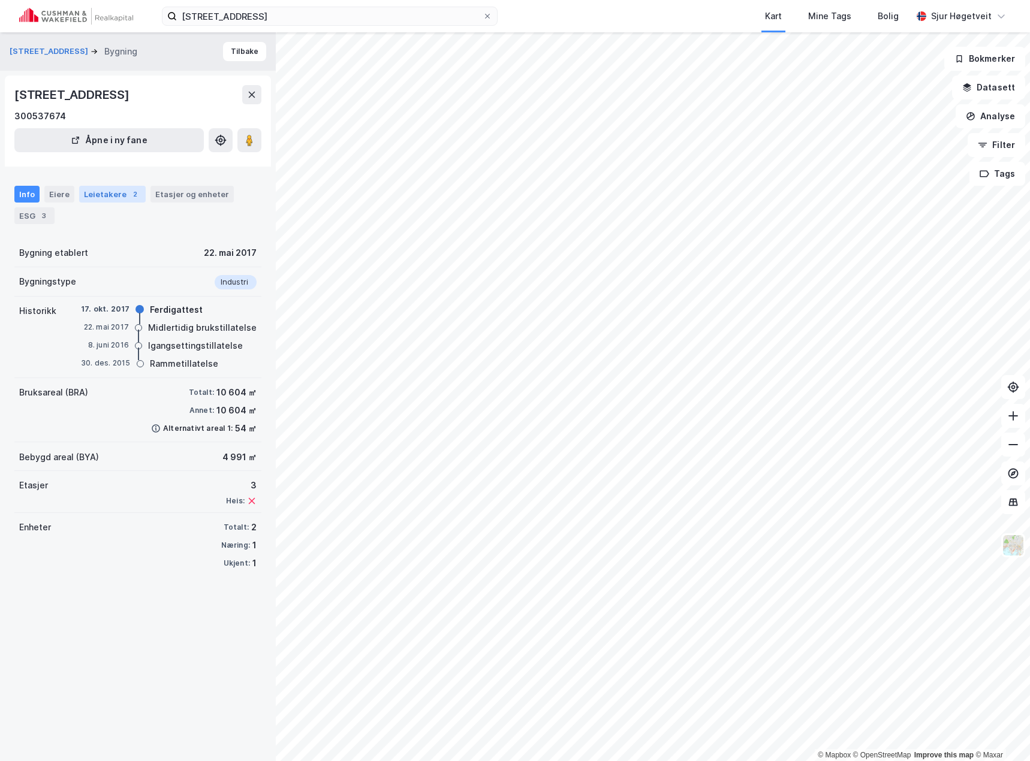
click at [120, 198] on div "Leietakere 2" at bounding box center [112, 194] width 67 height 17
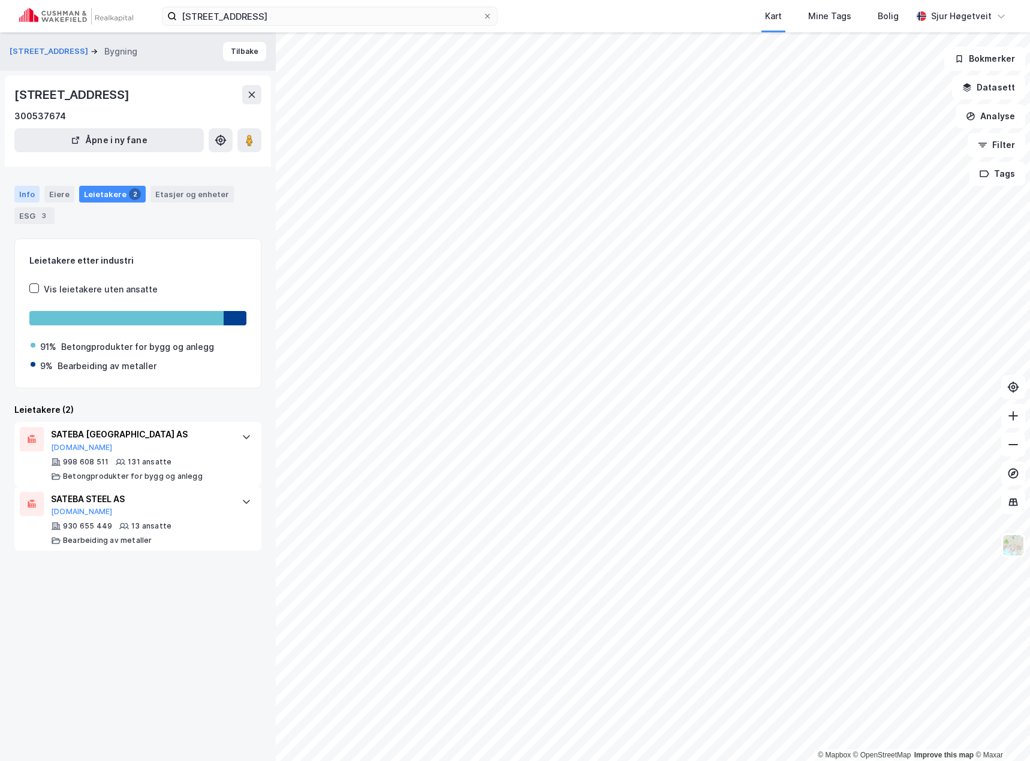
click at [22, 191] on div "Info" at bounding box center [26, 194] width 25 height 17
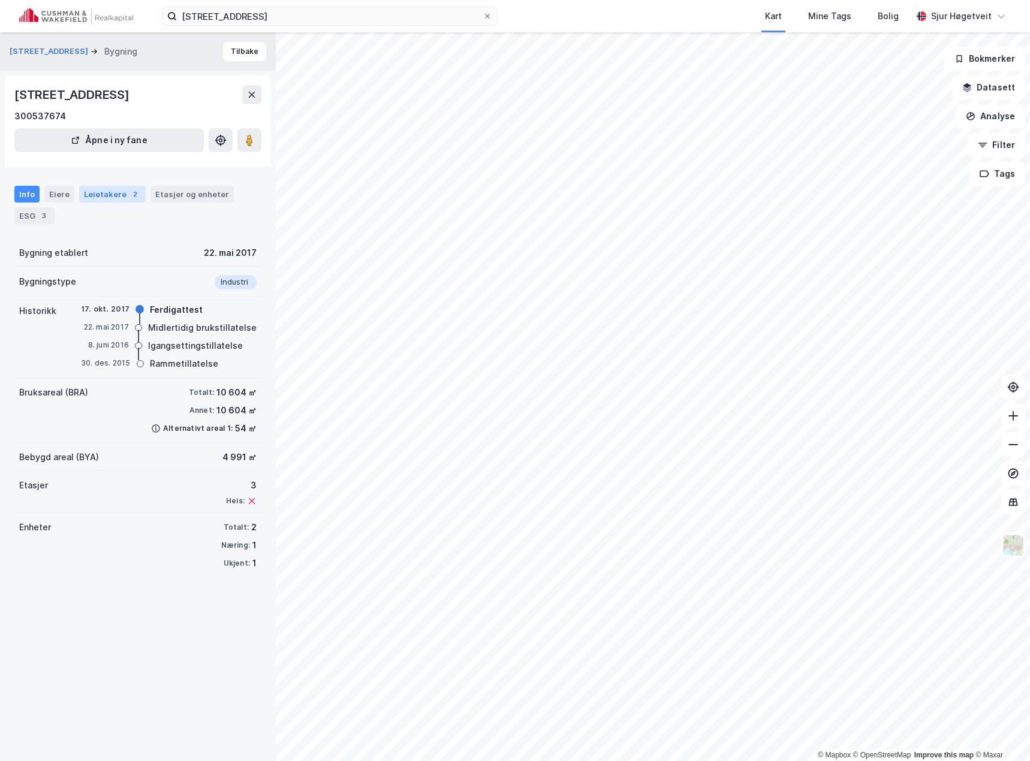
click at [123, 199] on div "Leietakere 2" at bounding box center [112, 194] width 67 height 17
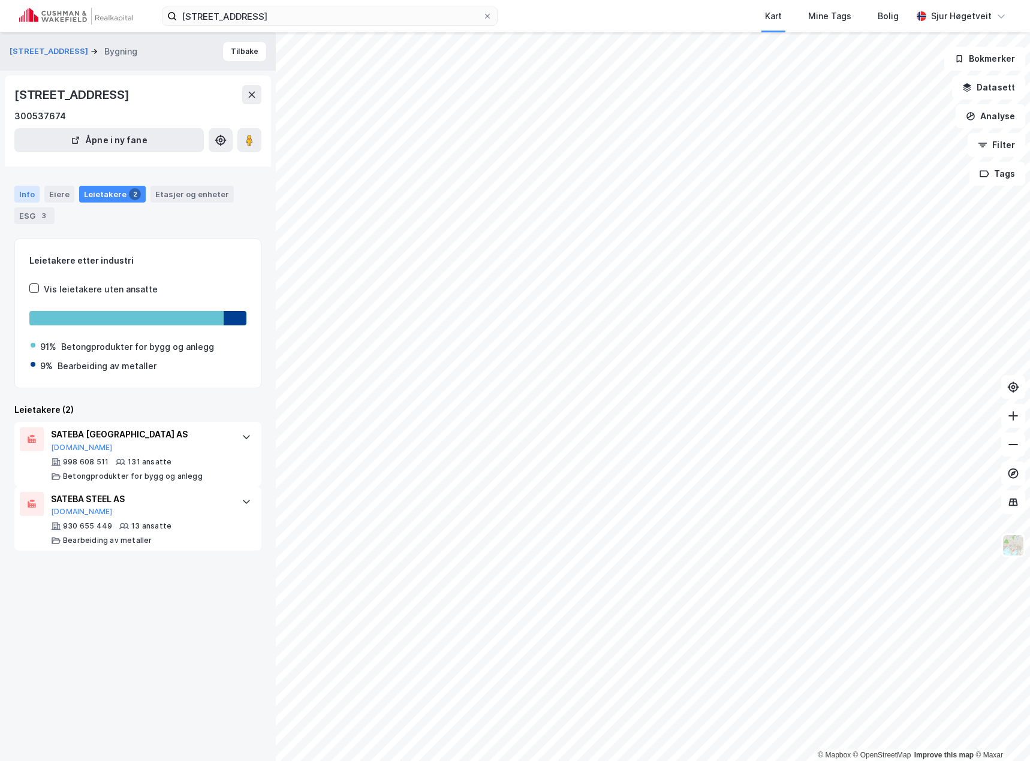
click at [31, 198] on div "Info" at bounding box center [26, 194] width 25 height 17
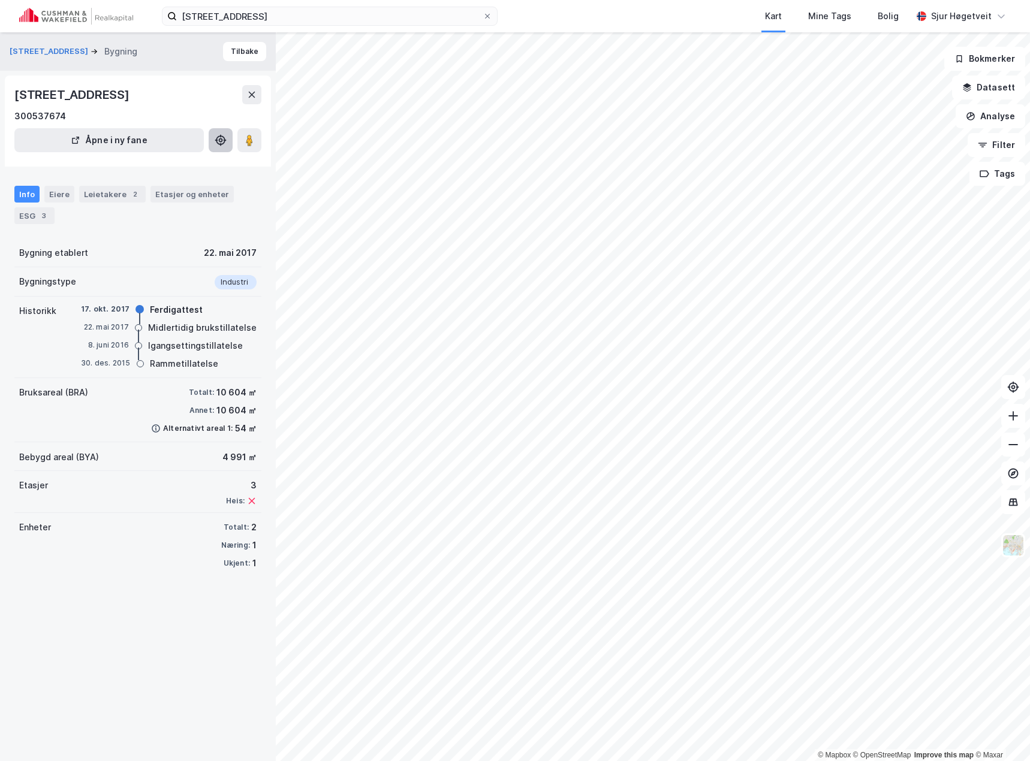
click at [218, 150] on button at bounding box center [221, 140] width 24 height 24
click at [167, 148] on button "Åpne i ny fane" at bounding box center [108, 140] width 189 height 24
click at [191, 195] on div "Etasjer og enheter" at bounding box center [192, 194] width 74 height 11
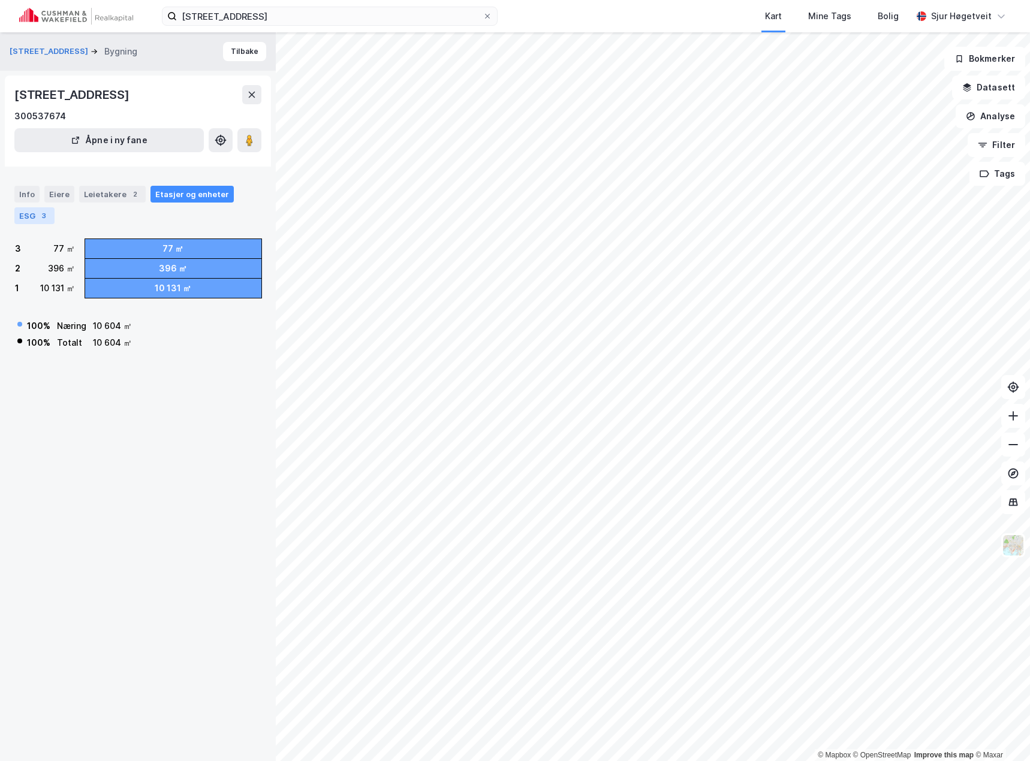
click at [41, 212] on div "3" at bounding box center [44, 216] width 12 height 12
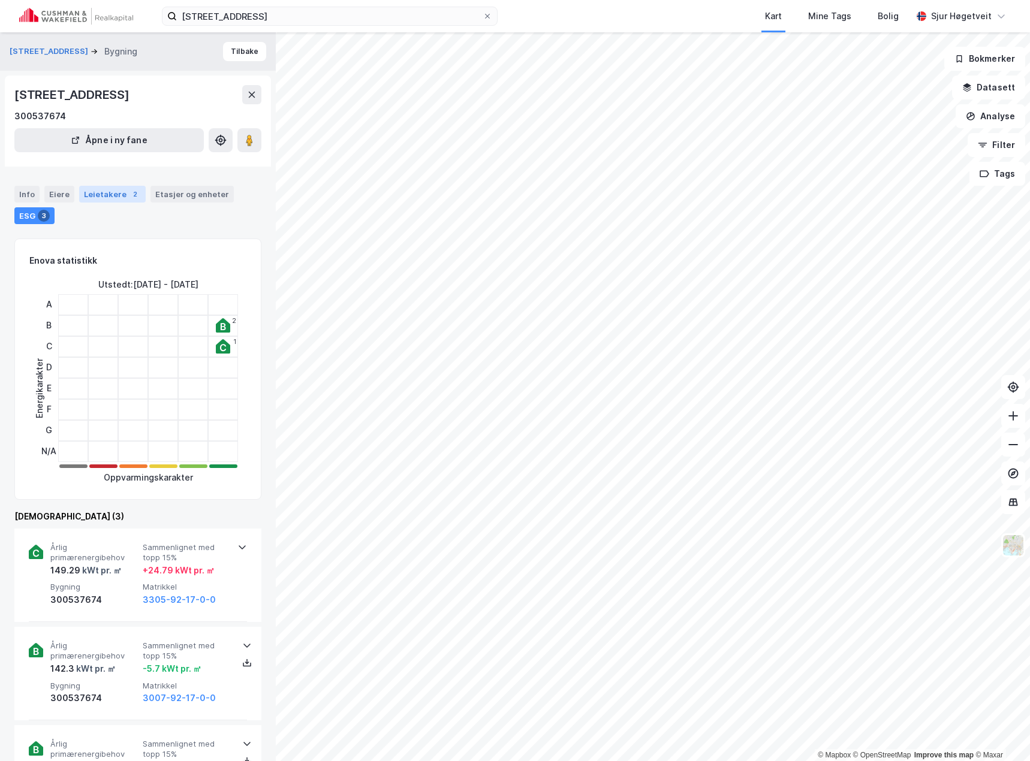
click at [116, 198] on div "Leietakere 2" at bounding box center [112, 194] width 67 height 17
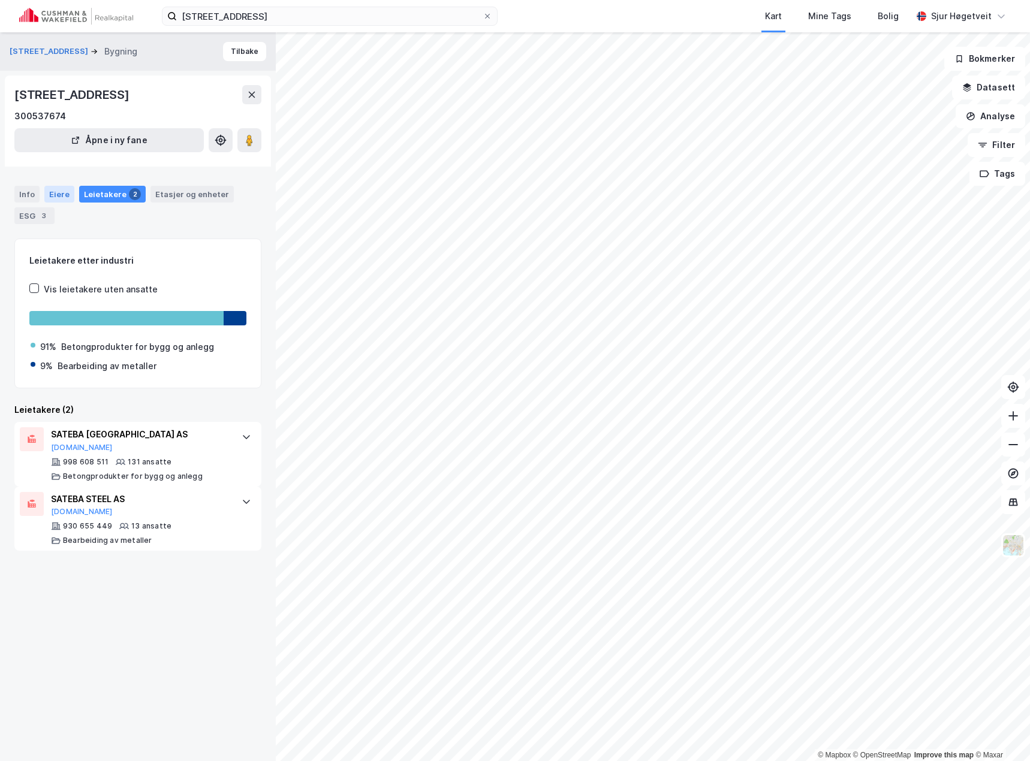
click at [48, 193] on div "Eiere" at bounding box center [59, 194] width 30 height 17
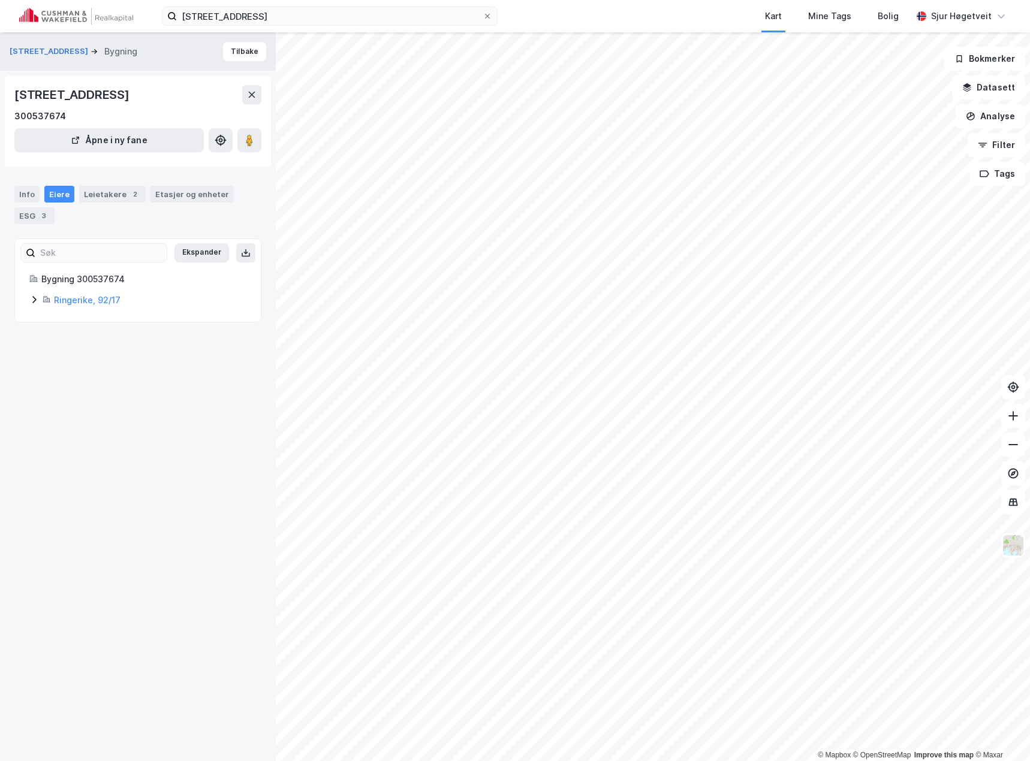
click at [35, 296] on icon at bounding box center [34, 300] width 10 height 10
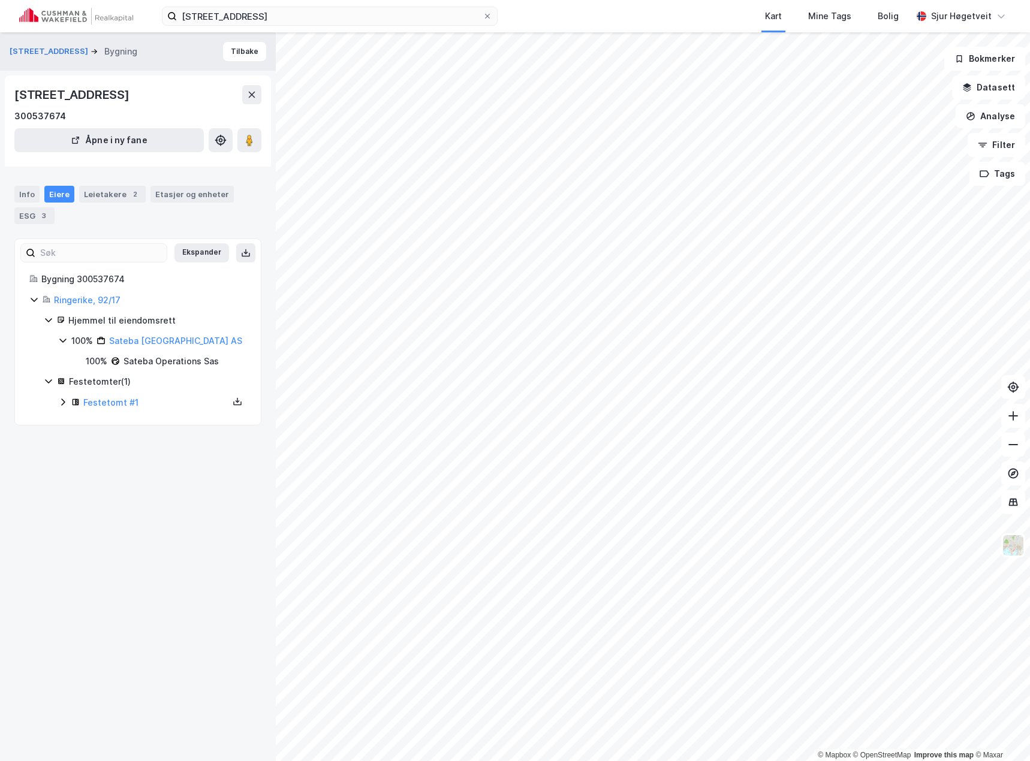
click at [32, 296] on icon at bounding box center [34, 300] width 10 height 10
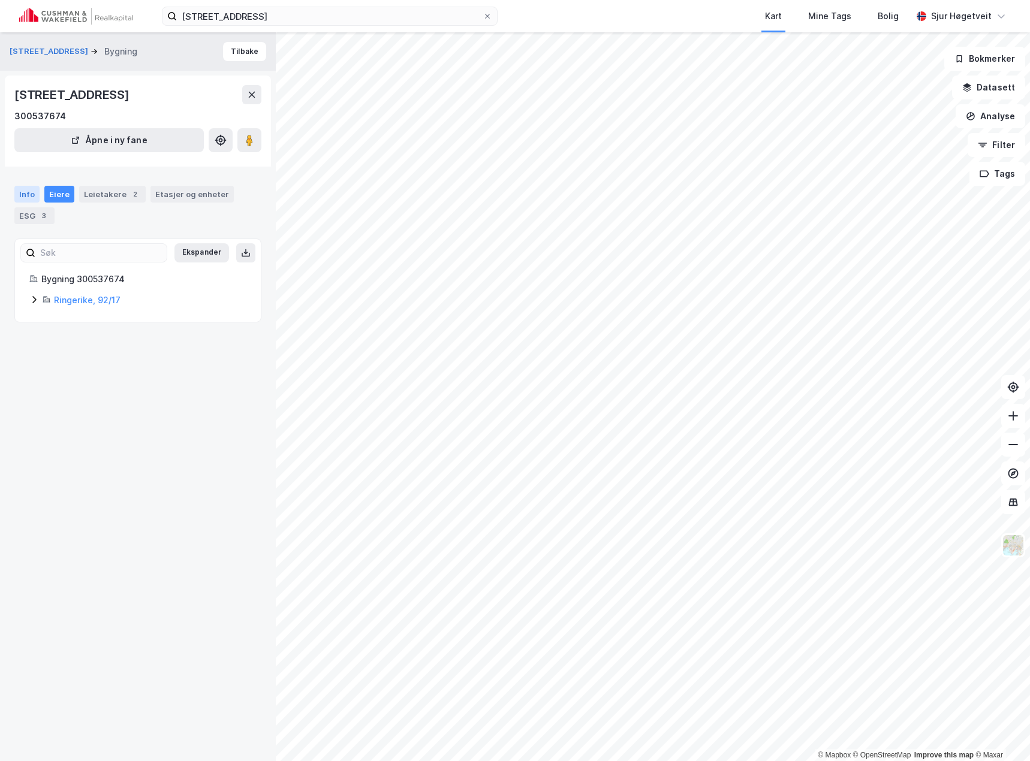
click at [21, 194] on div "Info" at bounding box center [26, 194] width 25 height 17
